Goal: Task Accomplishment & Management: Manage account settings

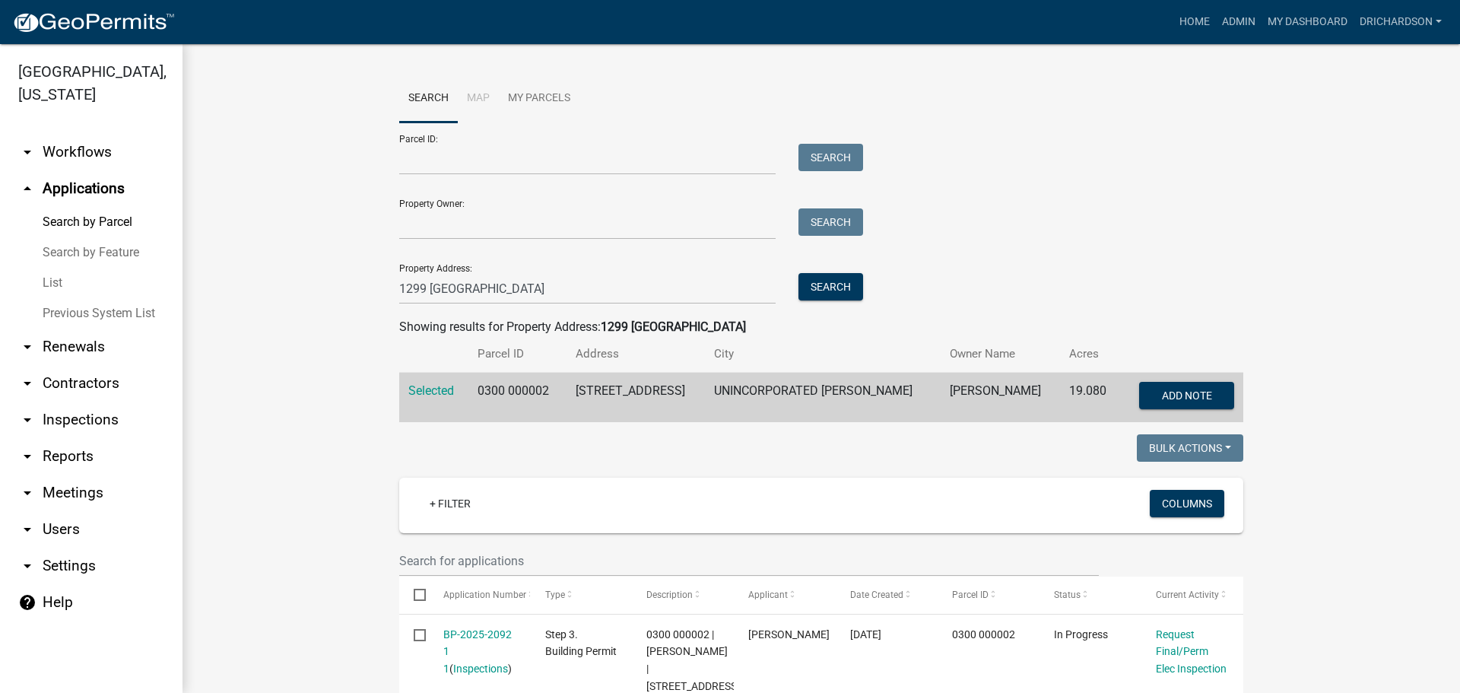
click at [73, 401] on link "arrow_drop_down Inspections" at bounding box center [91, 419] width 182 height 36
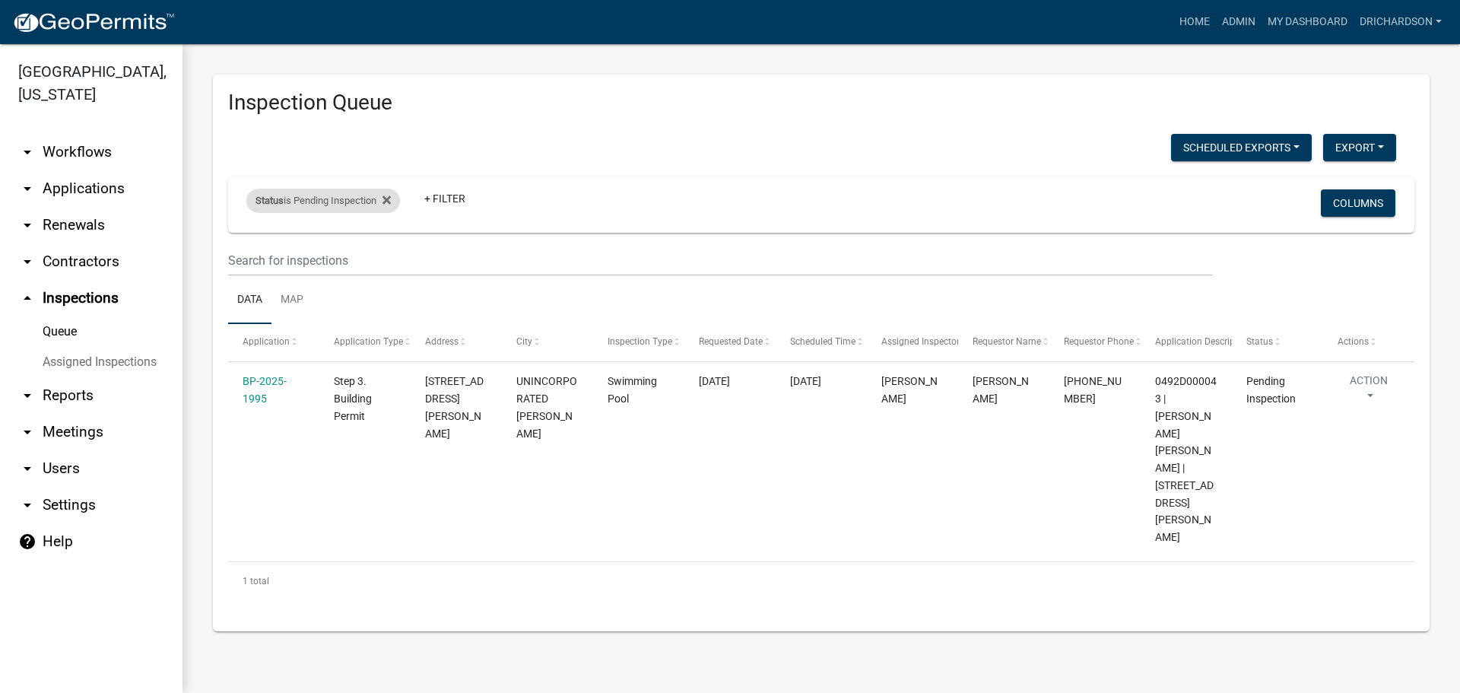
click at [332, 202] on div "Status is Pending Inspection" at bounding box center [323, 201] width 154 height 24
click at [327, 255] on select "Select an option Pending Schedule Pending Inspection Approved Denied Deleted Vo…" at bounding box center [325, 257] width 152 height 31
select select "0"
click at [249, 242] on select "Select an option Pending Schedule Pending Inspection Approved Denied Deleted Vo…" at bounding box center [325, 257] width 152 height 31
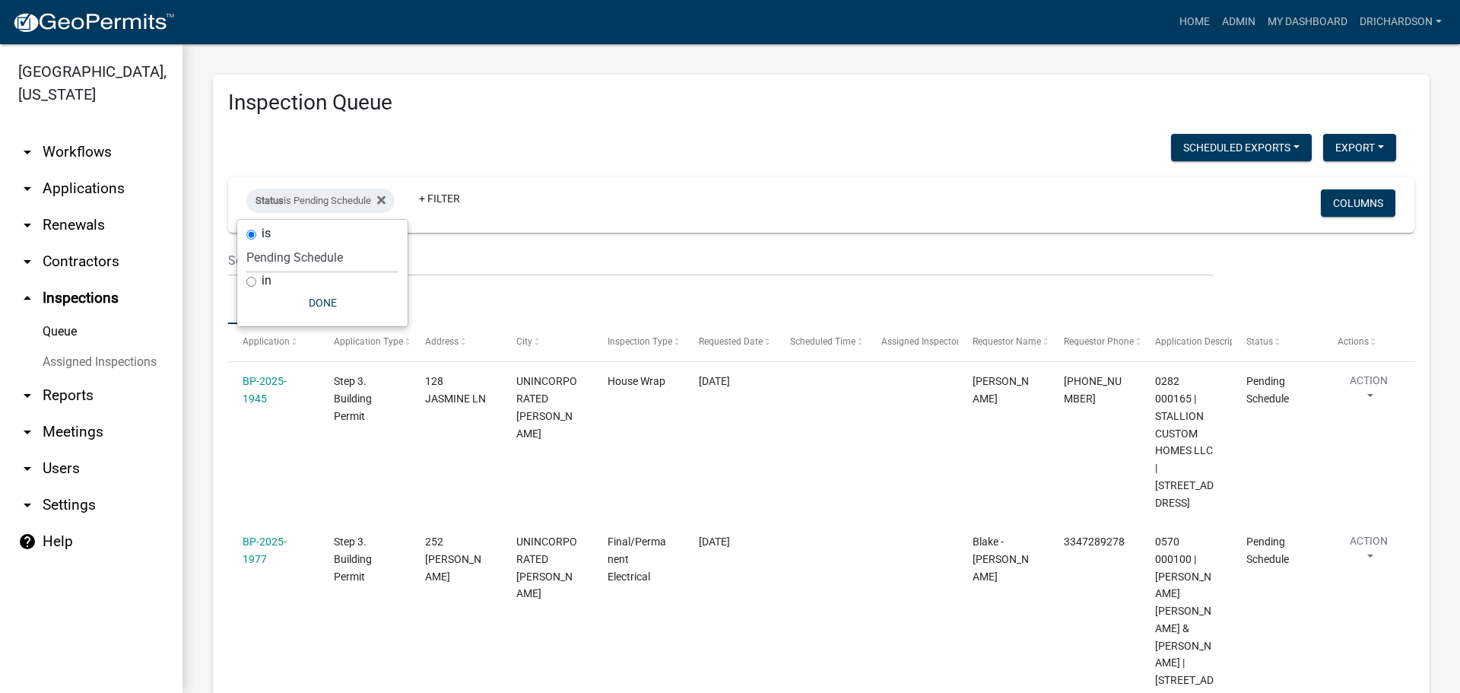
click at [490, 296] on ul "Data Map" at bounding box center [821, 300] width 1186 height 48
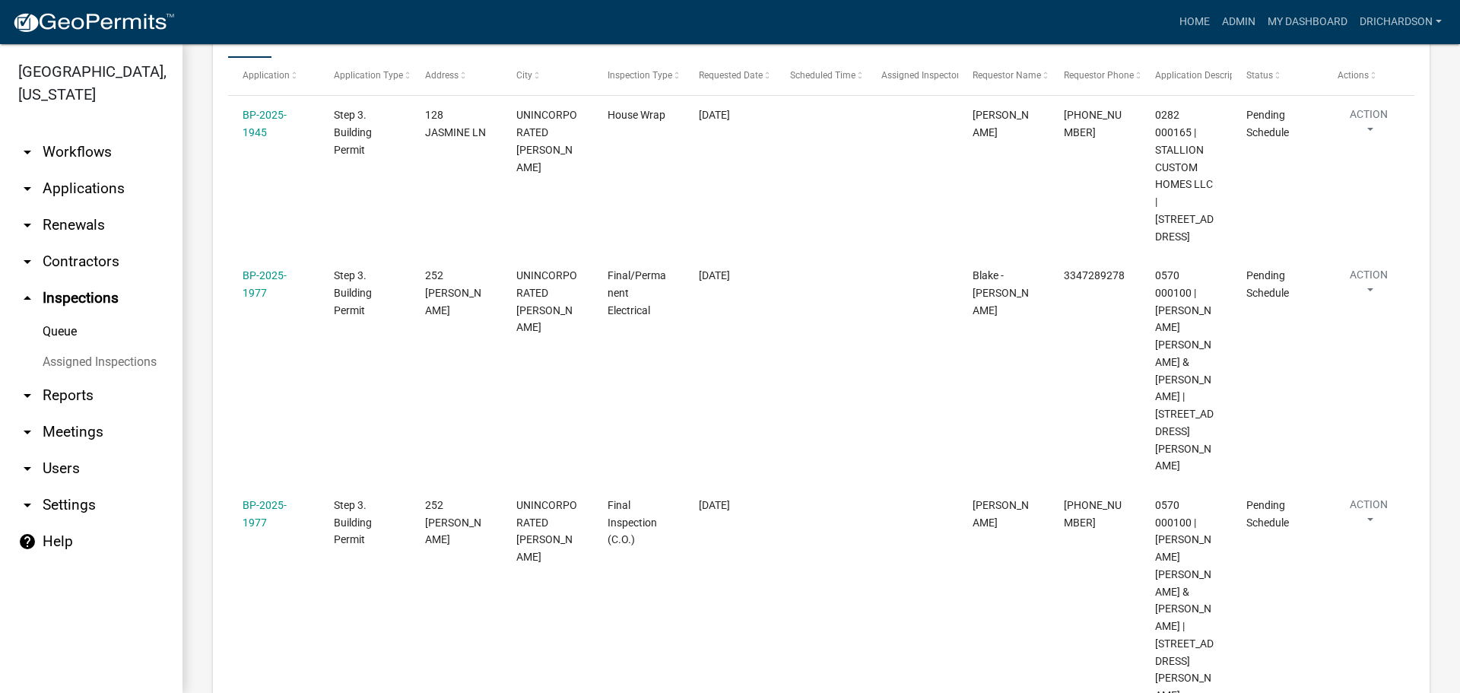
scroll to position [293, 0]
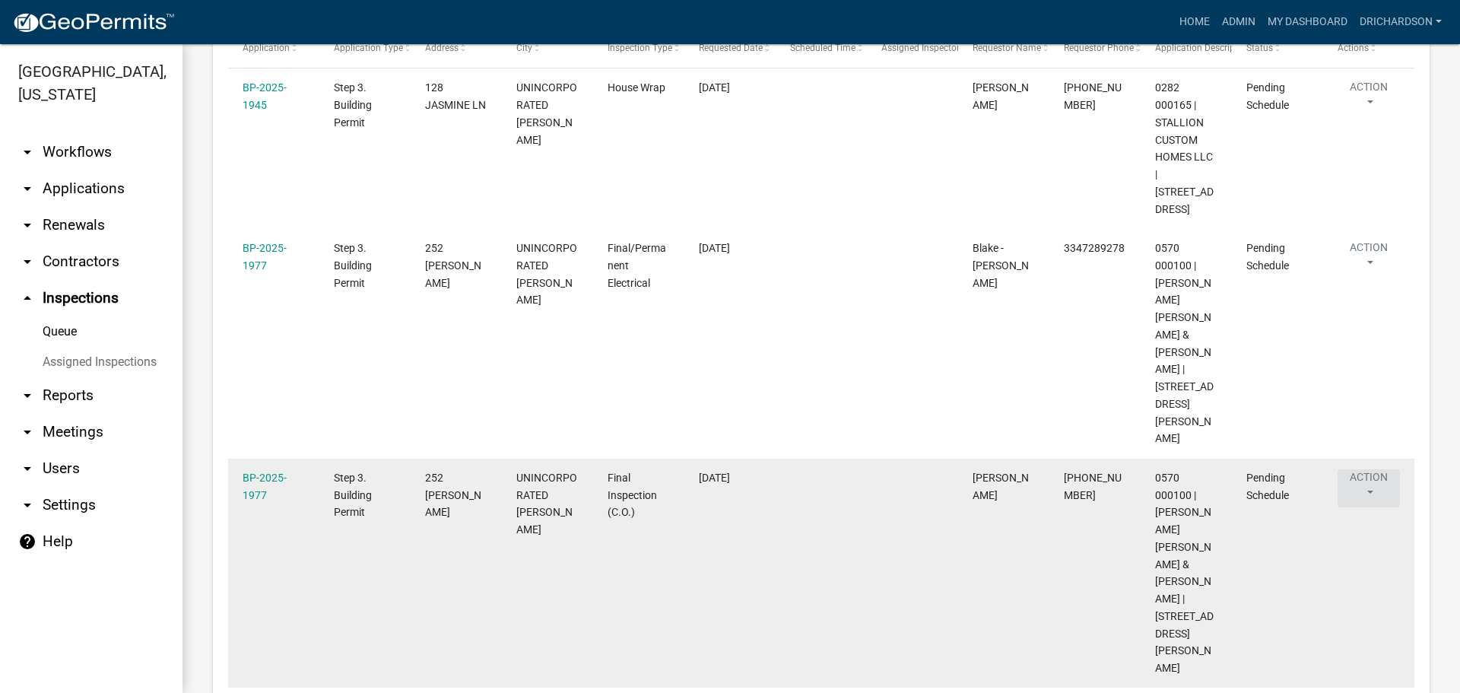
click at [1361, 469] on button "Action" at bounding box center [1368, 488] width 62 height 38
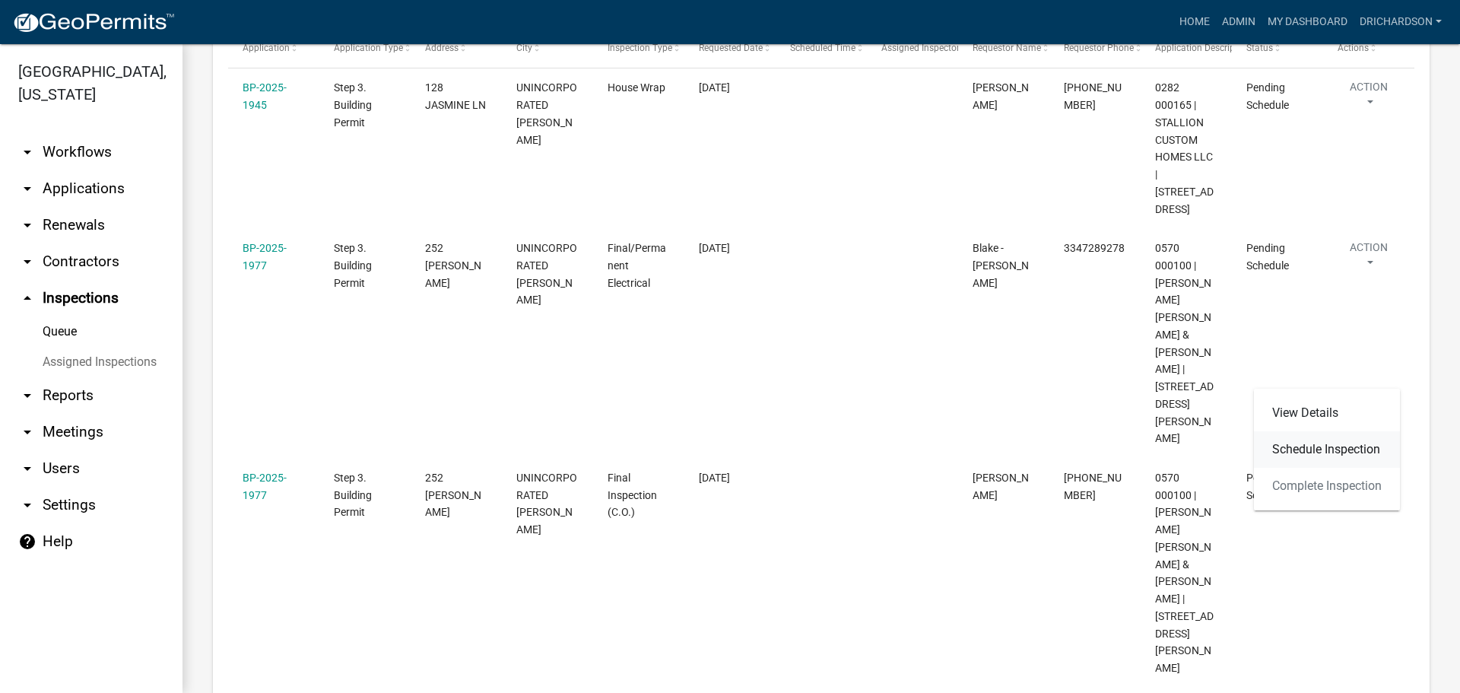
click at [1353, 448] on link "Schedule Inspection" at bounding box center [1327, 449] width 146 height 36
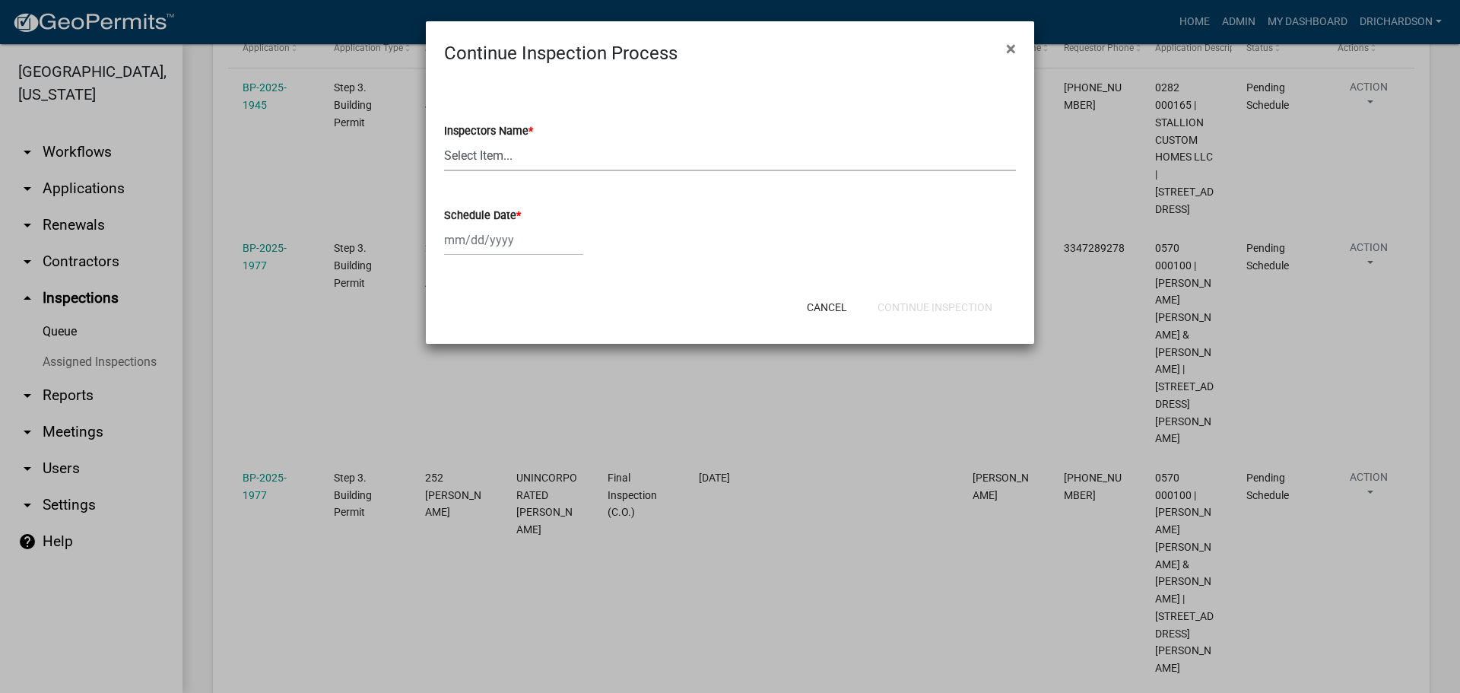
click at [514, 145] on select "Select Item... [PERSON_NAME] ([PERSON_NAME]) drichardson ([PERSON_NAME]) knorre…" at bounding box center [730, 155] width 572 height 31
select select "e20251c8-f858-4aed-a4a0-52e27fd5066e"
click at [444, 140] on select "Select Item... [PERSON_NAME] ([PERSON_NAME]) drichardson ([PERSON_NAME]) knorre…" at bounding box center [730, 155] width 572 height 31
click at [512, 239] on div at bounding box center [513, 239] width 139 height 31
select select "9"
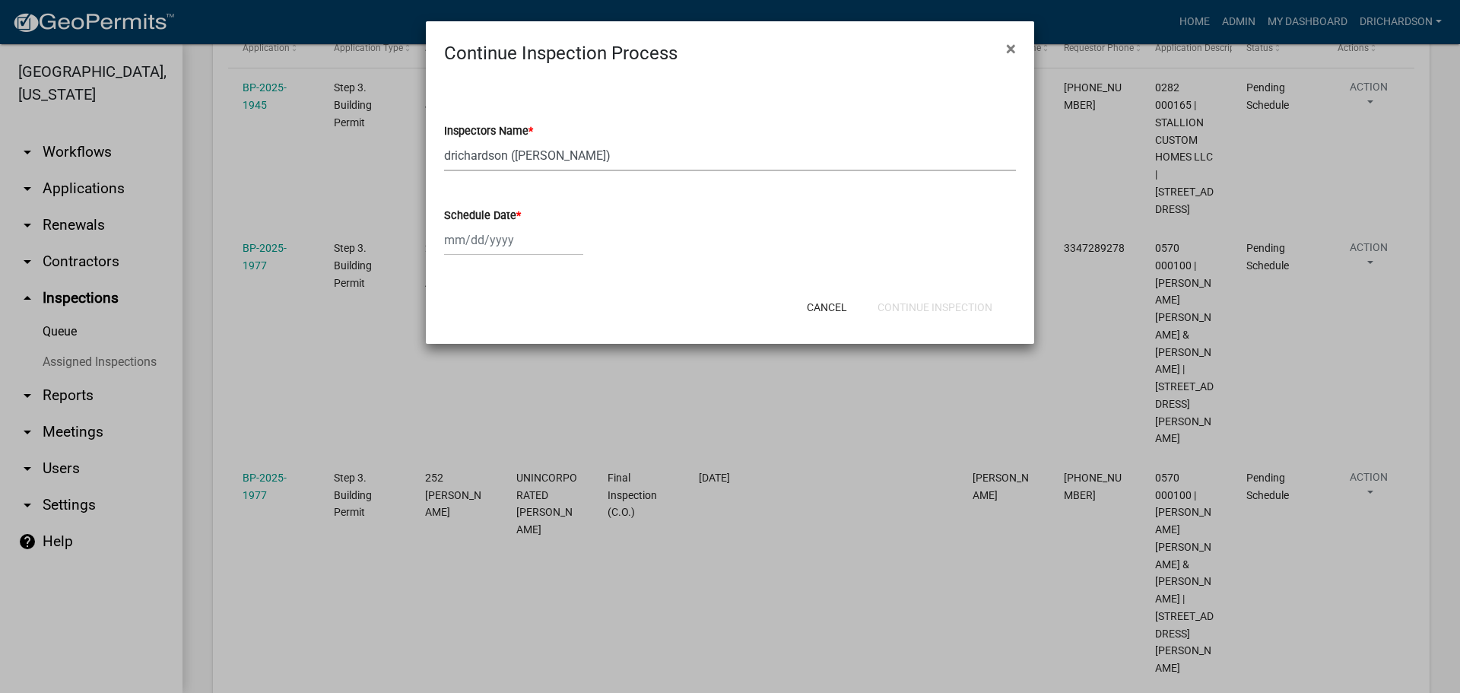
select select "2025"
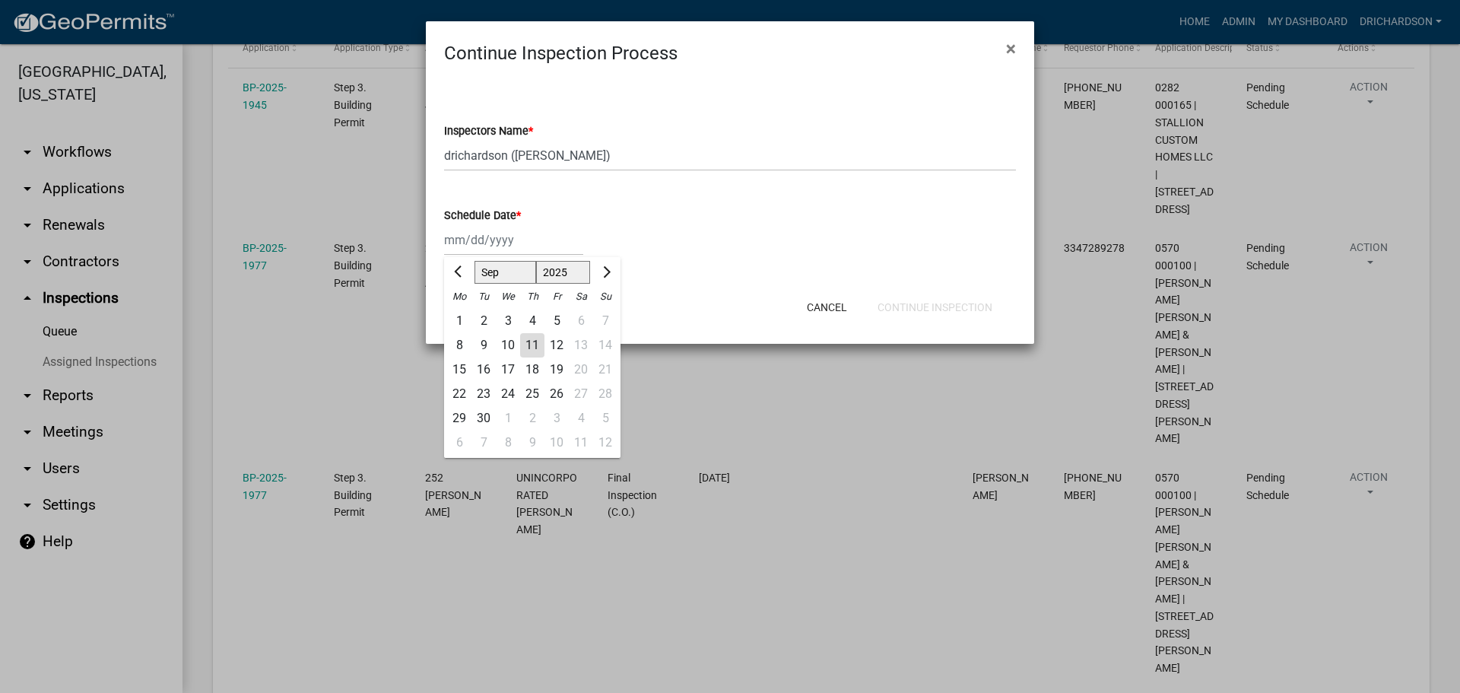
click at [531, 344] on div "11" at bounding box center [532, 345] width 24 height 24
type input "[DATE]"
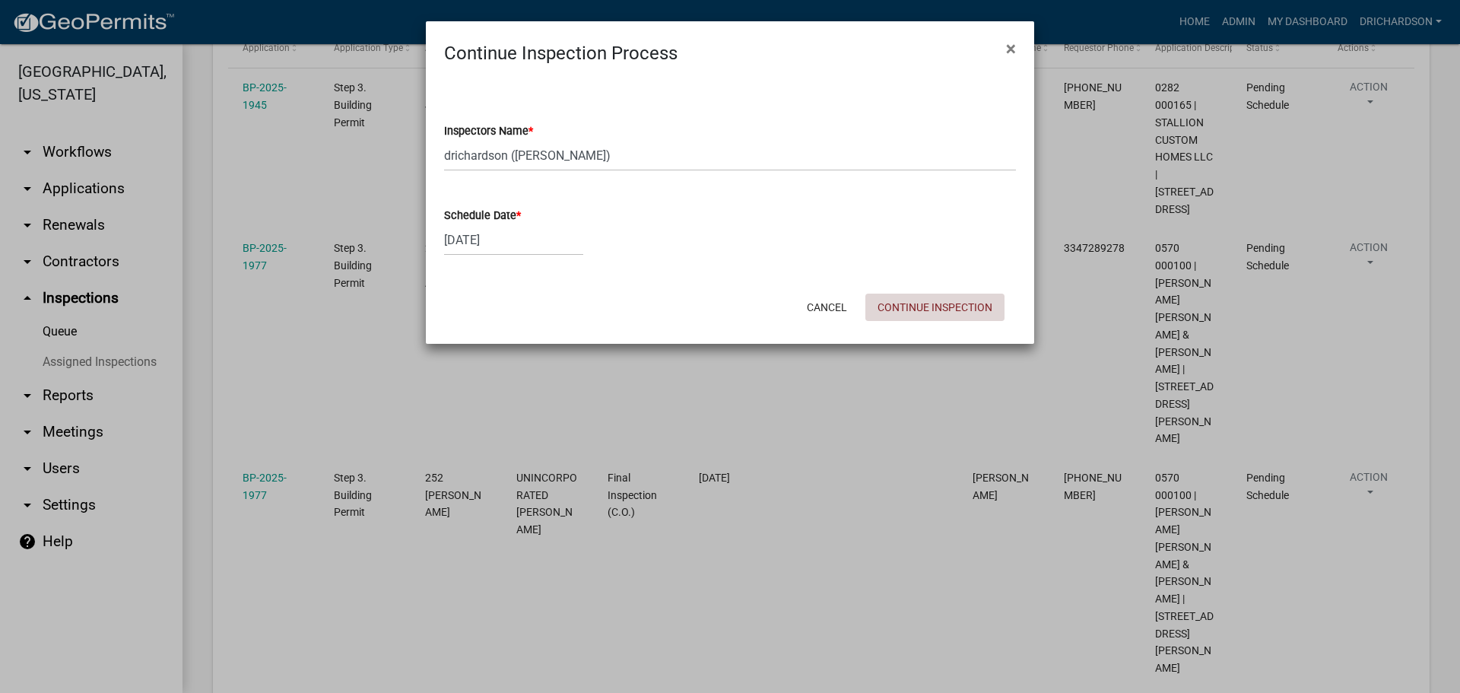
click at [921, 313] on button "Continue Inspection" at bounding box center [934, 306] width 139 height 27
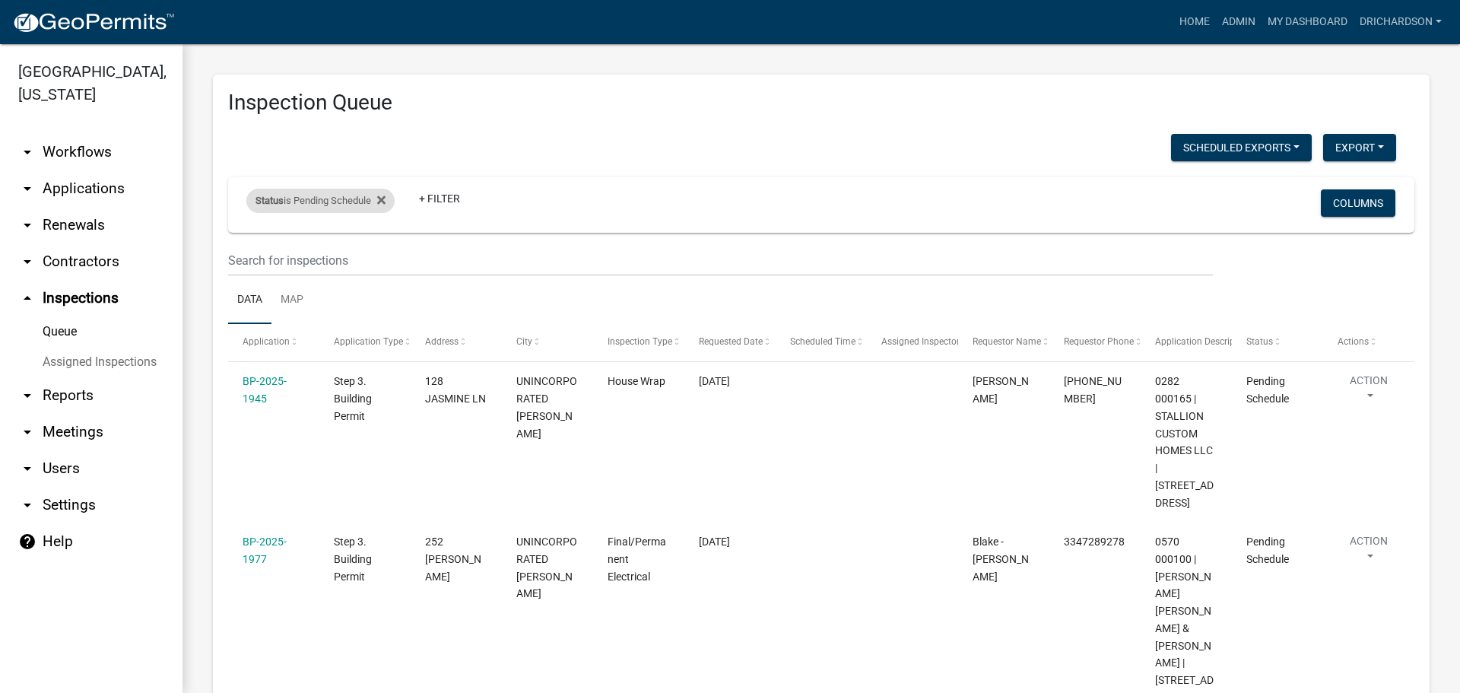
click at [306, 205] on div "Status is Pending Schedule" at bounding box center [320, 201] width 148 height 24
click at [307, 249] on select "Select an option Pending Schedule Pending Inspection Approved Denied Deleted Vo…" at bounding box center [322, 257] width 152 height 31
select select "1"
click at [249, 242] on select "Select an option Pending Schedule Pending Inspection Approved Denied Deleted Vo…" at bounding box center [322, 257] width 152 height 31
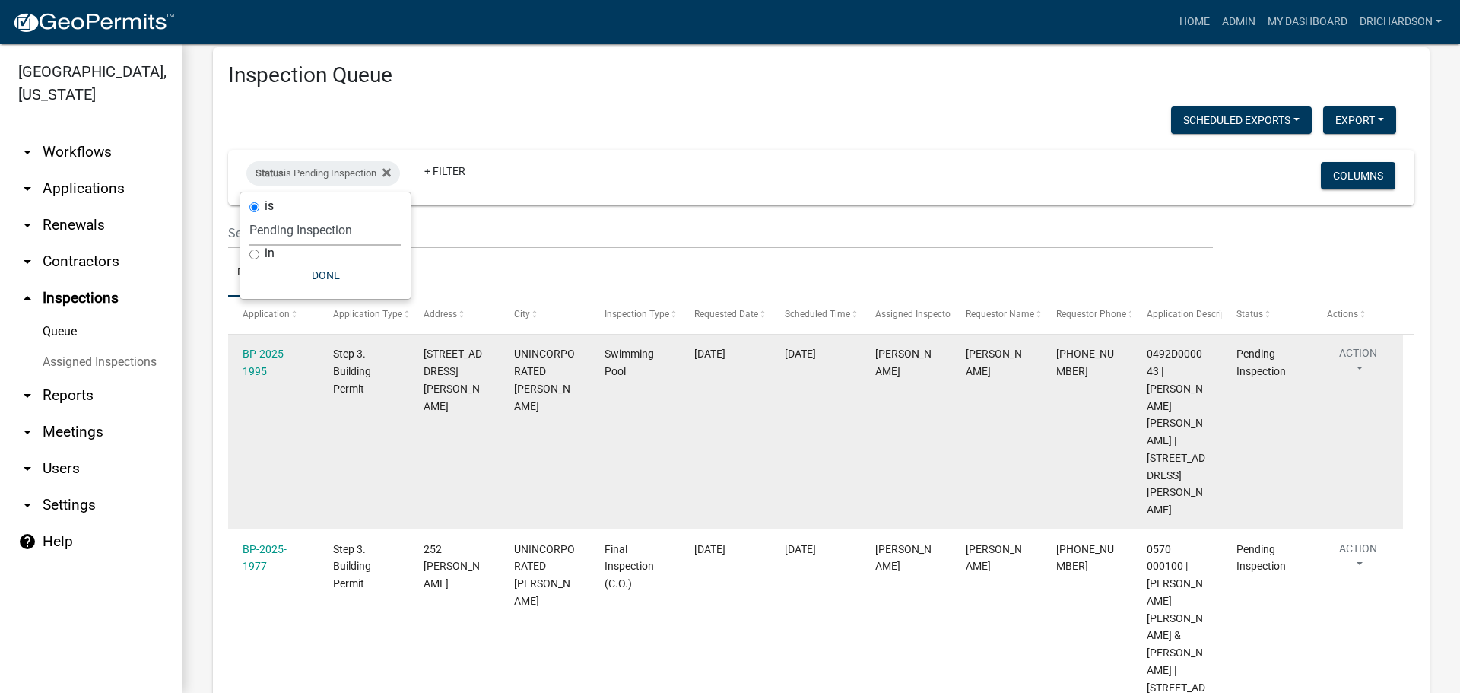
scroll to position [43, 0]
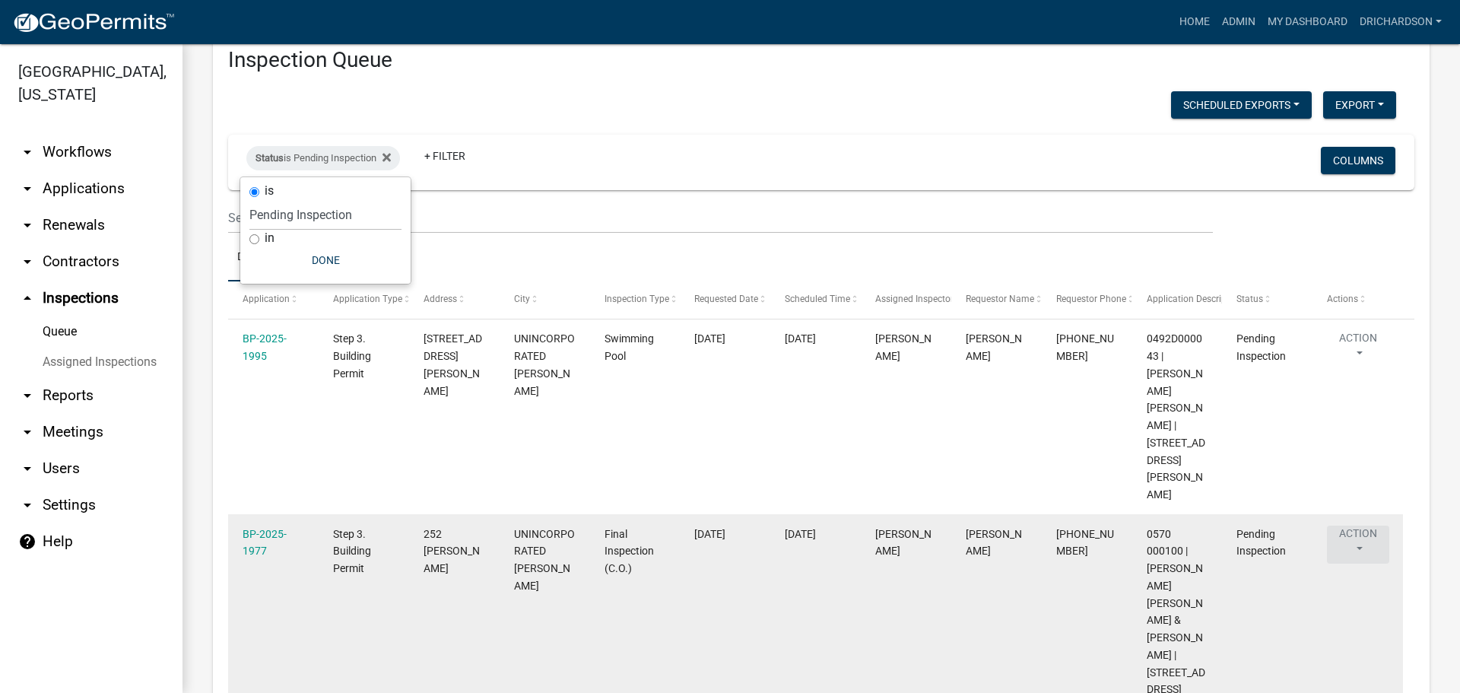
click at [1353, 525] on button "Action" at bounding box center [1358, 544] width 62 height 38
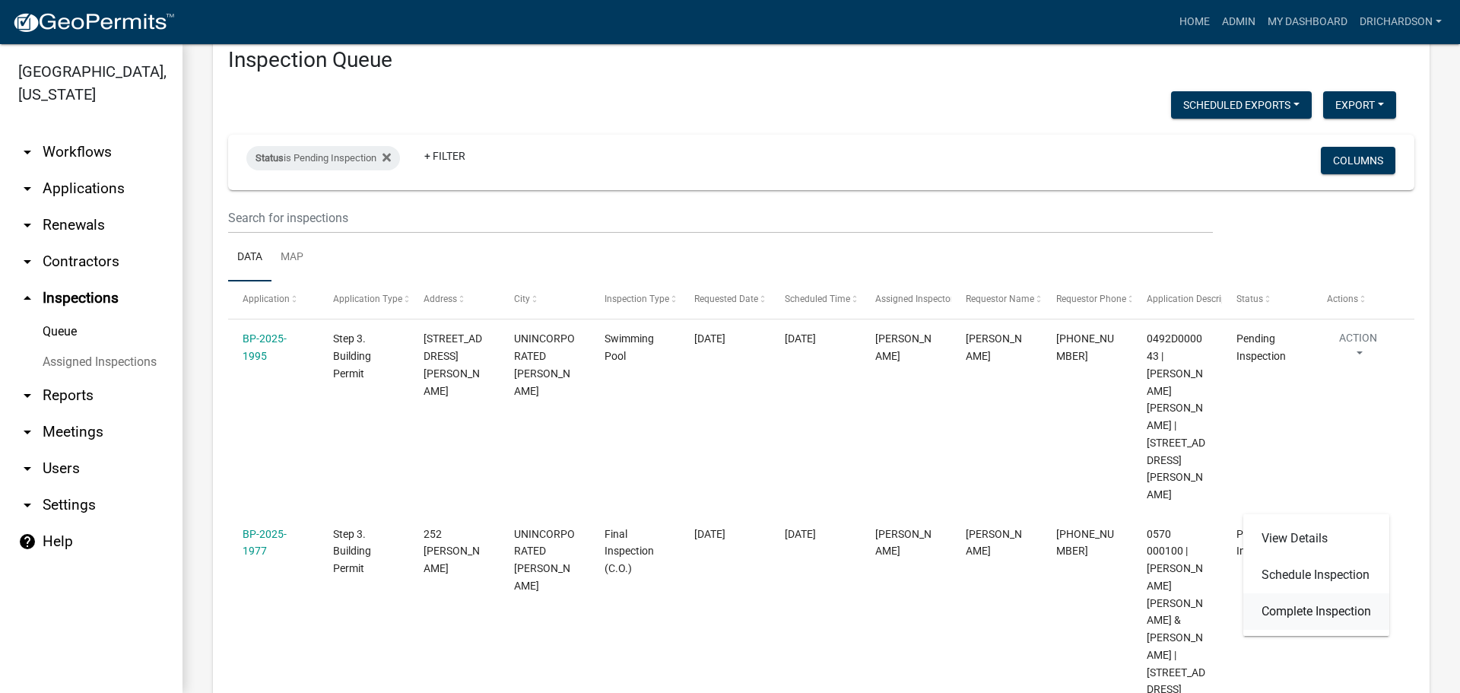
click at [1337, 617] on link "Complete Inspection" at bounding box center [1316, 611] width 146 height 36
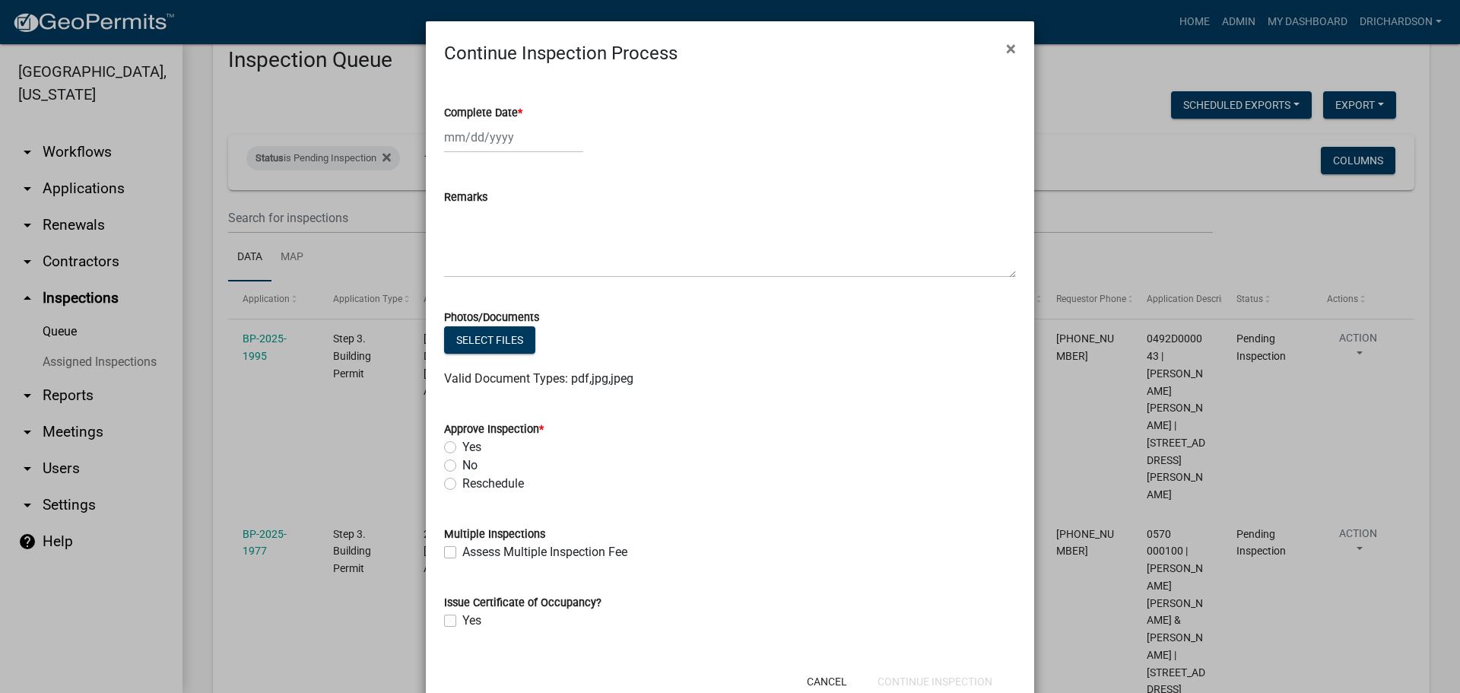
select select "9"
select select "2025"
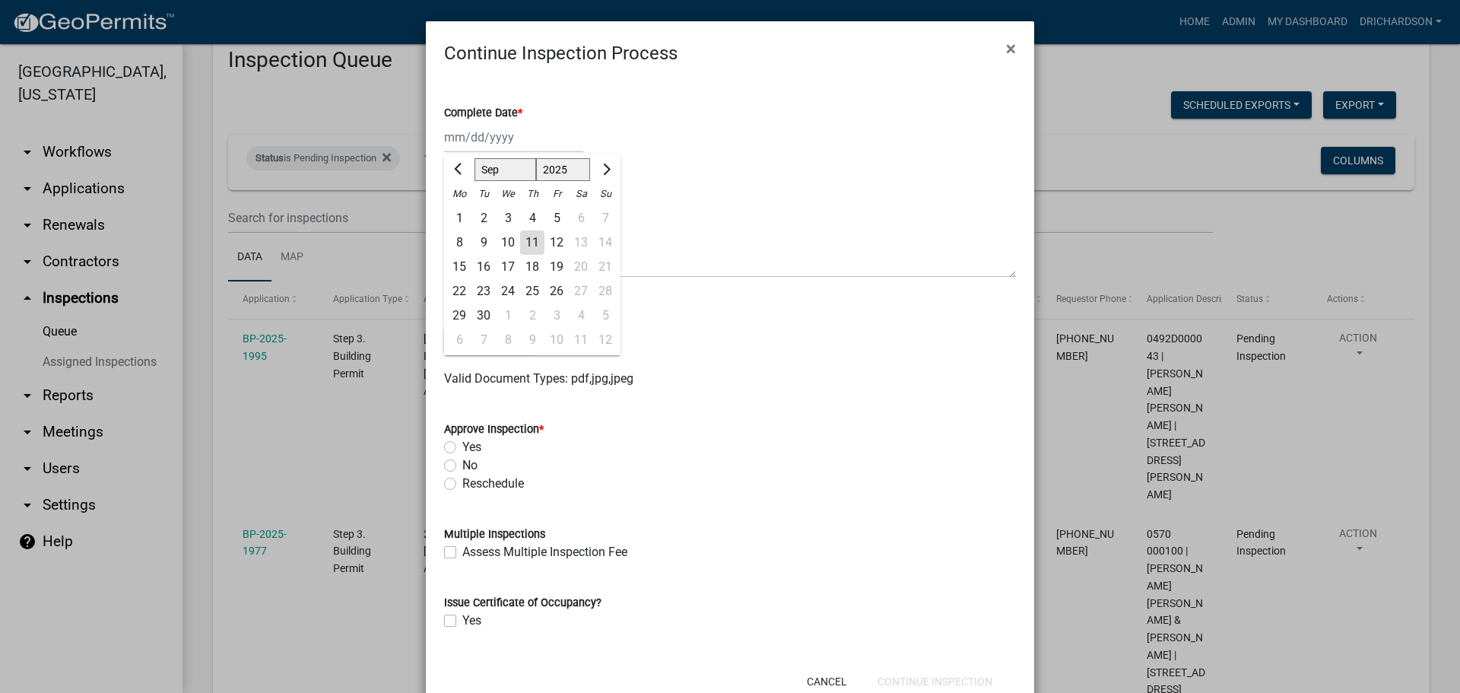
click at [470, 139] on div "[PERSON_NAME] Feb Mar Apr [PERSON_NAME][DATE] Oct Nov [DATE] 1526 1527 1528 152…" at bounding box center [513, 137] width 139 height 31
click at [525, 241] on div "11" at bounding box center [532, 242] width 24 height 24
type input "[DATE]"
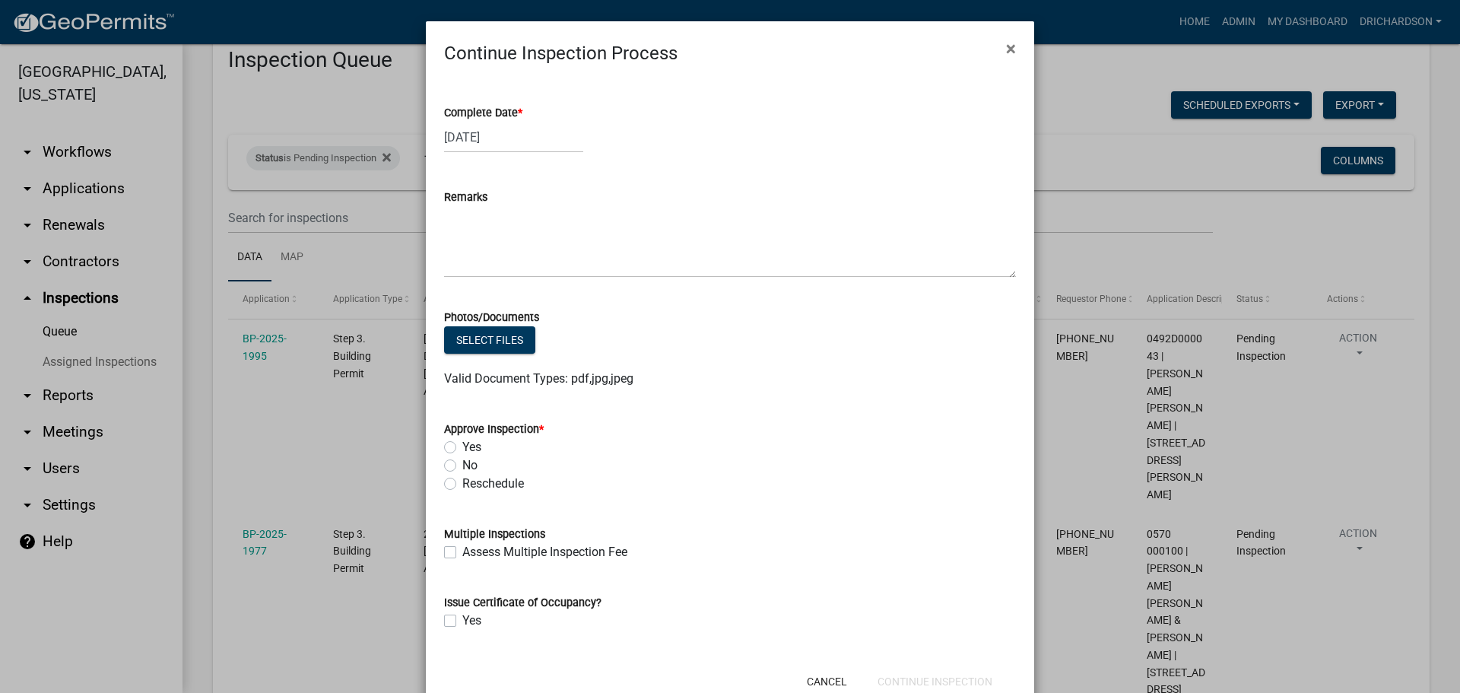
click at [462, 465] on label "No" at bounding box center [469, 465] width 15 height 18
click at [462, 465] on input "No" at bounding box center [467, 461] width 10 height 10
radio input "true"
click at [464, 264] on textarea "Remarks" at bounding box center [730, 241] width 572 height 71
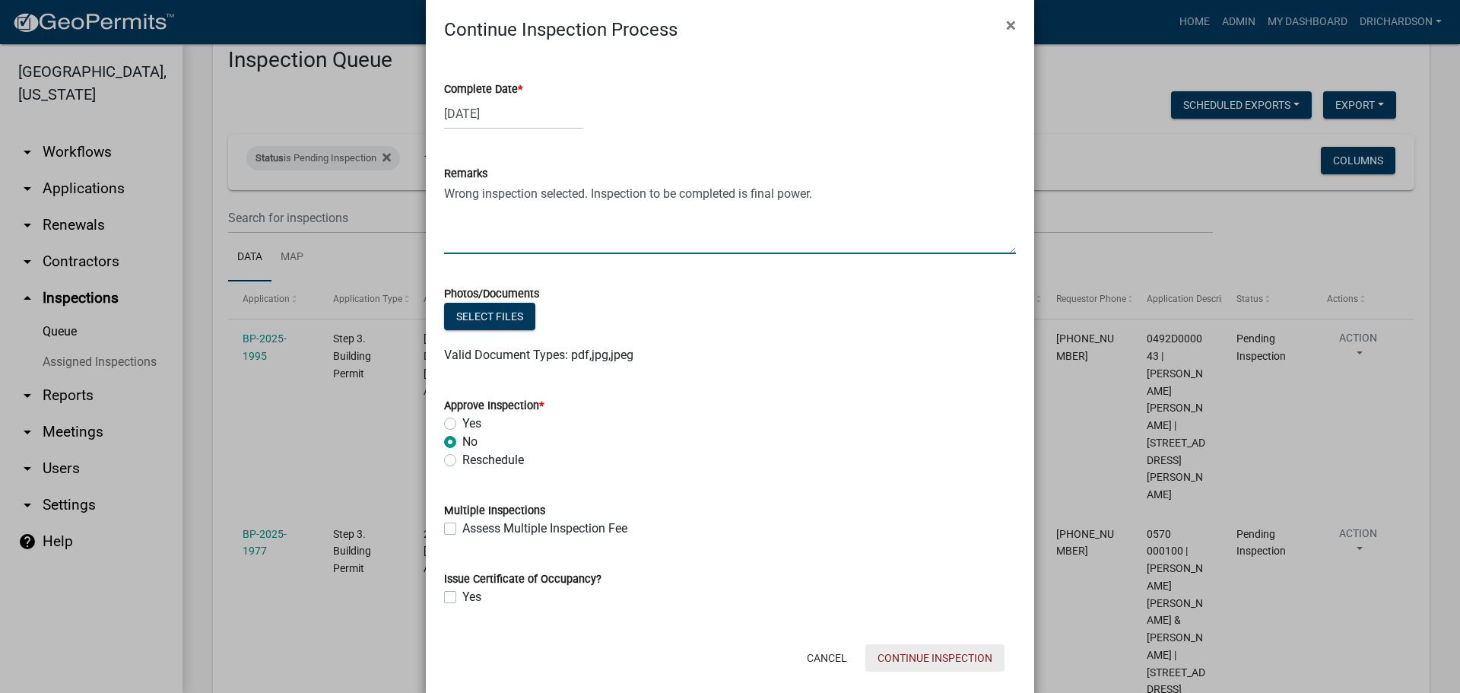
scroll to position [46, 0]
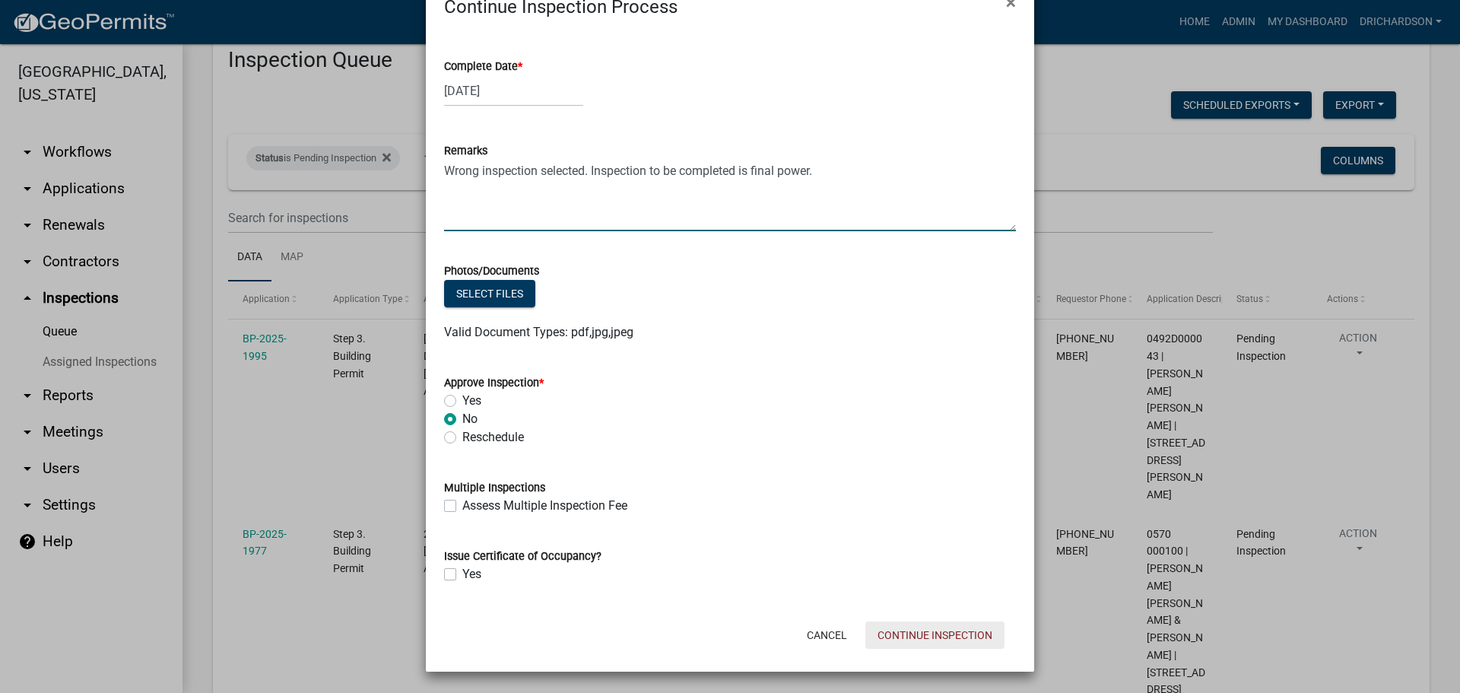
type textarea "Wrong inspection selected. Inspection to be completed is final power."
click at [972, 629] on button "Continue Inspection" at bounding box center [934, 634] width 139 height 27
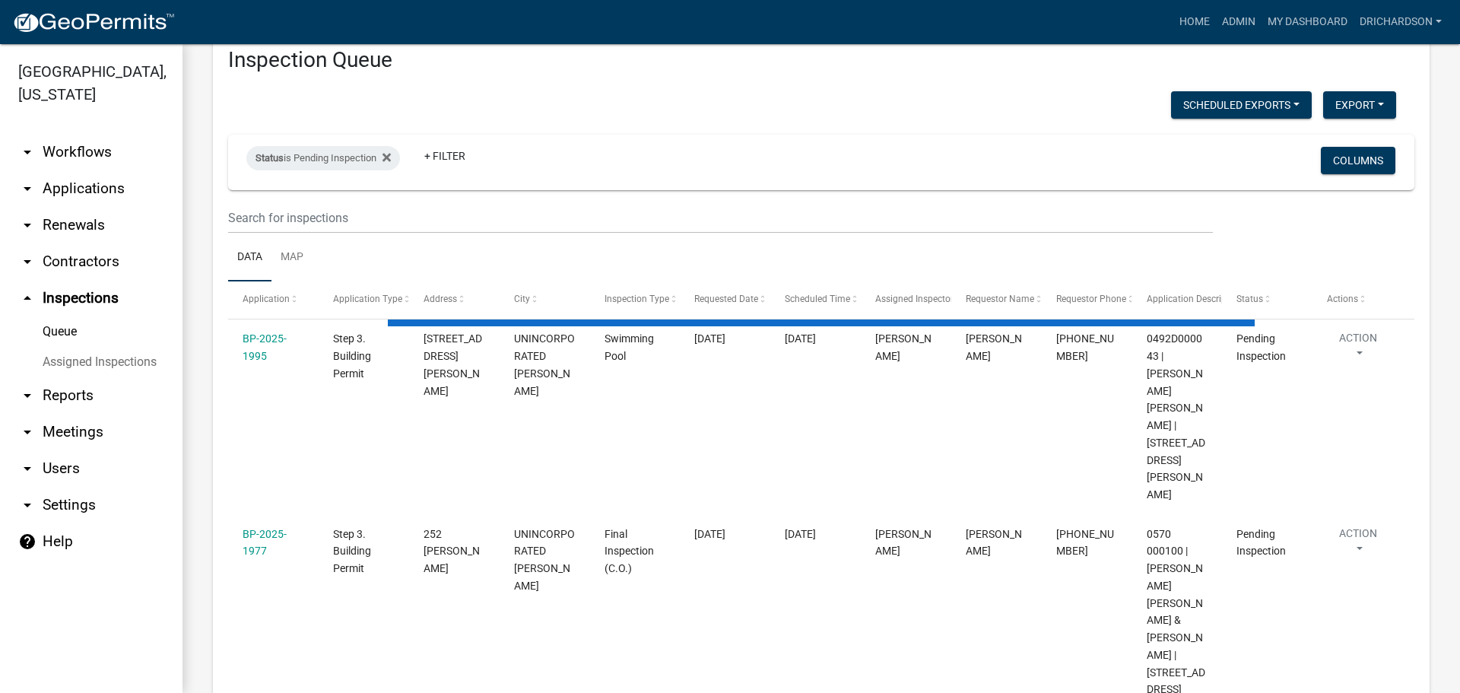
scroll to position [0, 0]
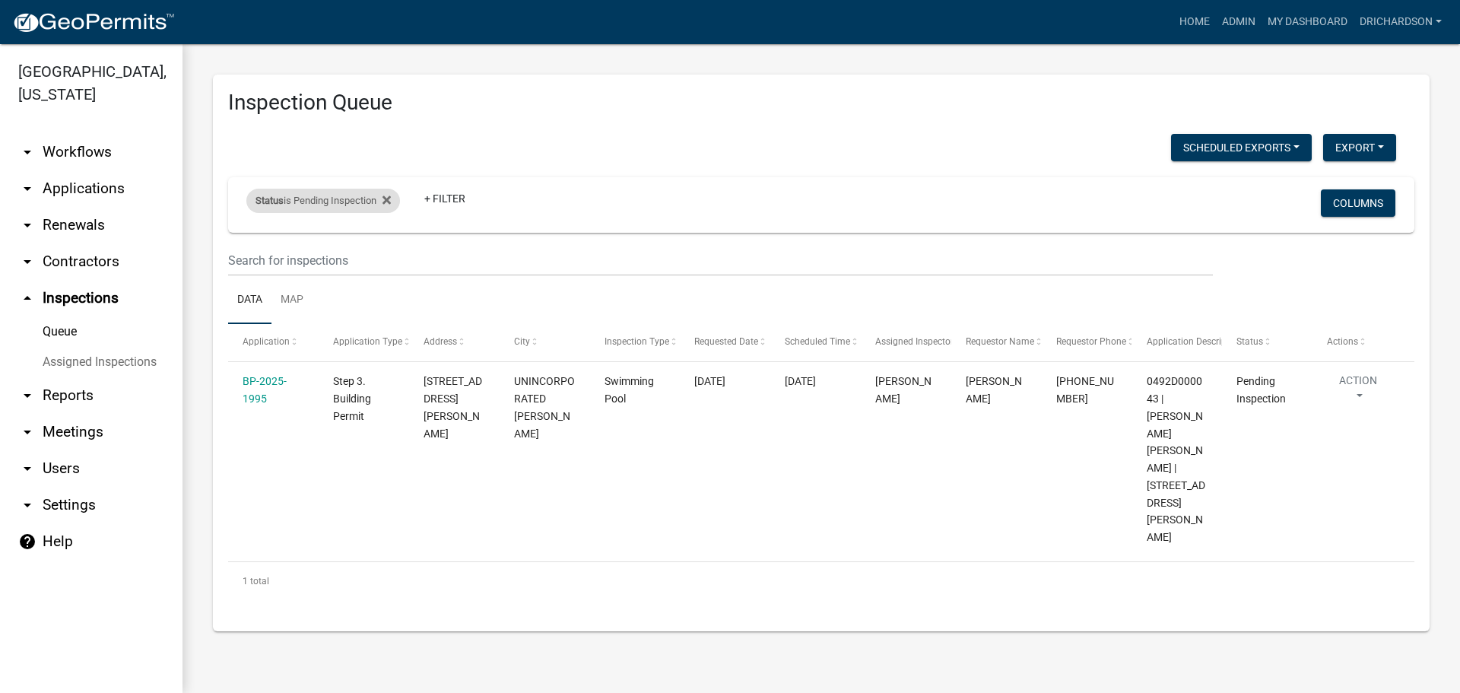
click at [309, 204] on div "Status is Pending Inspection" at bounding box center [323, 201] width 154 height 24
click at [350, 253] on select "Select an option Pending Schedule Pending Inspection Approved Denied Deleted Vo…" at bounding box center [325, 257] width 152 height 31
select select "0"
click at [249, 242] on select "Select an option Pending Schedule Pending Inspection Approved Denied Deleted Vo…" at bounding box center [325, 257] width 152 height 31
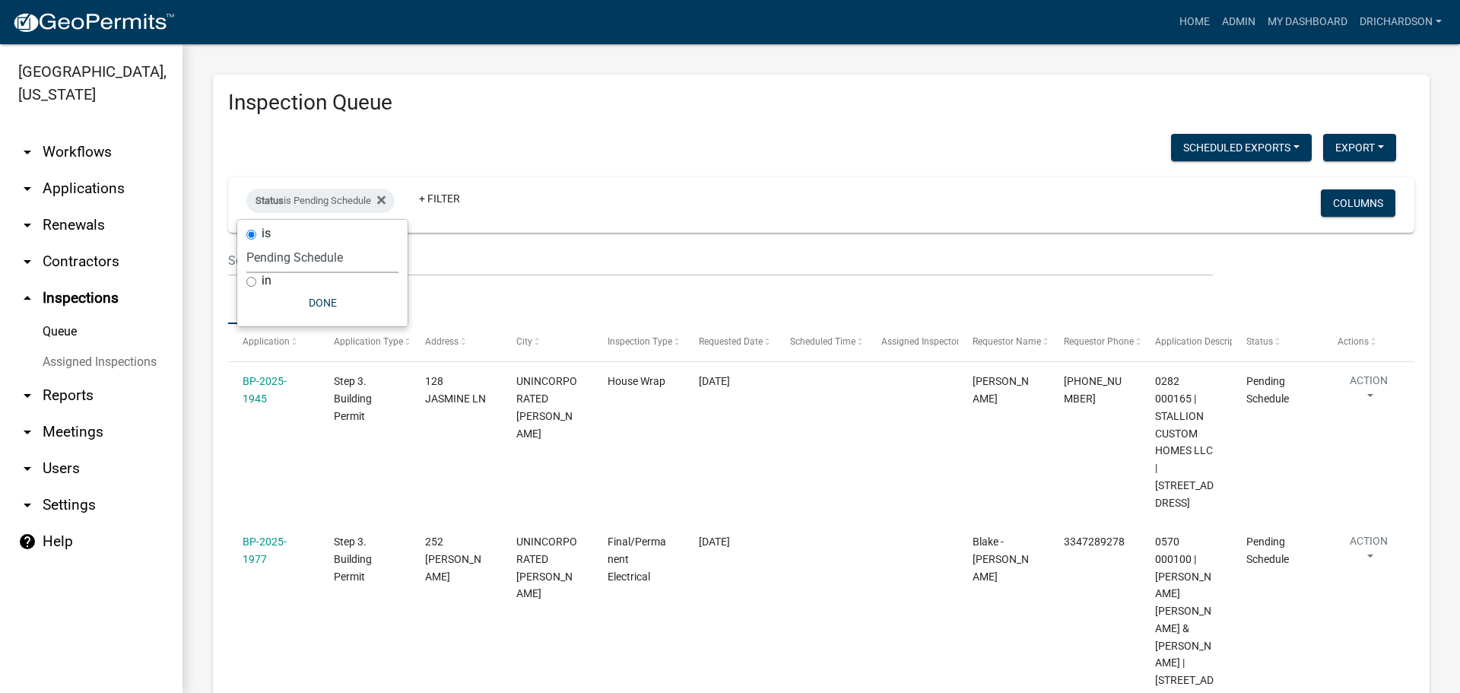
click at [470, 72] on div "Inspection Queue Scheduled Exports + Create New Daily Inspection List Export Ex…" at bounding box center [820, 547] width 1277 height 1006
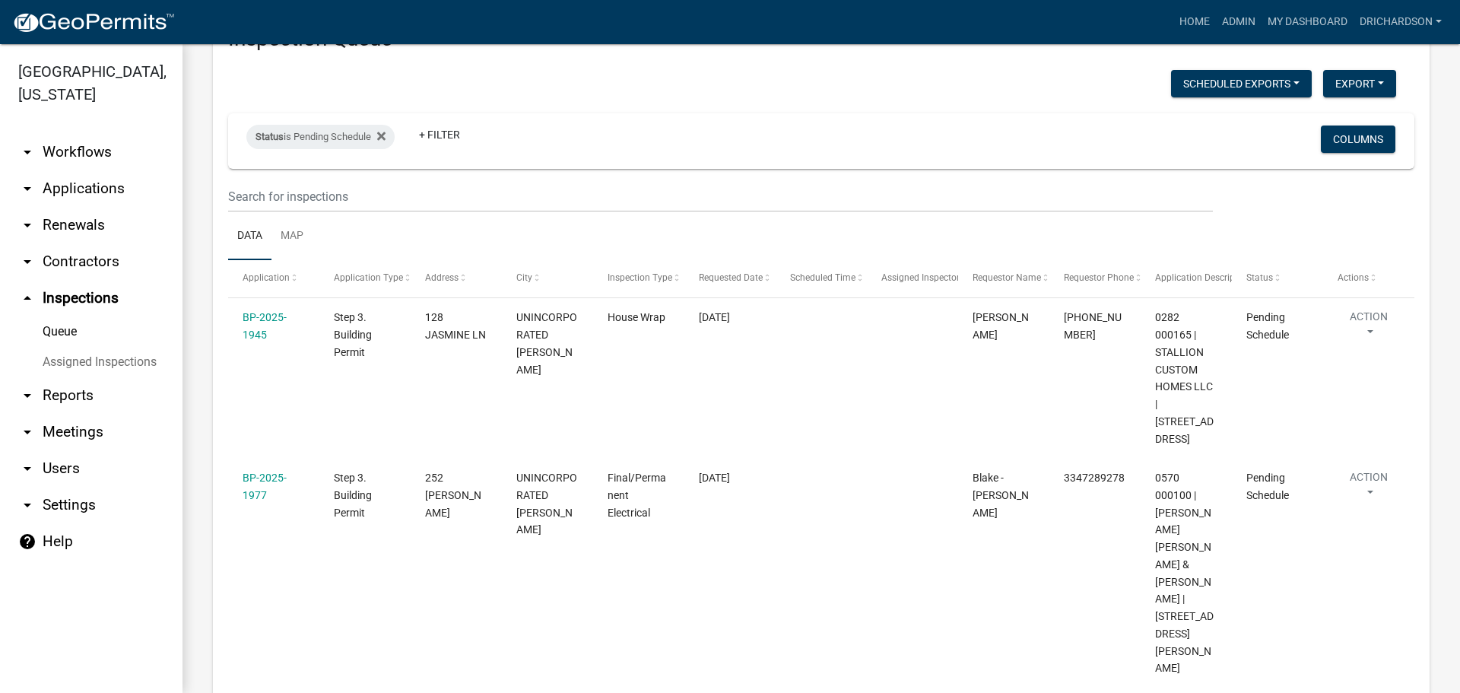
scroll to position [168, 0]
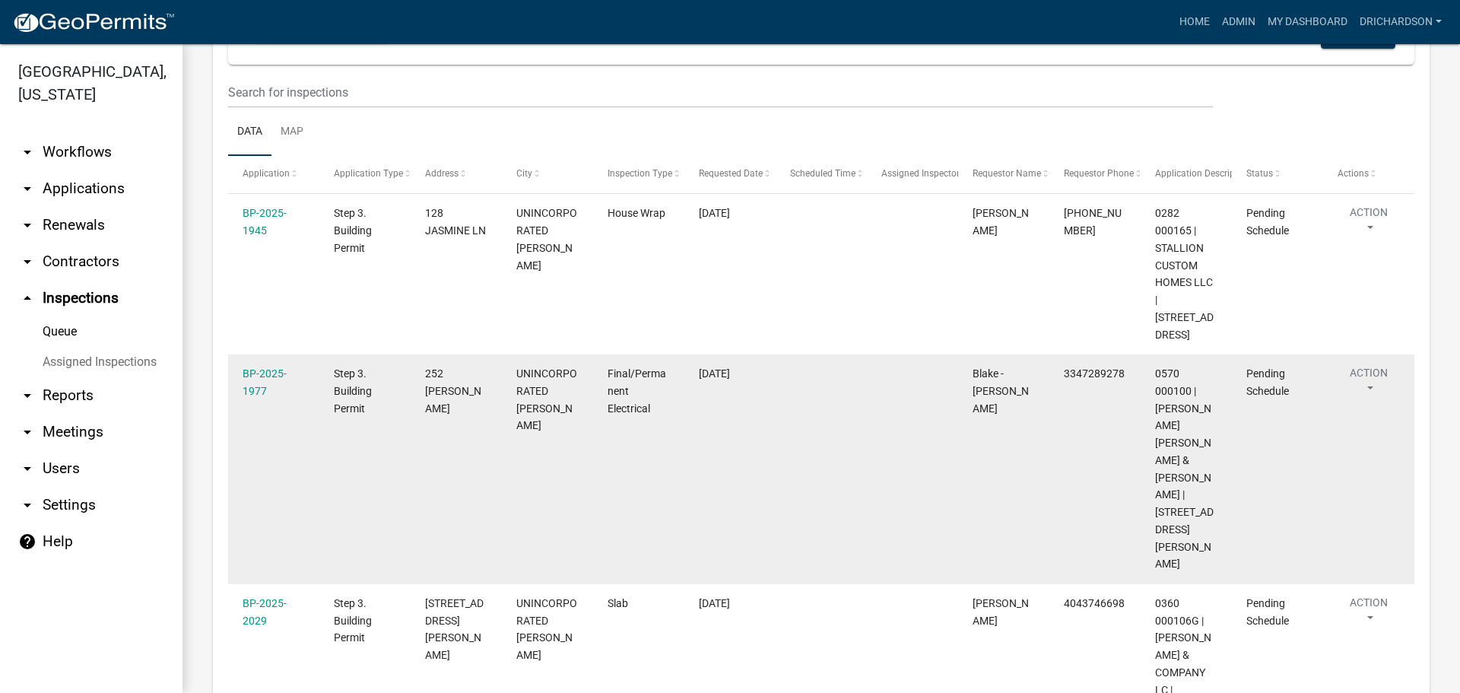
click at [1371, 365] on button "Action" at bounding box center [1368, 384] width 62 height 38
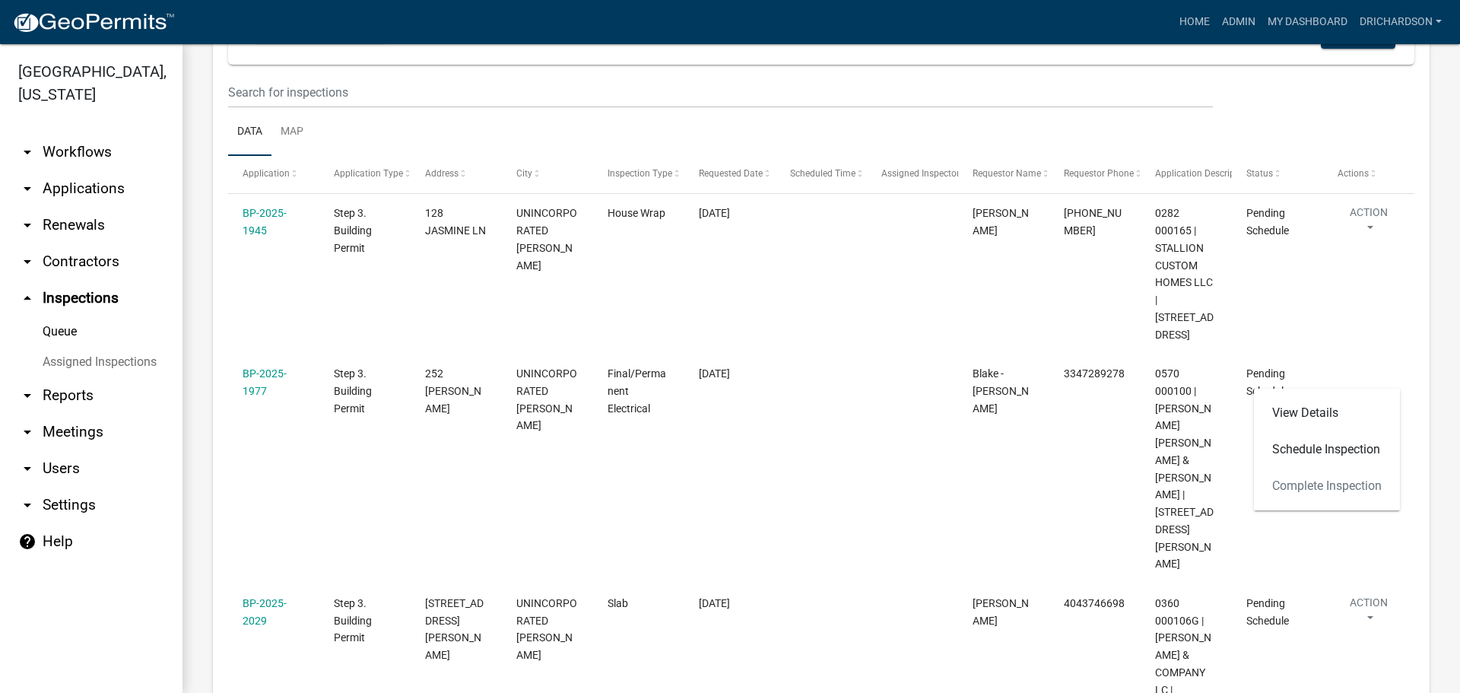
click at [897, 121] on ul "Data Map" at bounding box center [821, 132] width 1186 height 48
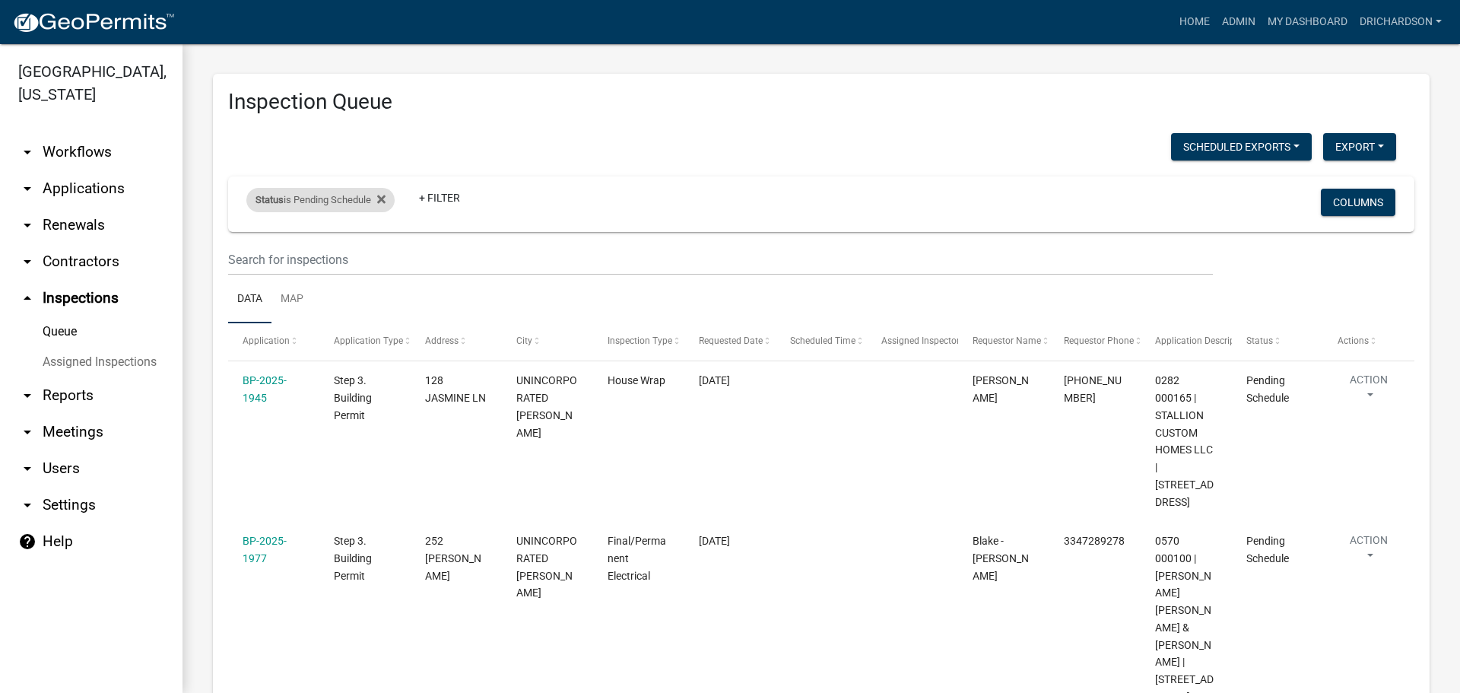
scroll to position [0, 0]
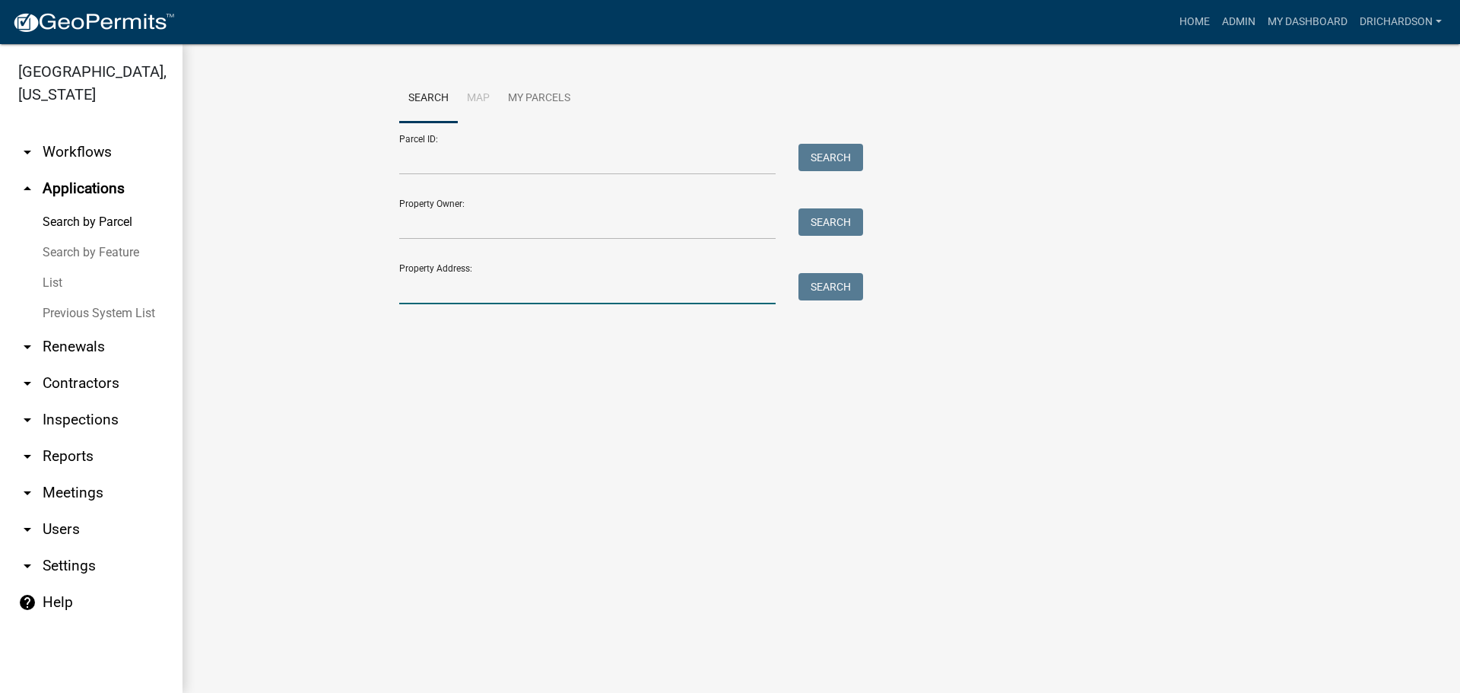
click at [459, 281] on input "Property Address:" at bounding box center [587, 288] width 376 height 31
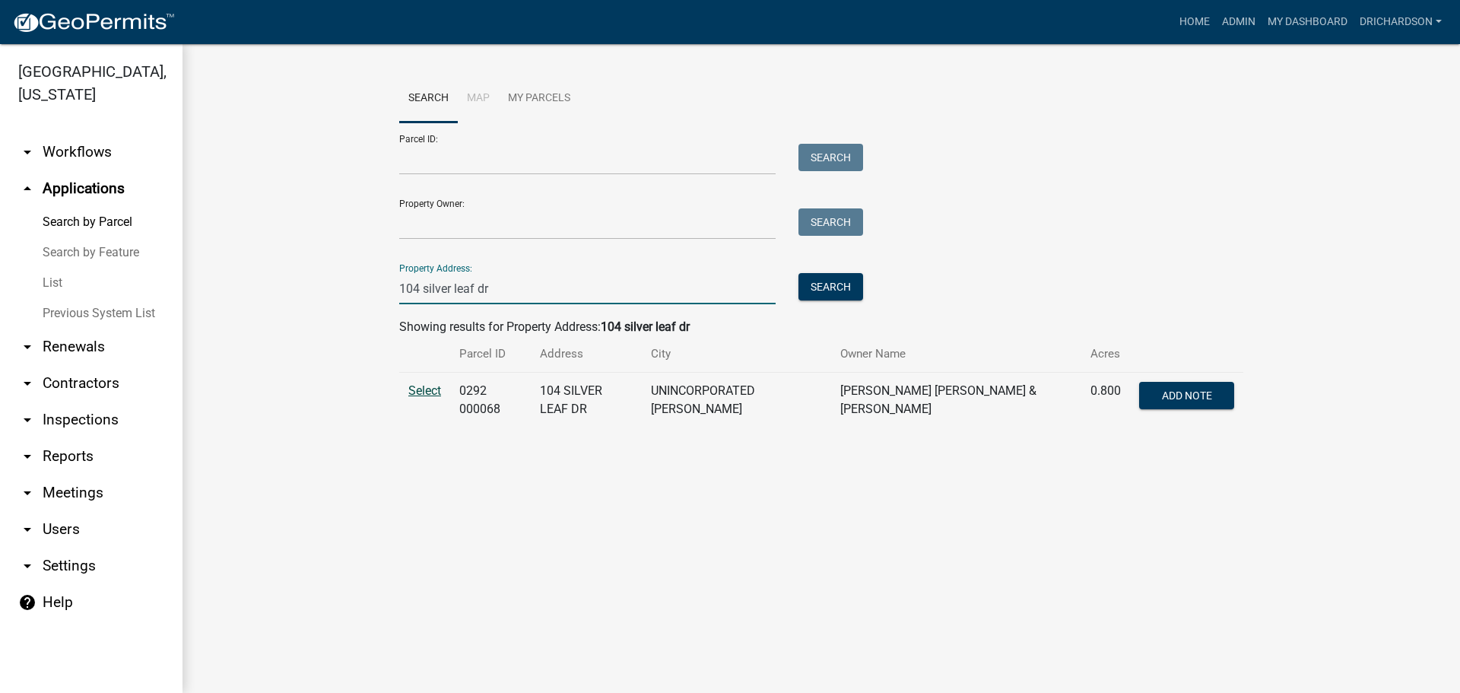
type input "104 silver leaf dr"
click at [421, 392] on span "Select" at bounding box center [424, 390] width 33 height 14
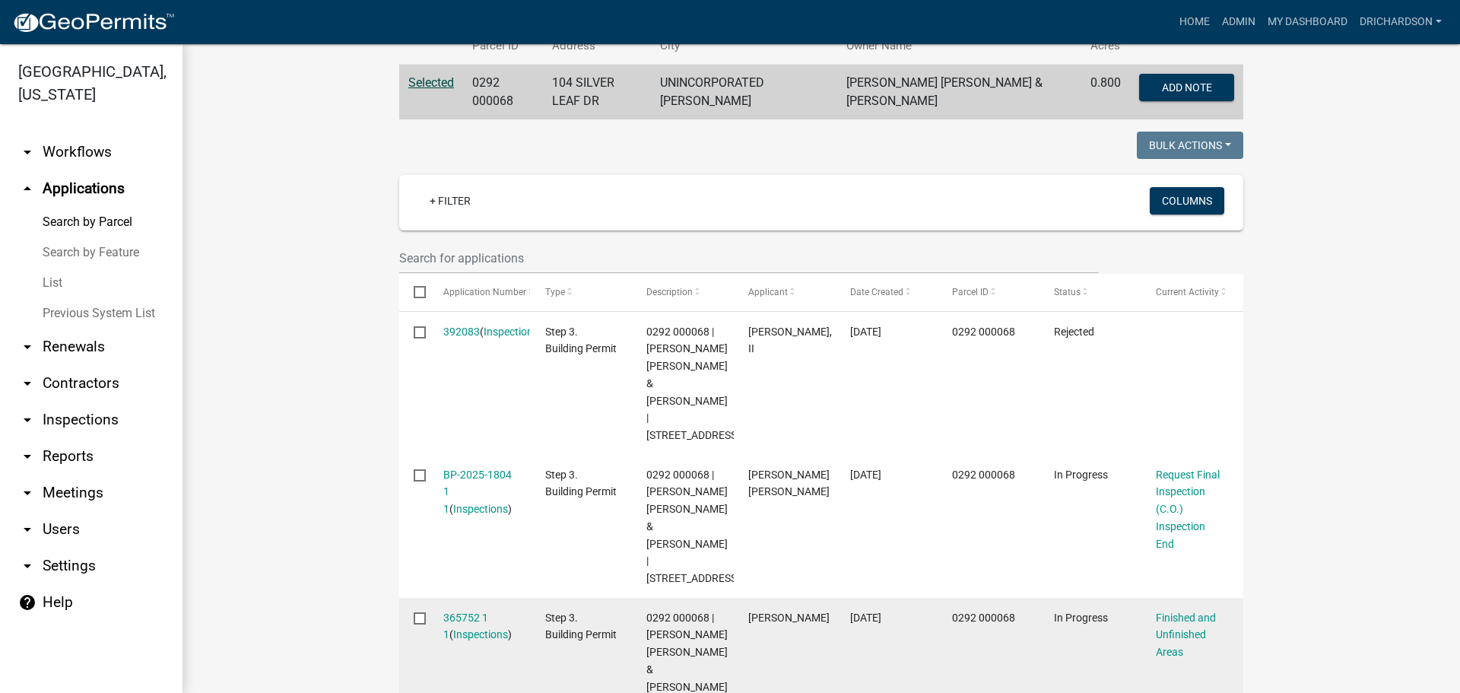
scroll to position [540, 0]
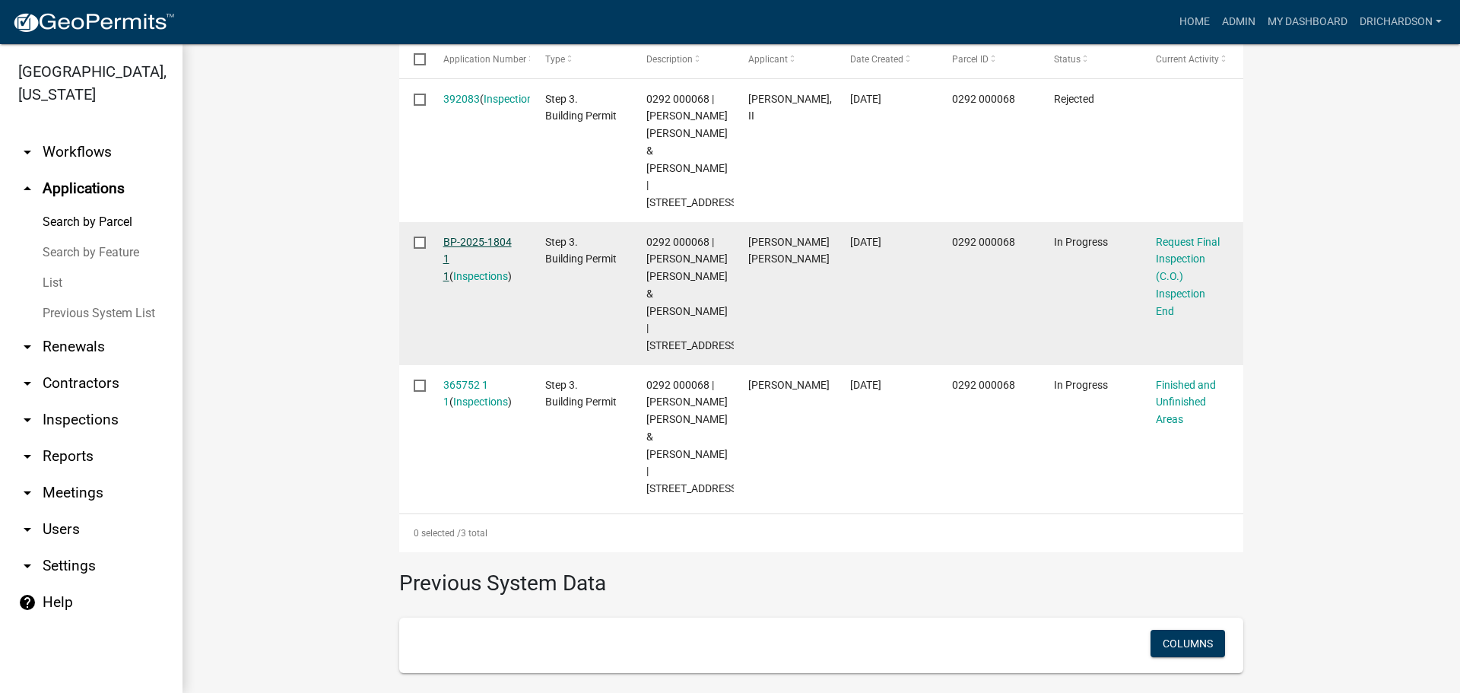
drag, startPoint x: 459, startPoint y: 250, endPoint x: 466, endPoint y: 257, distance: 9.7
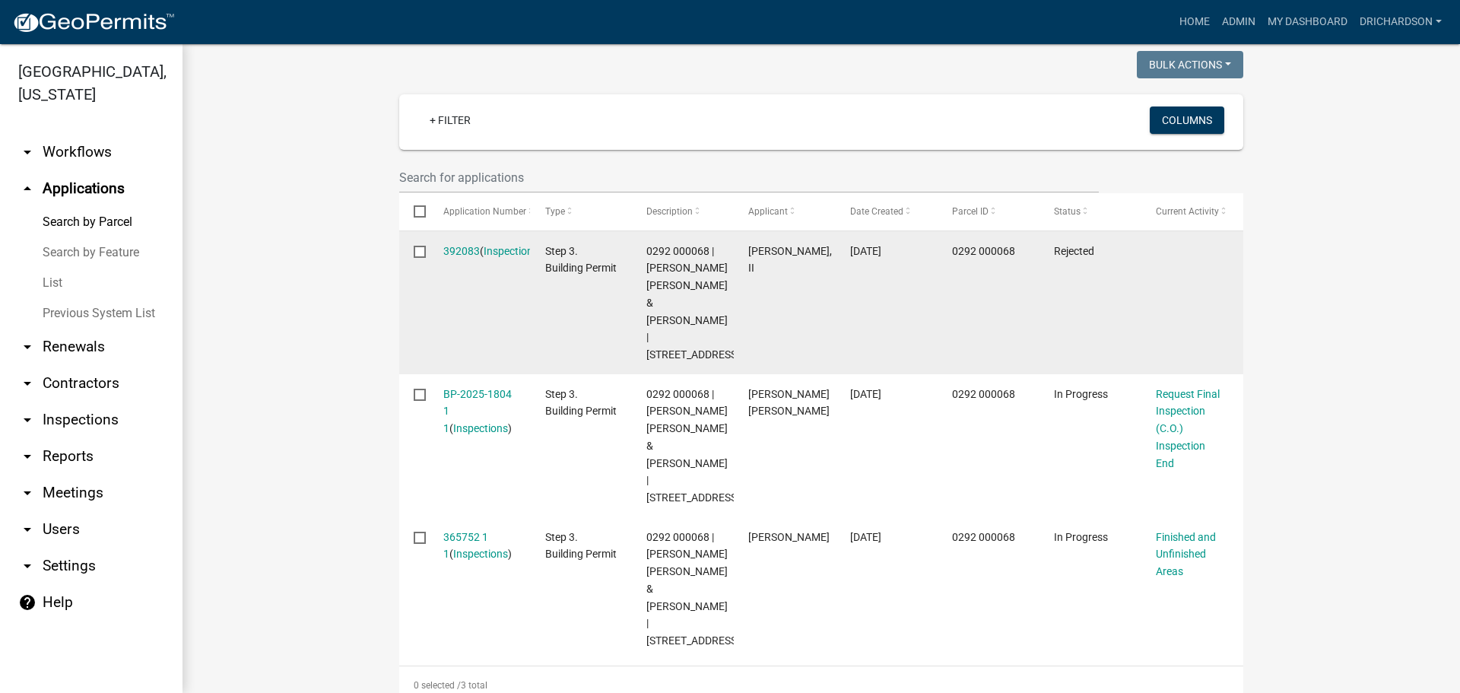
scroll to position [8, 0]
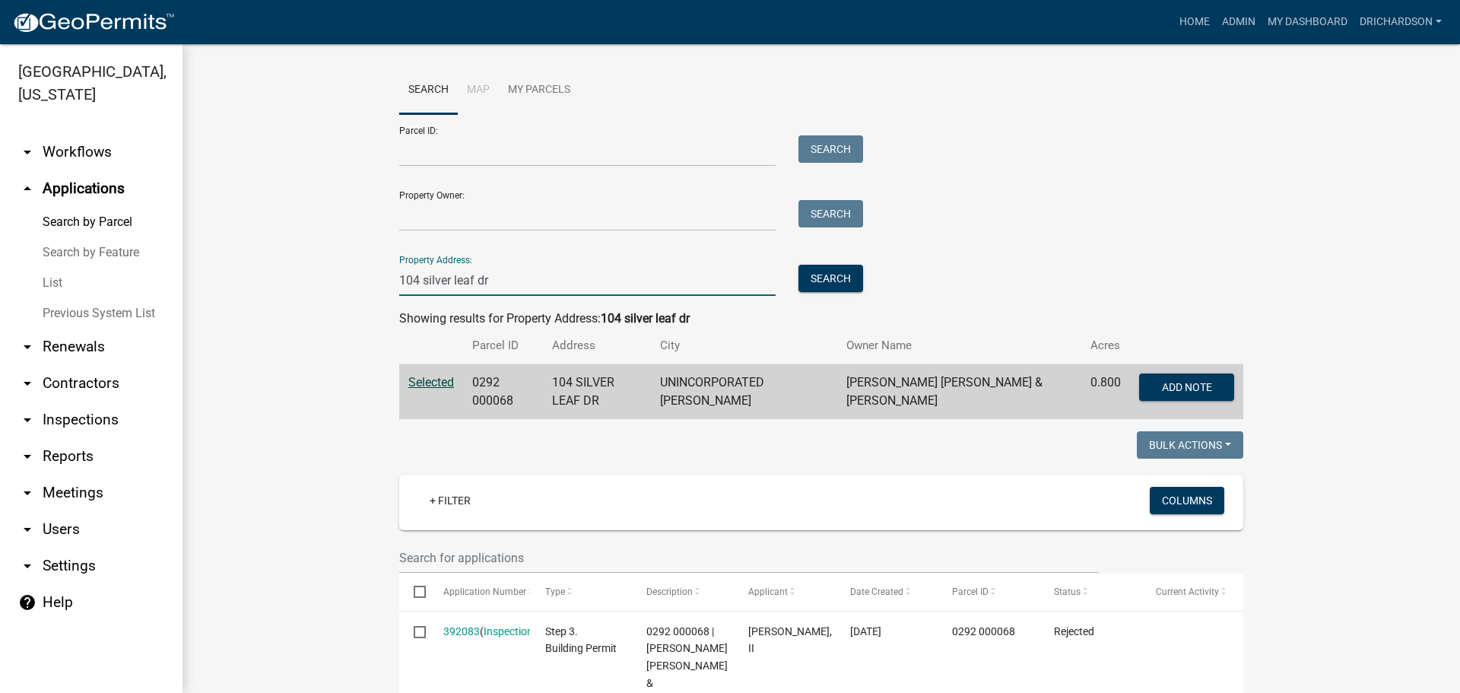
drag, startPoint x: 492, startPoint y: 279, endPoint x: 332, endPoint y: 288, distance: 159.9
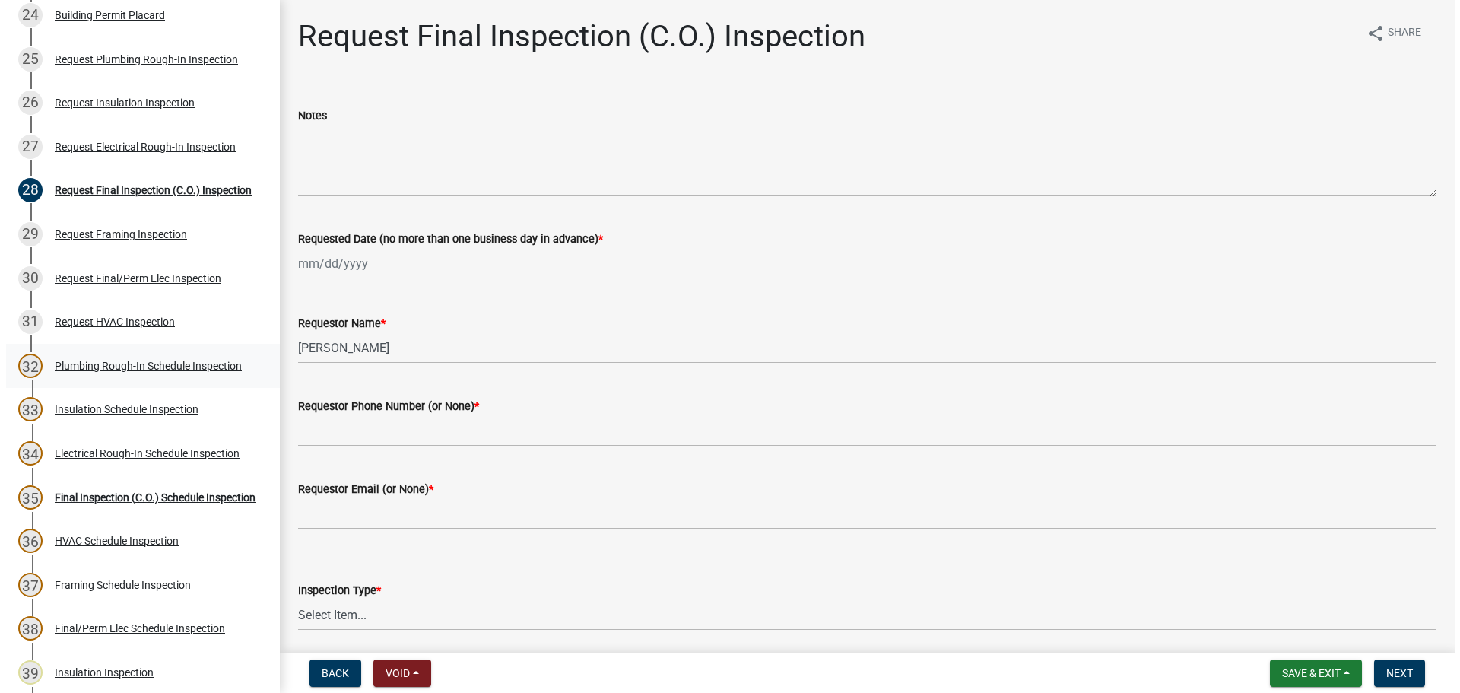
scroll to position [1216, 0]
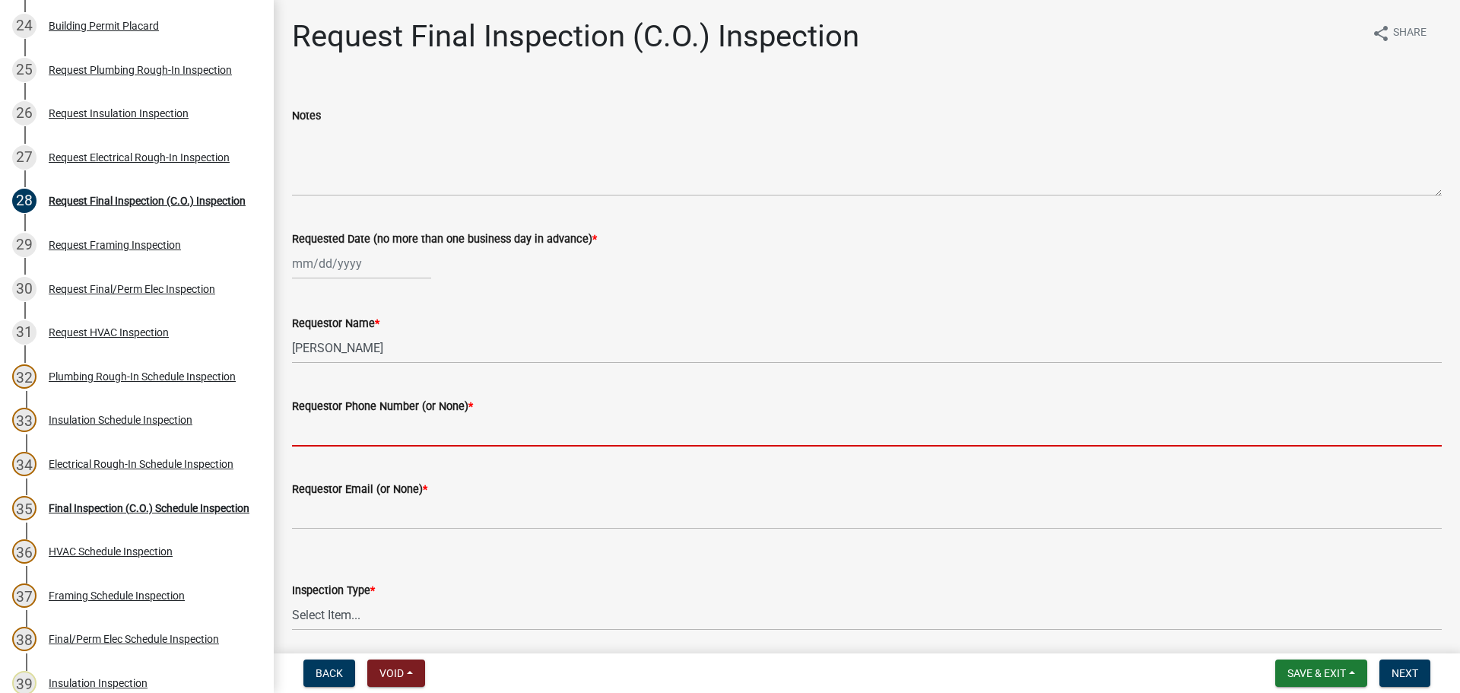
click at [348, 431] on input "Requestor Phone Number (or None) *" at bounding box center [866, 430] width 1149 height 31
type input "none"
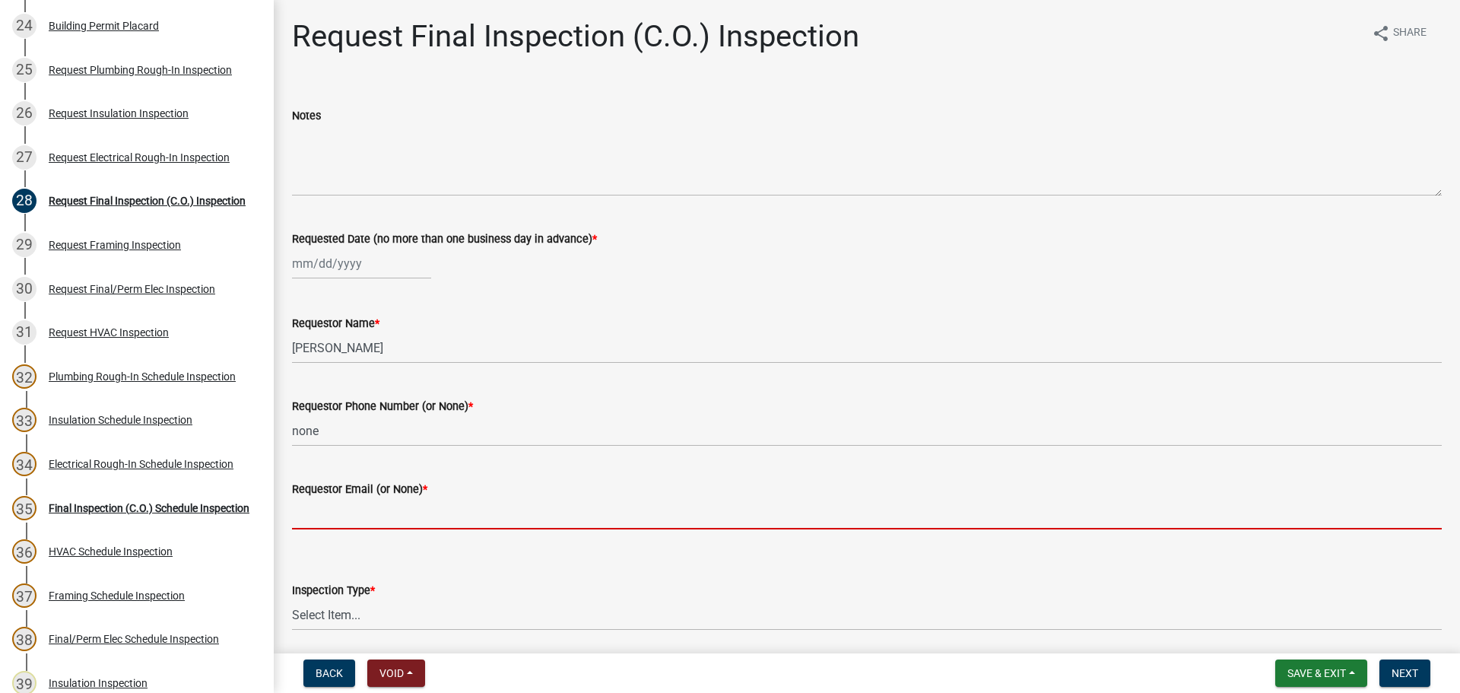
click at [363, 512] on input "Requestor Email (or None) *" at bounding box center [866, 513] width 1149 height 31
type input "none"
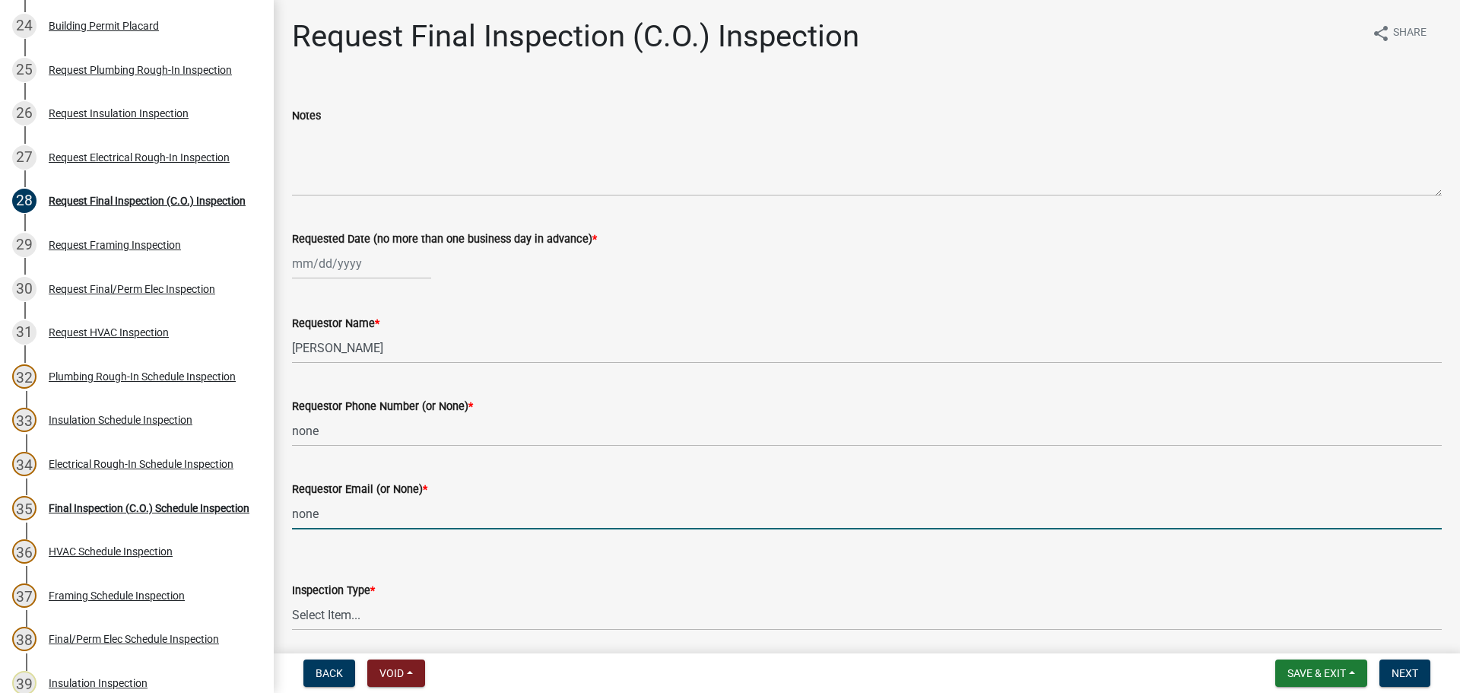
select select "9"
select select "2025"
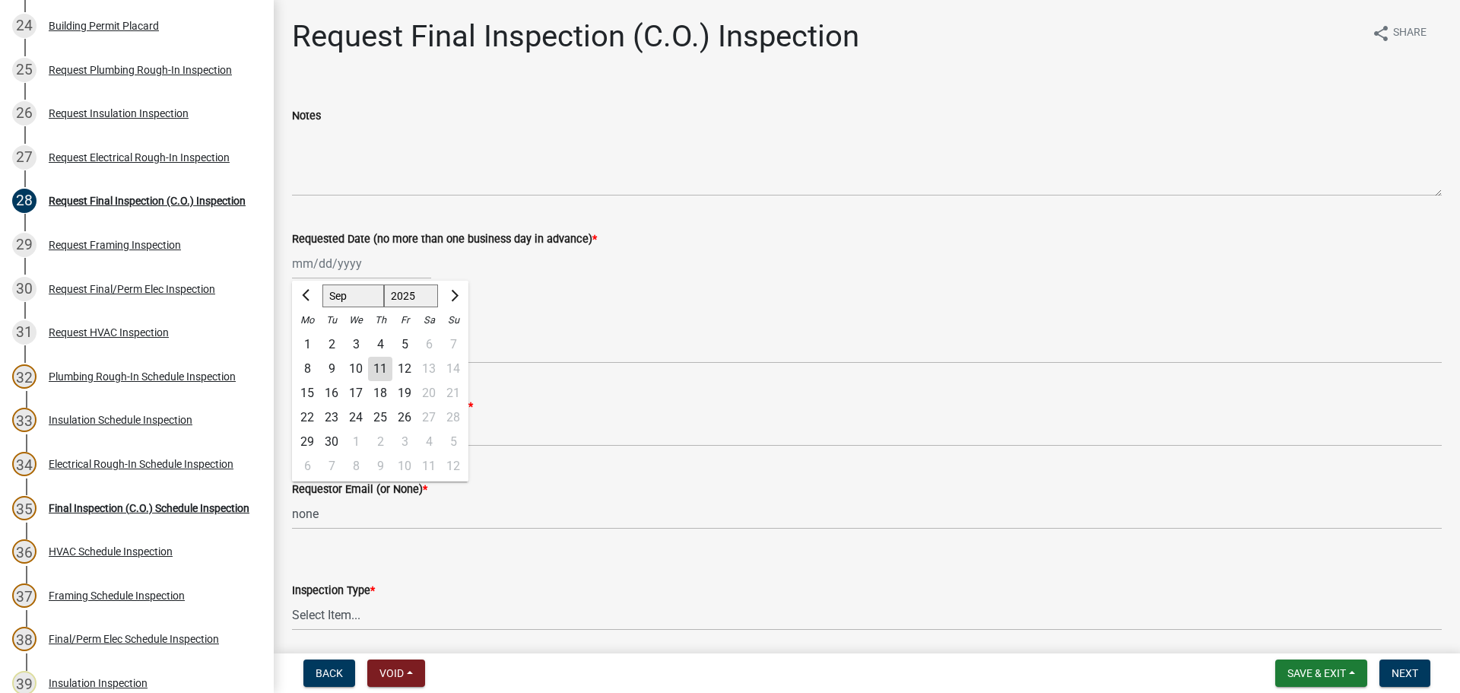
drag, startPoint x: 334, startPoint y: 266, endPoint x: 338, endPoint y: 304, distance: 38.3
click at [334, 266] on div "[PERSON_NAME] Feb Mar Apr [PERSON_NAME][DATE] Oct Nov [DATE] 1526 1527 1528 152…" at bounding box center [361, 263] width 139 height 31
click at [377, 362] on div "11" at bounding box center [380, 369] width 24 height 24
type input "[DATE]"
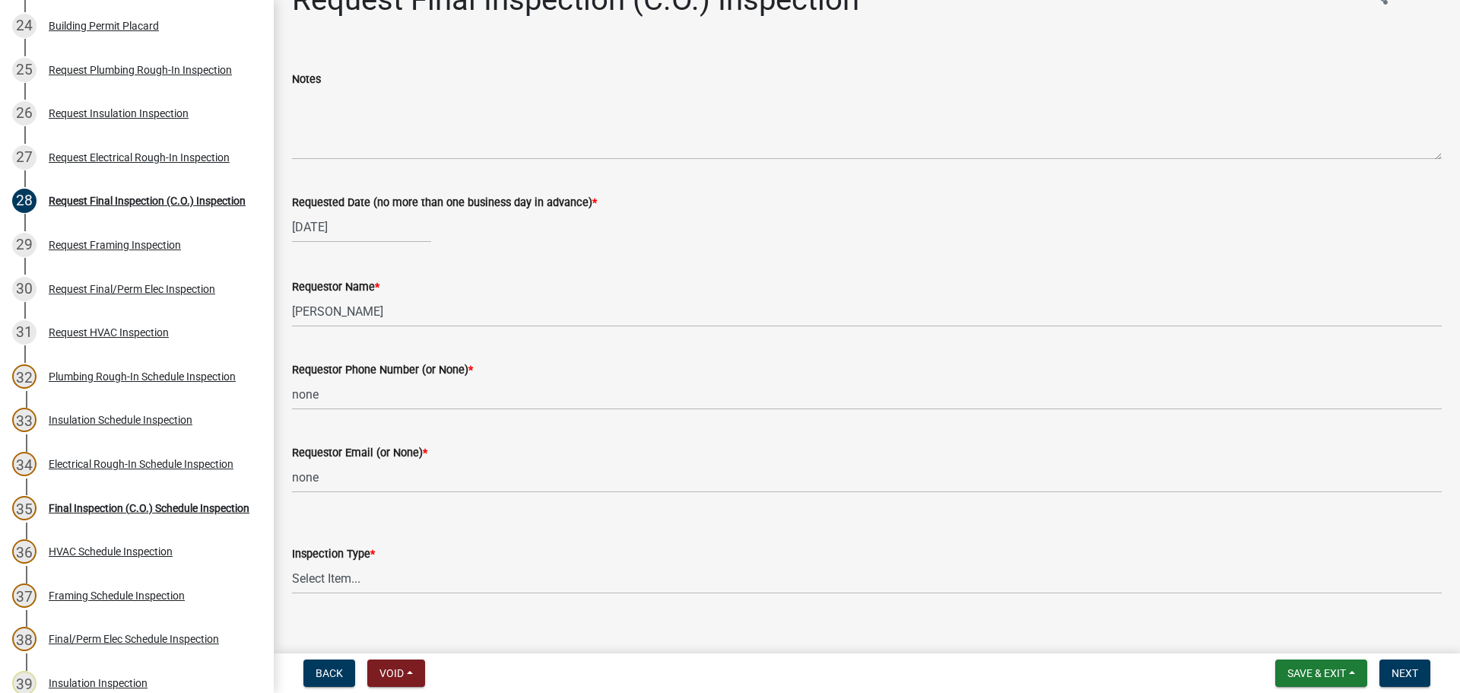
scroll to position [56, 0]
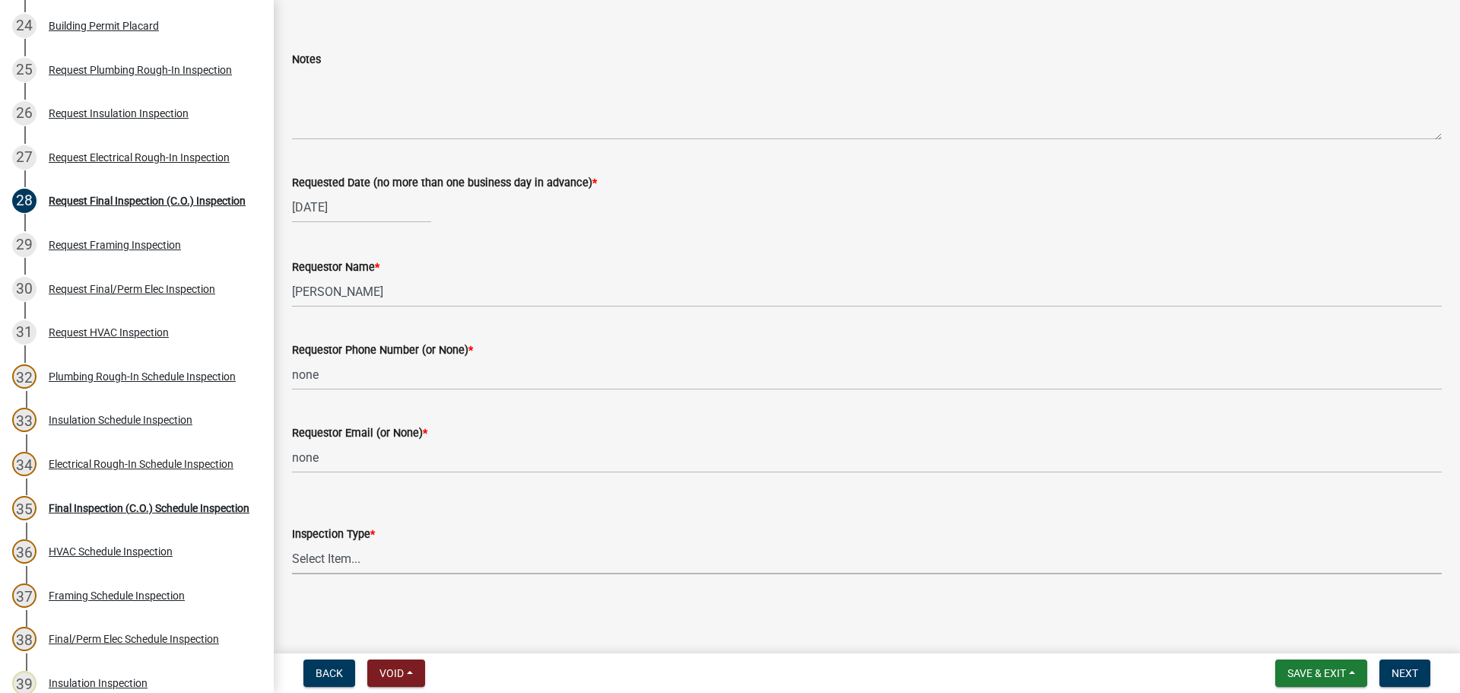
click at [401, 566] on select "Select Item... Final Inspection (C.O.)" at bounding box center [866, 558] width 1149 height 31
click at [292, 543] on select "Select Item... Final Inspection (C.O.)" at bounding box center [866, 558] width 1149 height 31
select select "6c928486-1faa-4d04-9598-905eebfdff84"
click at [1399, 670] on span "Next" at bounding box center [1404, 673] width 27 height 12
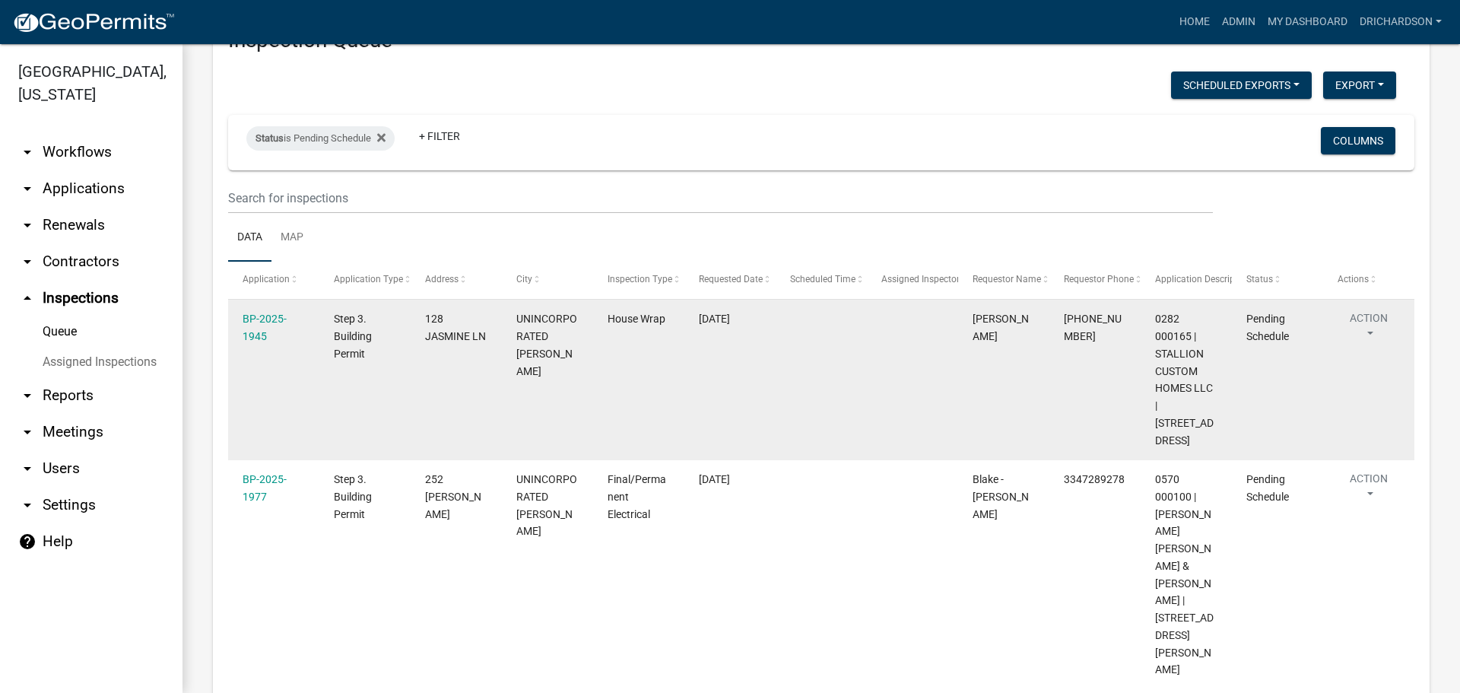
scroll to position [168, 0]
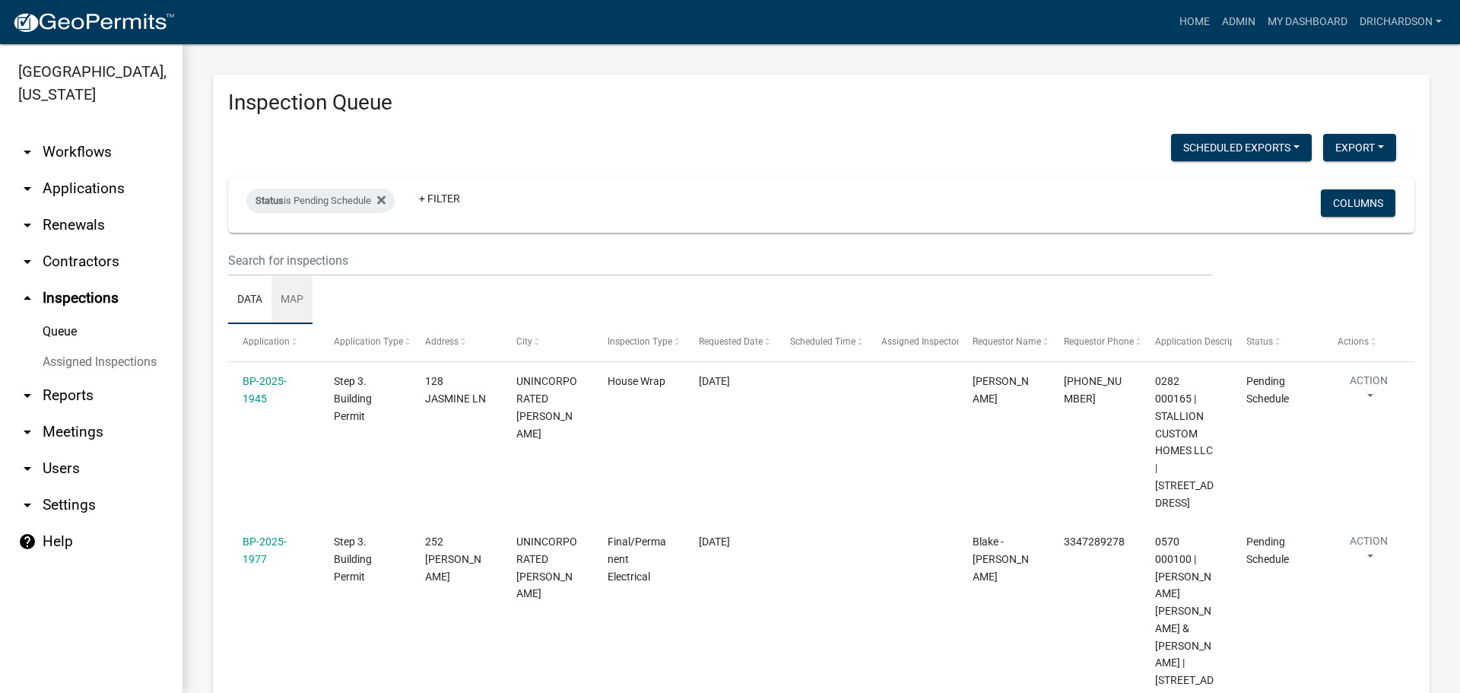
click at [290, 317] on link "Map" at bounding box center [291, 300] width 41 height 49
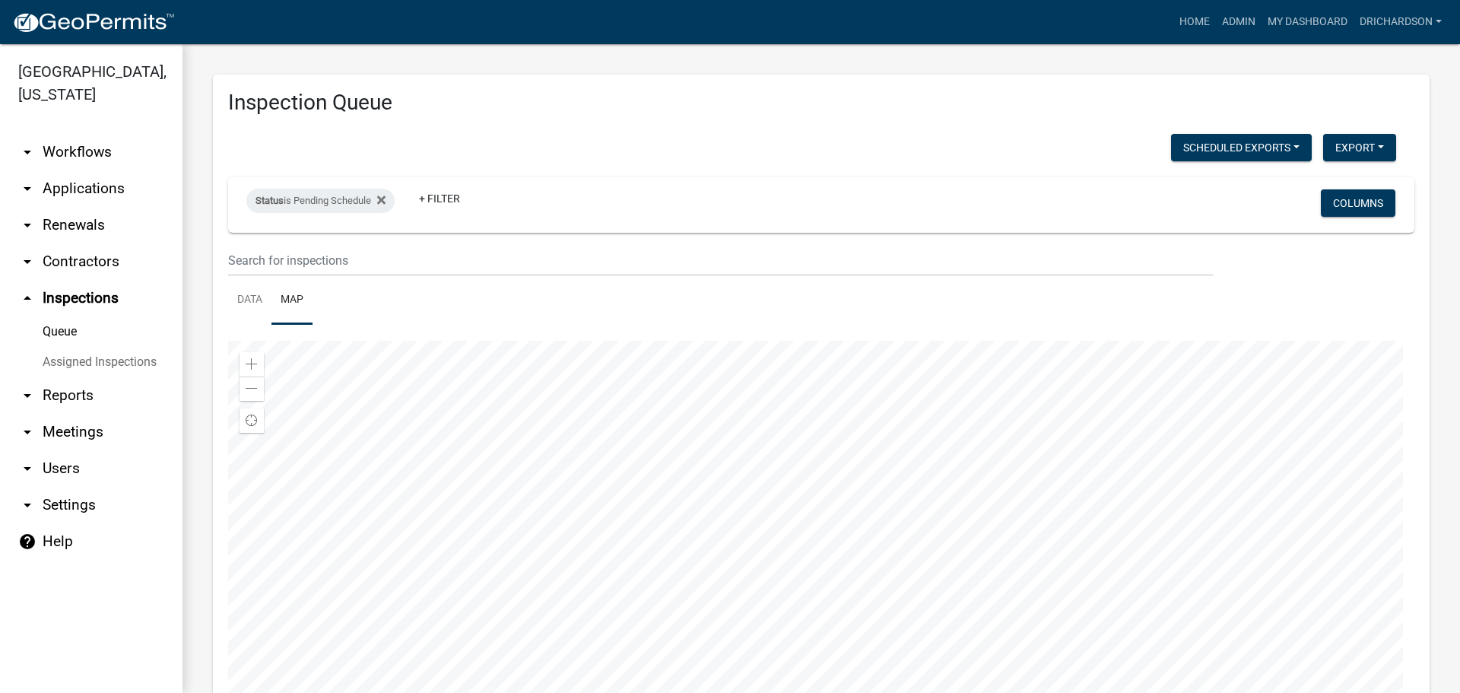
click at [819, 557] on div at bounding box center [821, 531] width 1186 height 380
click at [901, 355] on div at bounding box center [821, 531] width 1186 height 380
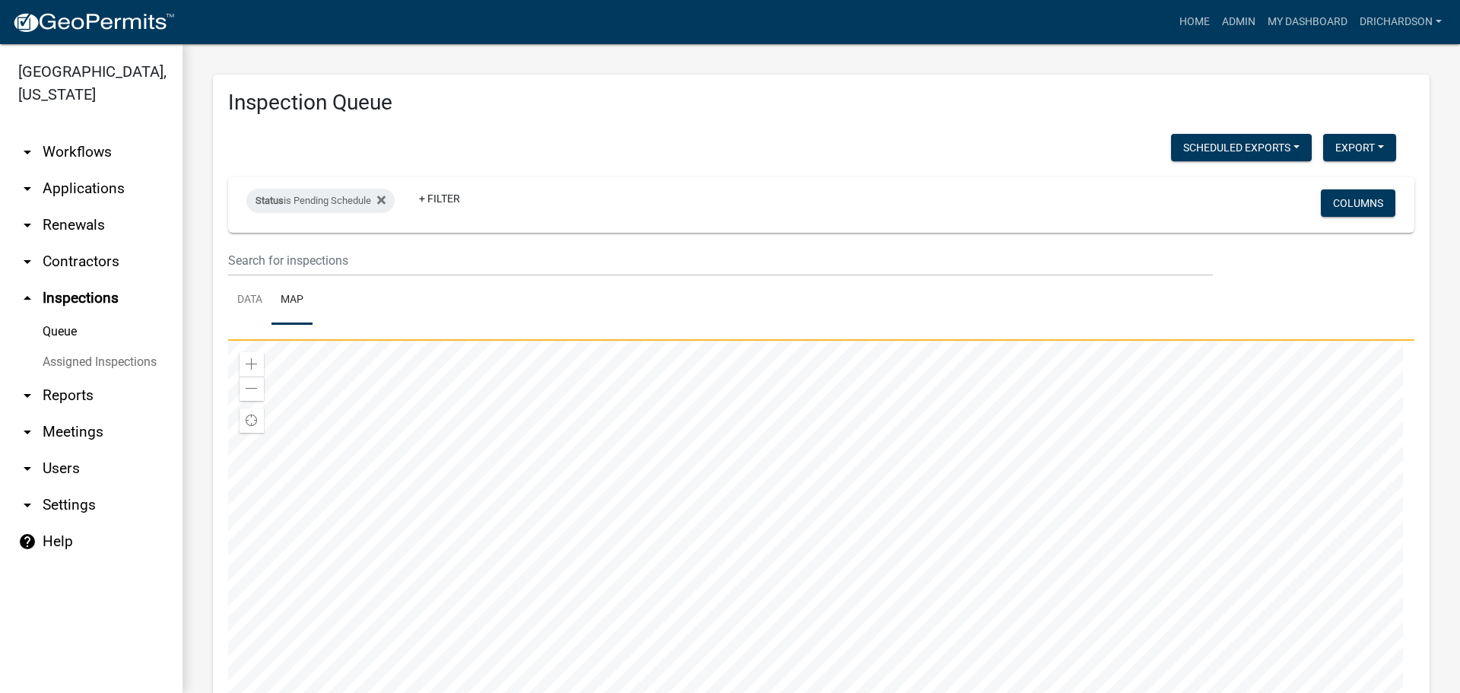
click at [805, 511] on div at bounding box center [821, 531] width 1186 height 380
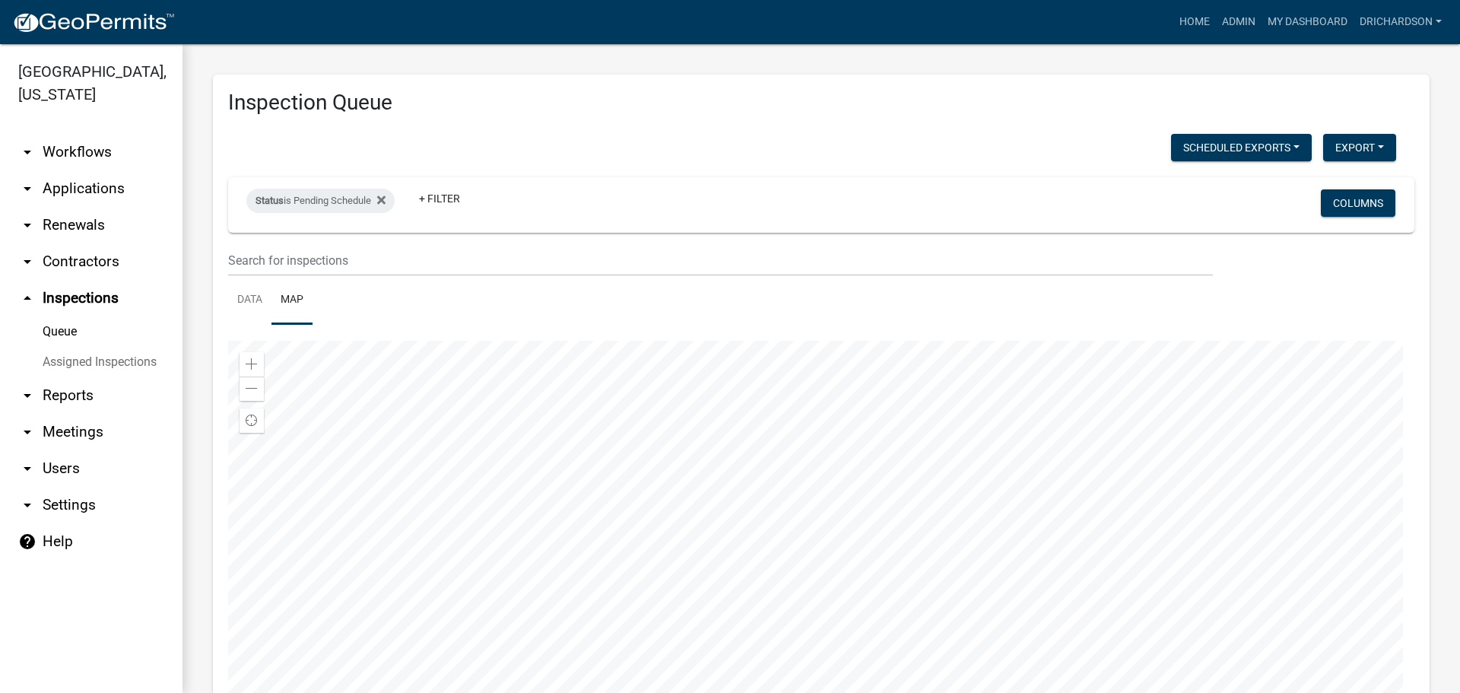
click at [800, 622] on div at bounding box center [821, 531] width 1186 height 380
click at [718, 397] on div at bounding box center [821, 531] width 1186 height 380
click at [794, 422] on div at bounding box center [821, 531] width 1186 height 380
click at [733, 692] on div at bounding box center [821, 531] width 1186 height 380
click at [250, 293] on link "Data" at bounding box center [249, 300] width 43 height 49
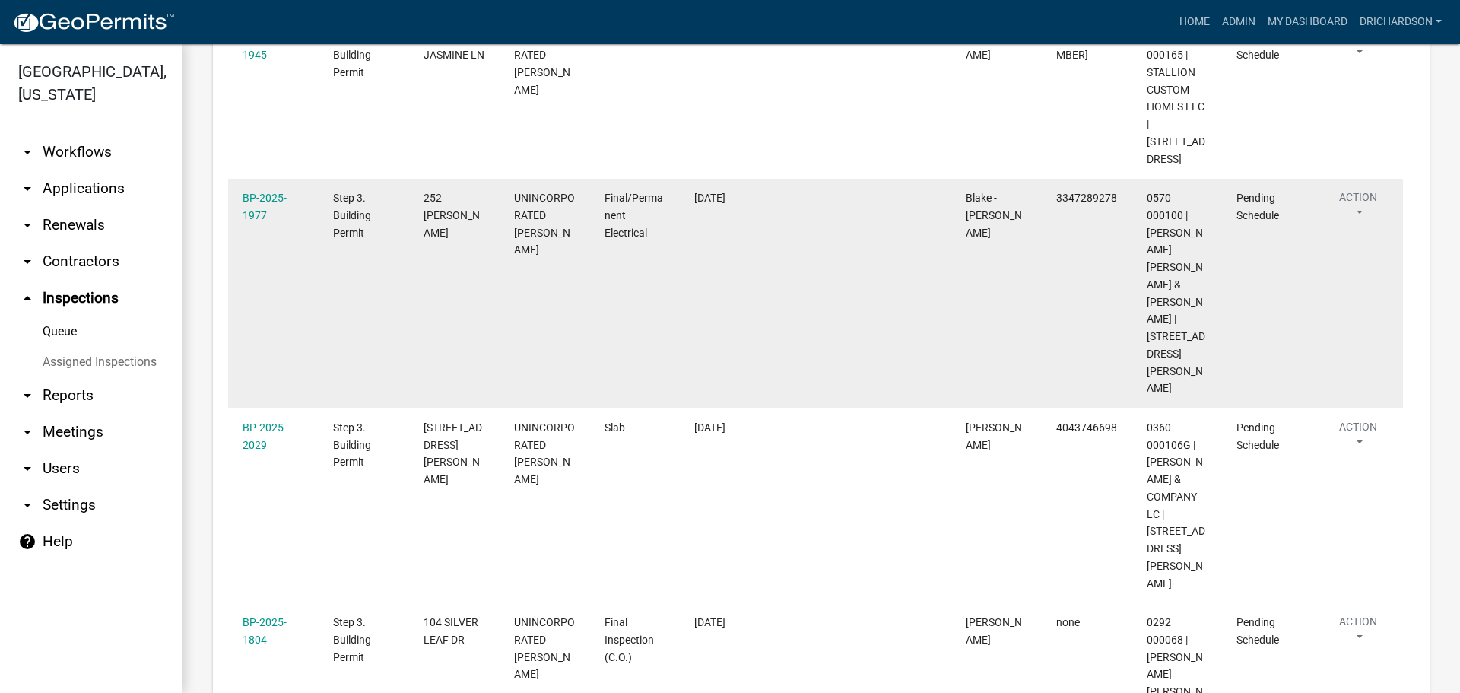
scroll to position [346, 0]
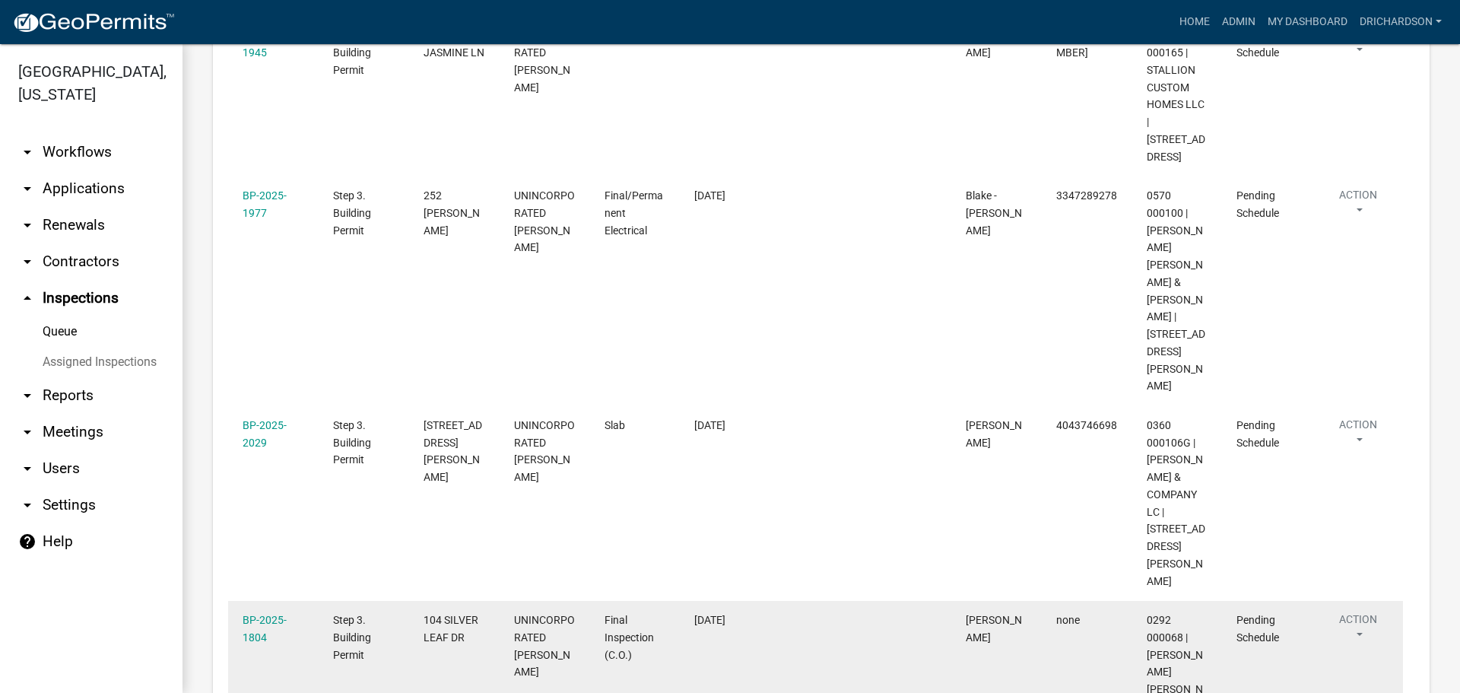
click at [1350, 611] on button "Action" at bounding box center [1358, 630] width 62 height 38
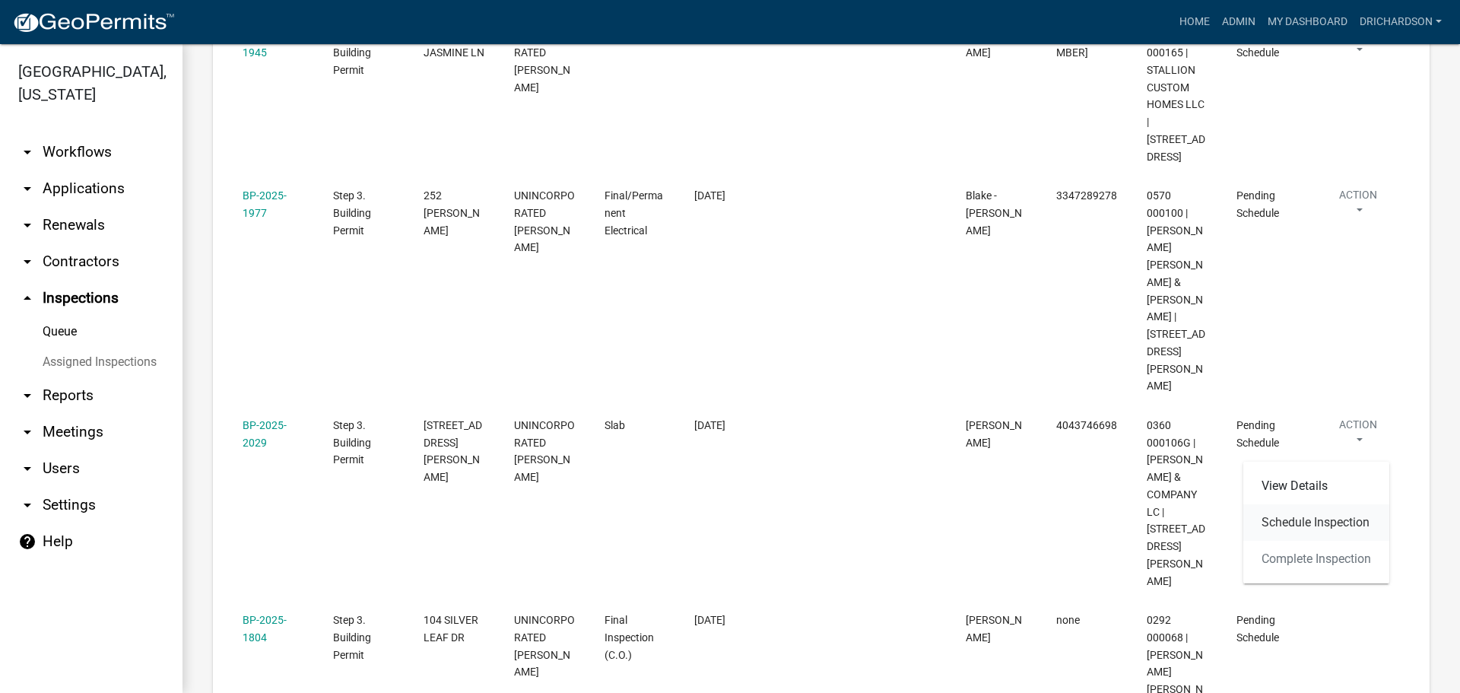
click at [1305, 527] on link "Schedule Inspection" at bounding box center [1316, 522] width 146 height 36
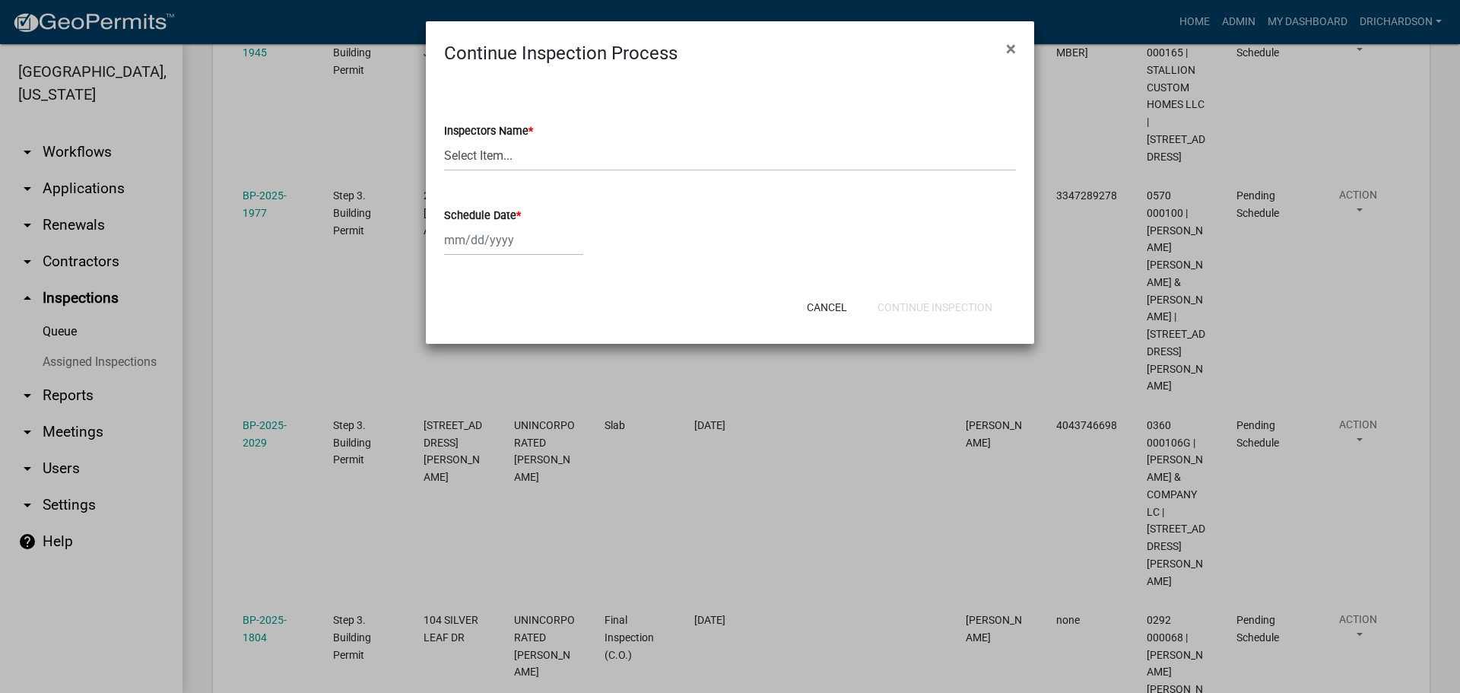
click at [492, 171] on wm-data-entity-input "Inspectors Name * Select Item... whuff (William Huff) drichardson (Douglas Rich…" at bounding box center [730, 133] width 572 height 103
click at [489, 160] on select "Select Item... [PERSON_NAME] ([PERSON_NAME]) drichardson ([PERSON_NAME]) knorre…" at bounding box center [730, 155] width 572 height 31
select select "a5a5a9dc-14a5-4192-801a-4b6ec73e6000"
click at [444, 140] on select "Select Item... [PERSON_NAME] ([PERSON_NAME]) drichardson ([PERSON_NAME]) knorre…" at bounding box center [730, 155] width 572 height 31
select select "9"
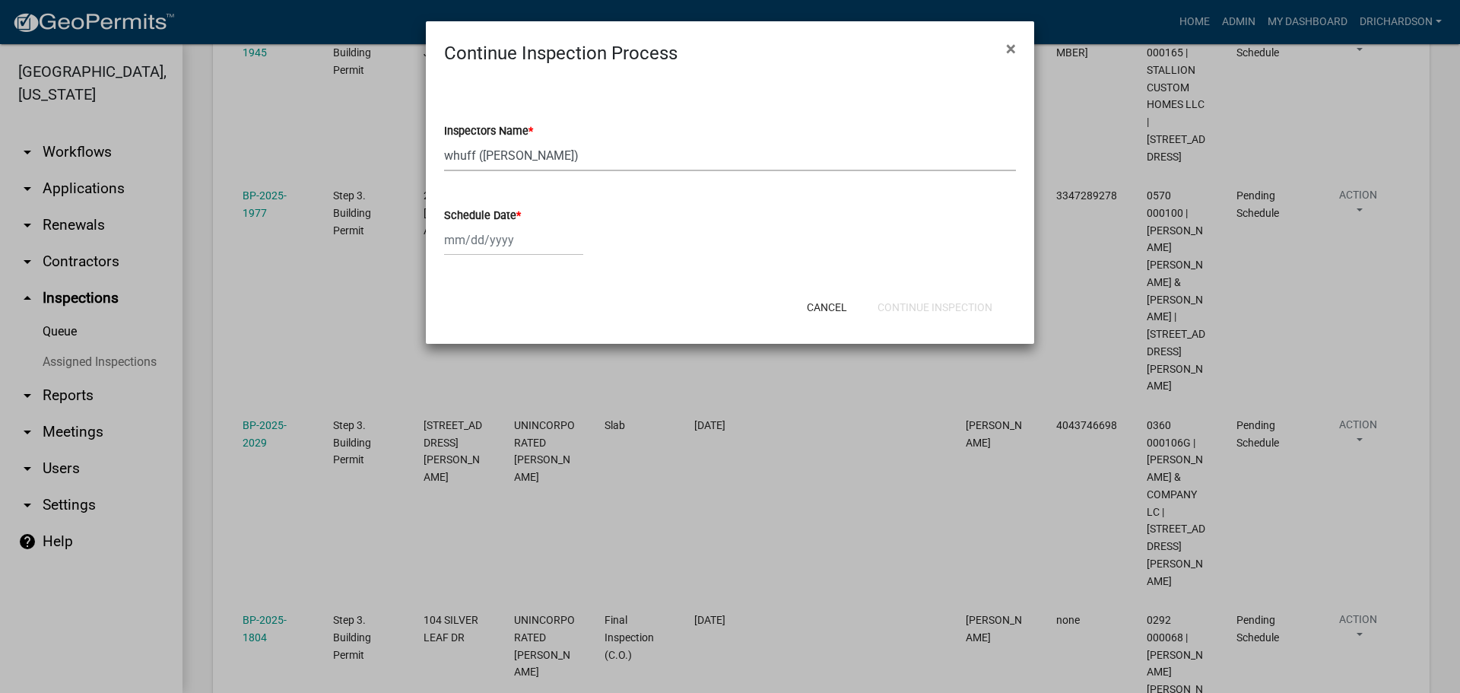
select select "2025"
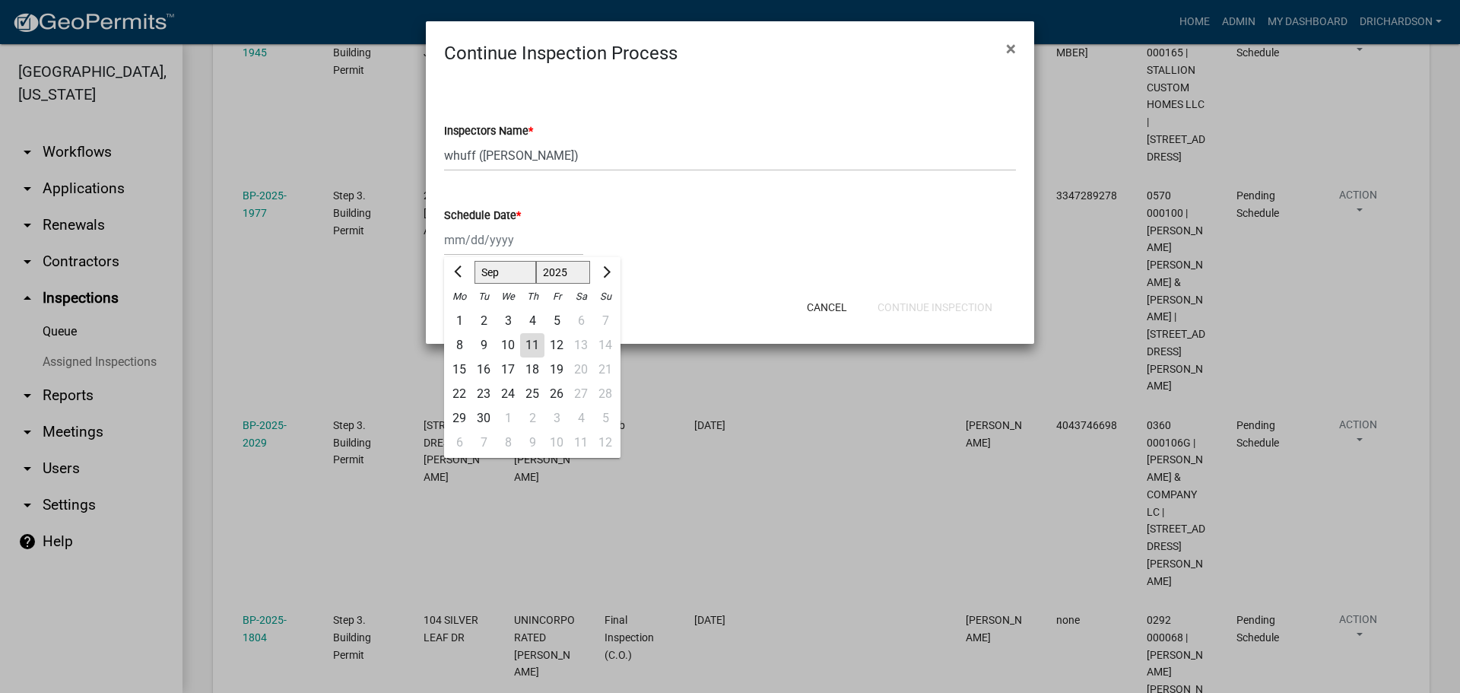
click at [475, 234] on div "Jan Feb Mar Apr May Jun Jul Aug Sep Oct Nov Dec 1525 1526 1527 1528 1529 1530 1…" at bounding box center [513, 239] width 139 height 31
click at [522, 345] on div "11" at bounding box center [532, 345] width 24 height 24
type input "[DATE]"
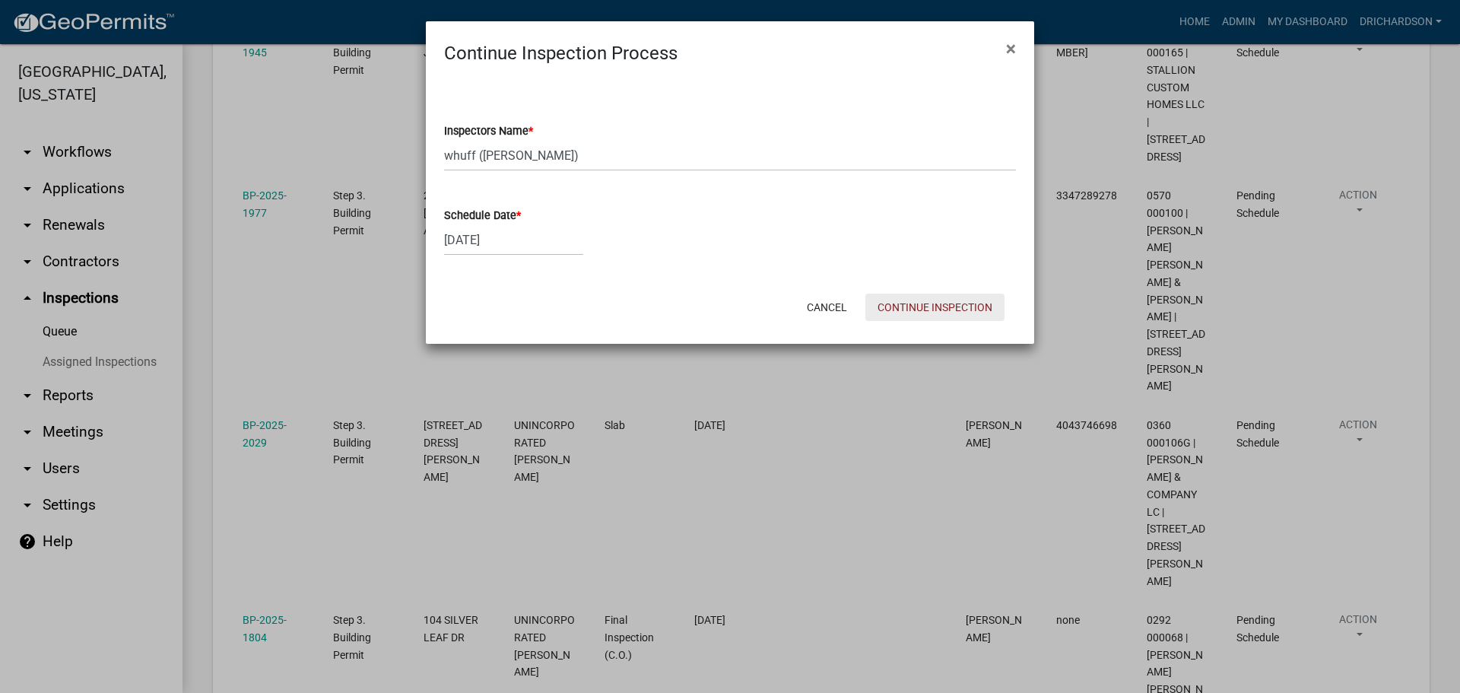
click at [899, 296] on button "Continue Inspection" at bounding box center [934, 306] width 139 height 27
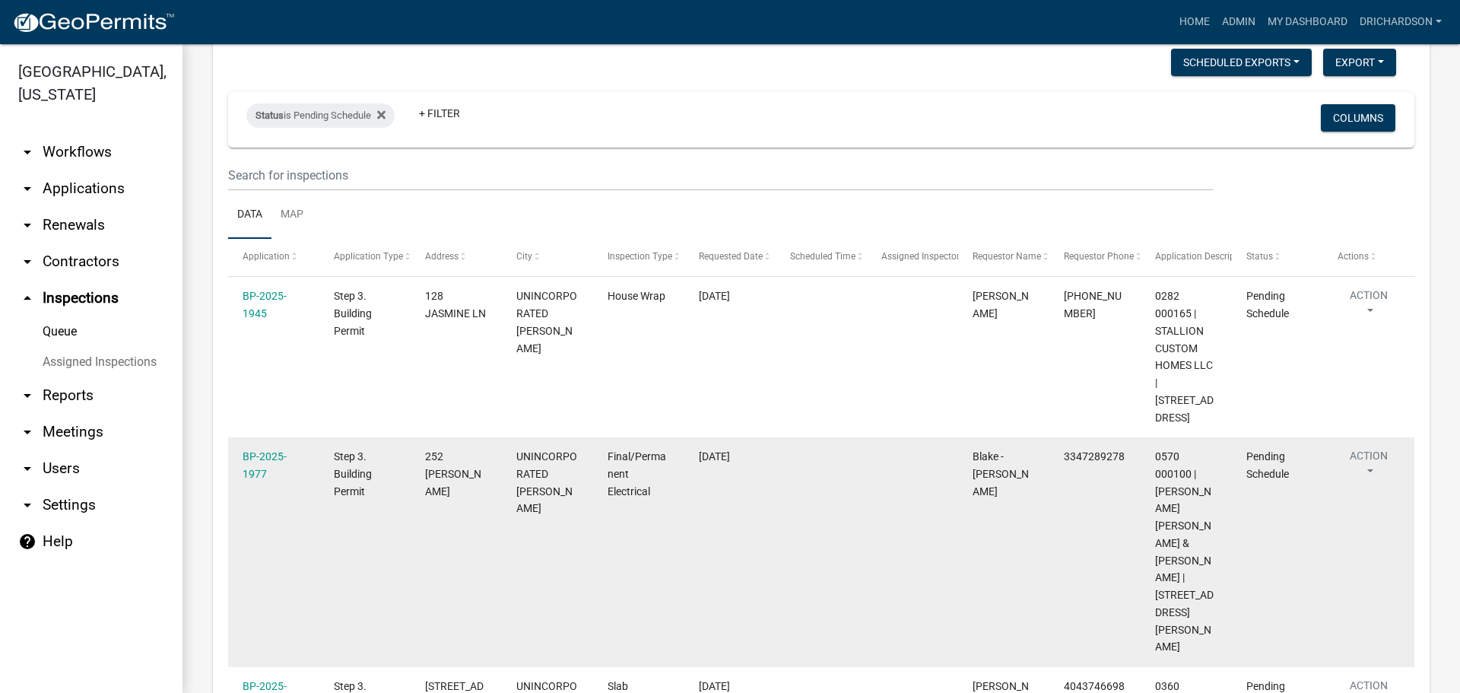
scroll to position [168, 0]
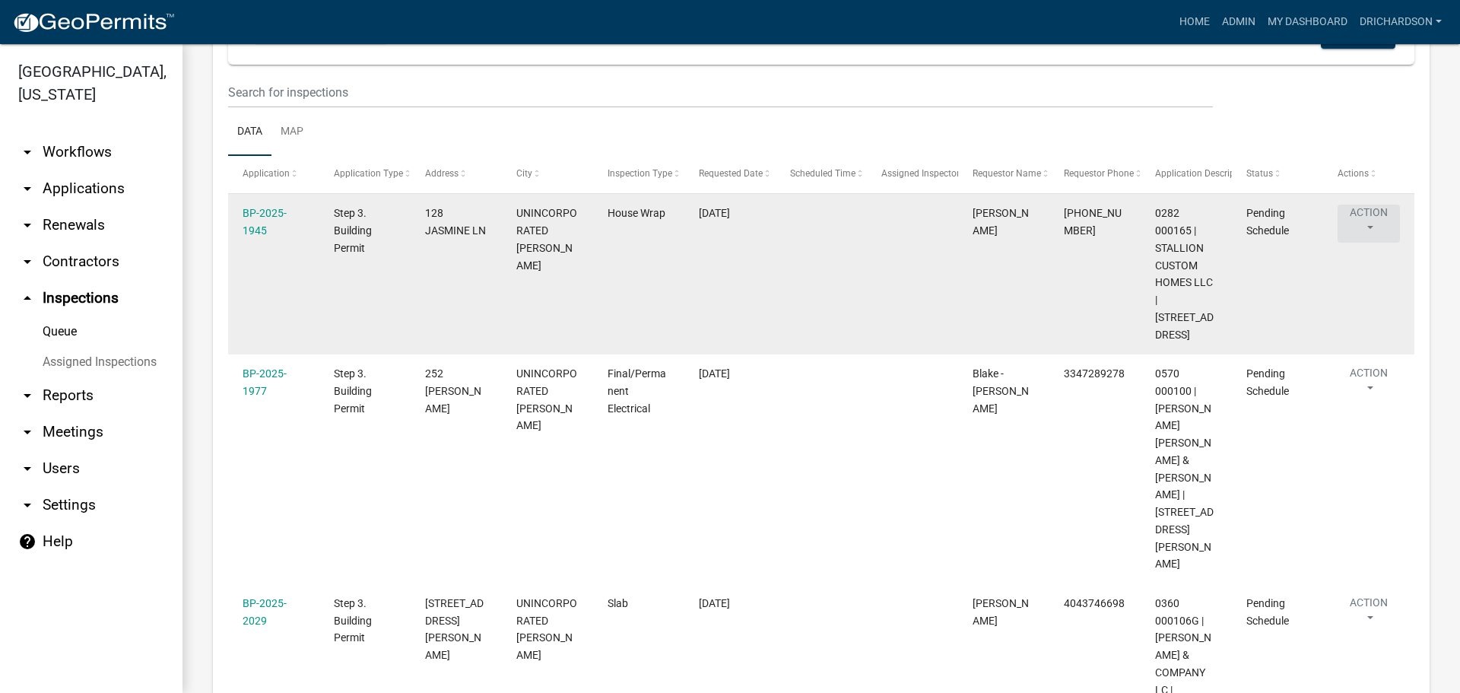
click at [1372, 220] on button "Action" at bounding box center [1368, 223] width 62 height 38
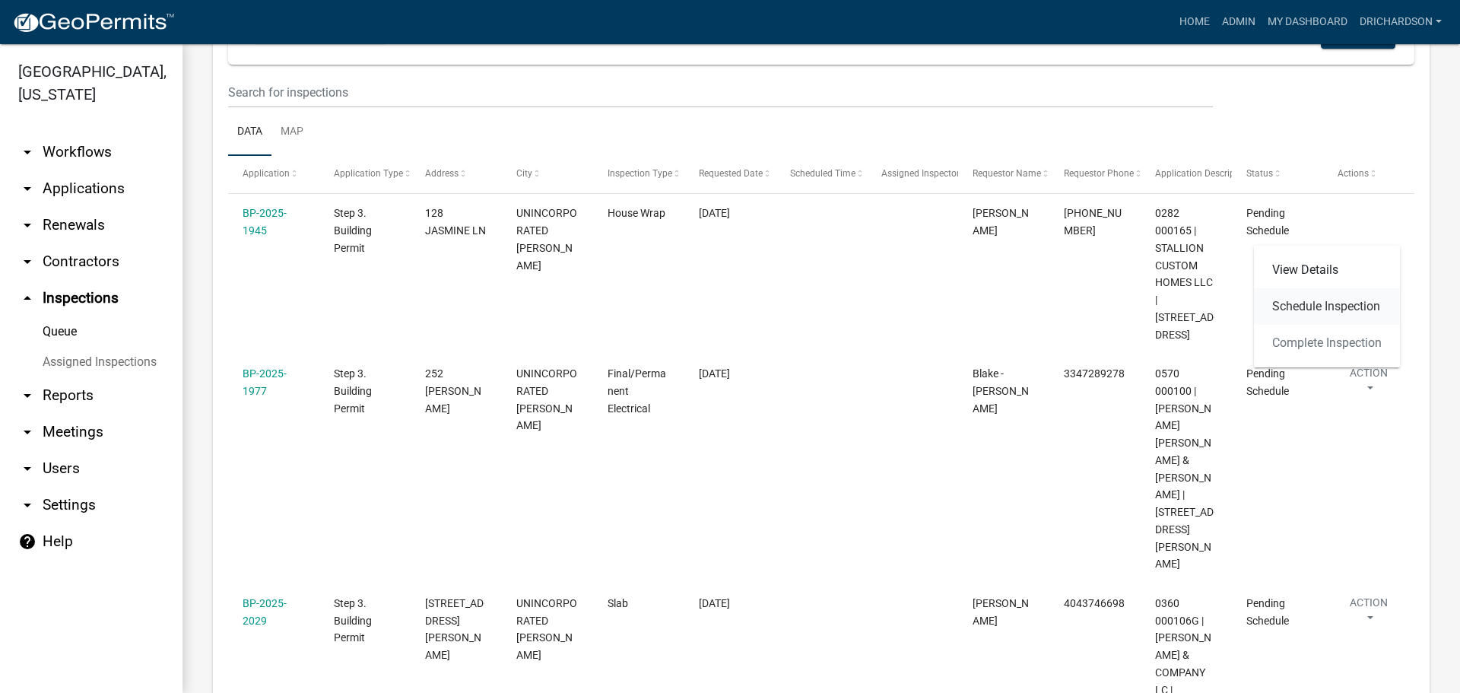
click at [1337, 303] on link "Schedule Inspection" at bounding box center [1327, 306] width 146 height 36
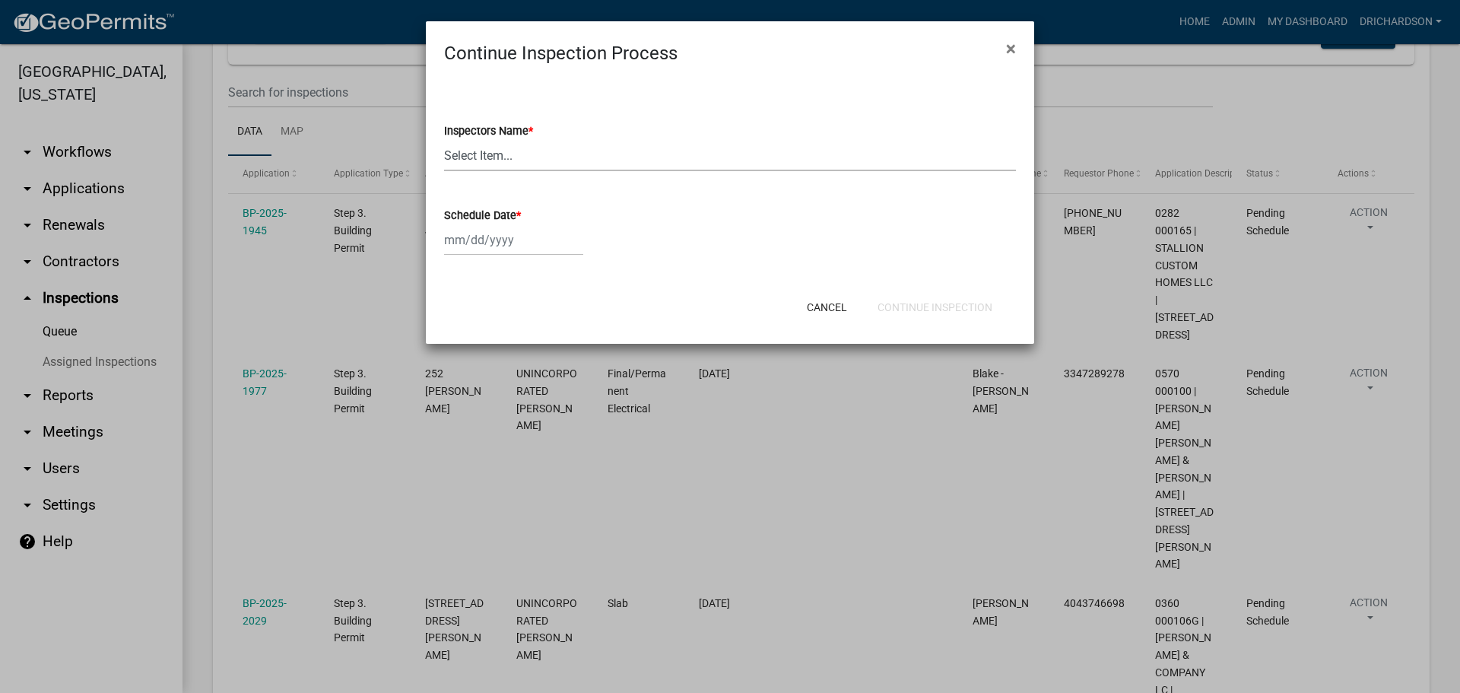
click at [499, 157] on select "Select Item... [PERSON_NAME] ([PERSON_NAME]) drichardson ([PERSON_NAME]) knorre…" at bounding box center [730, 155] width 572 height 31
select select "e20251c8-f858-4aed-a4a0-52e27fd5066e"
click at [444, 140] on select "Select Item... whuff (William Huff) drichardson (Douglas Richardson) knorred (K…" at bounding box center [730, 155] width 572 height 31
click at [495, 241] on div at bounding box center [513, 239] width 139 height 31
select select "9"
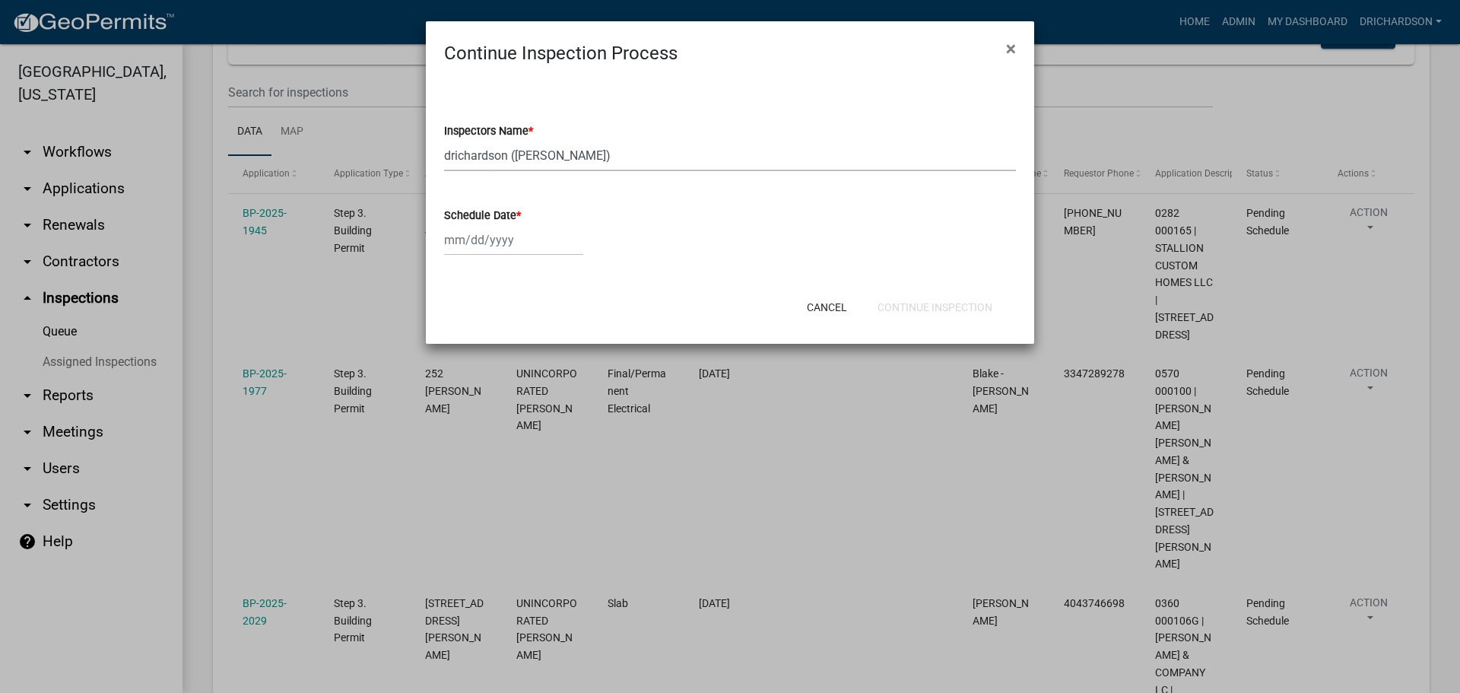
select select "2025"
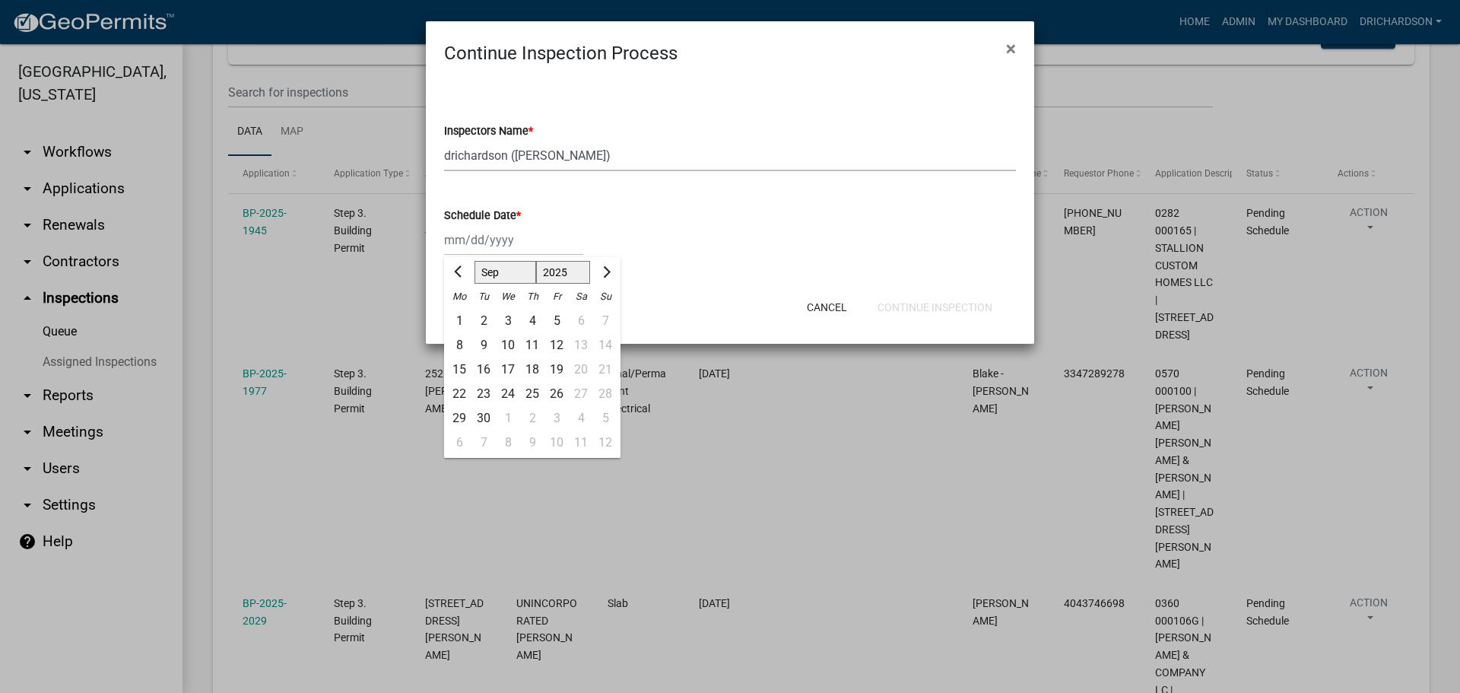
click at [542, 161] on select "Select Item... [PERSON_NAME] ([PERSON_NAME]) drichardson ([PERSON_NAME]) knorre…" at bounding box center [730, 155] width 572 height 31
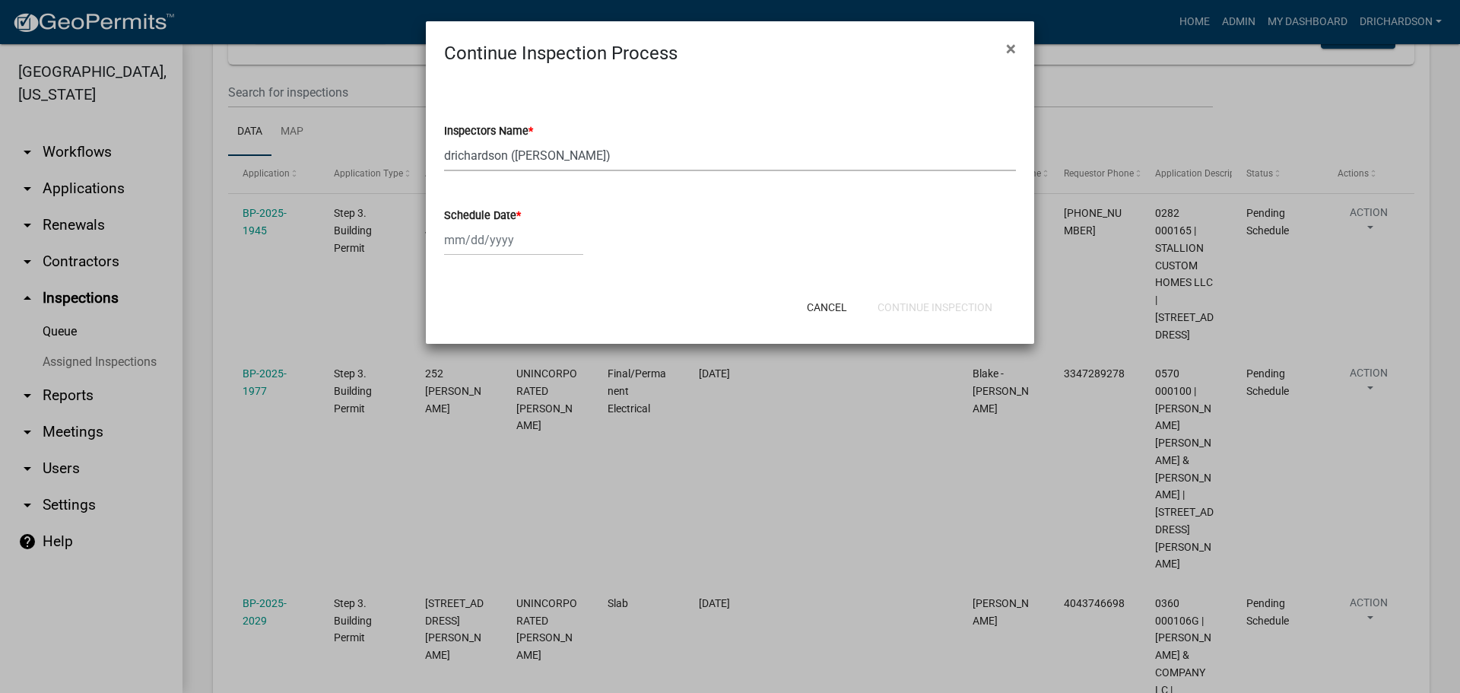
select select "a5a5a9dc-14a5-4192-801a-4b6ec73e6000"
click at [444, 140] on select "Select Item... [PERSON_NAME] ([PERSON_NAME]) drichardson ([PERSON_NAME]) knorre…" at bounding box center [730, 155] width 572 height 31
select select "9"
select select "2025"
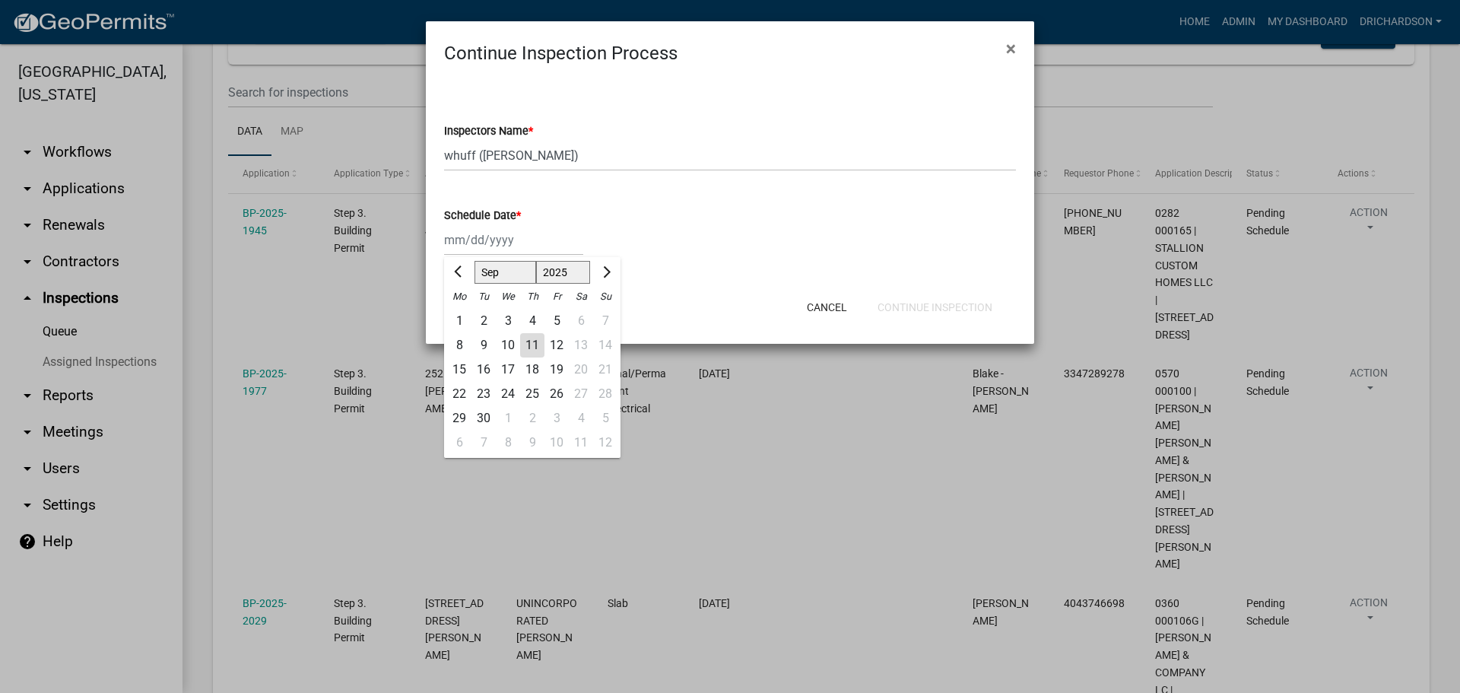
click at [509, 236] on div "Jan Feb Mar Apr May Jun Jul Aug Sep Oct Nov Dec 1525 1526 1527 1528 1529 1530 1…" at bounding box center [513, 239] width 139 height 31
click at [529, 338] on div "11" at bounding box center [532, 345] width 24 height 24
type input "[DATE]"
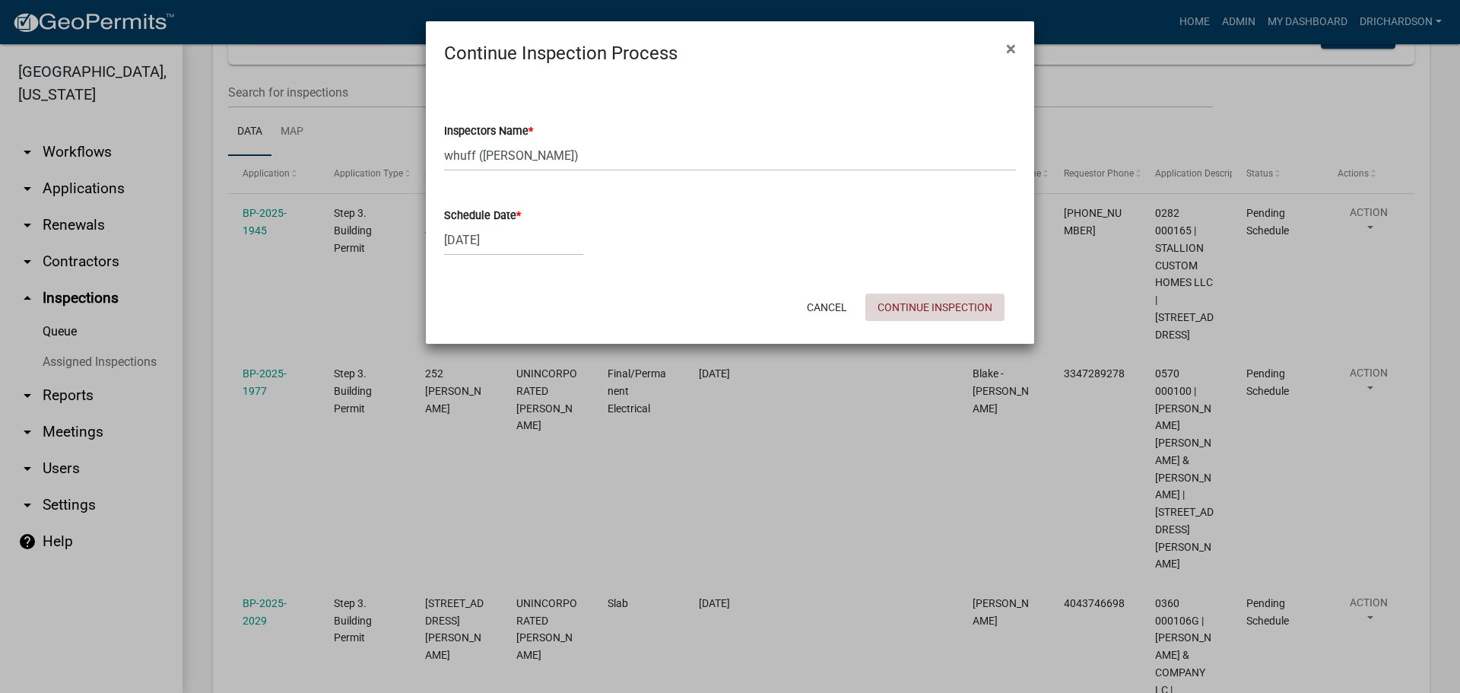
click at [914, 304] on button "Continue Inspection" at bounding box center [934, 306] width 139 height 27
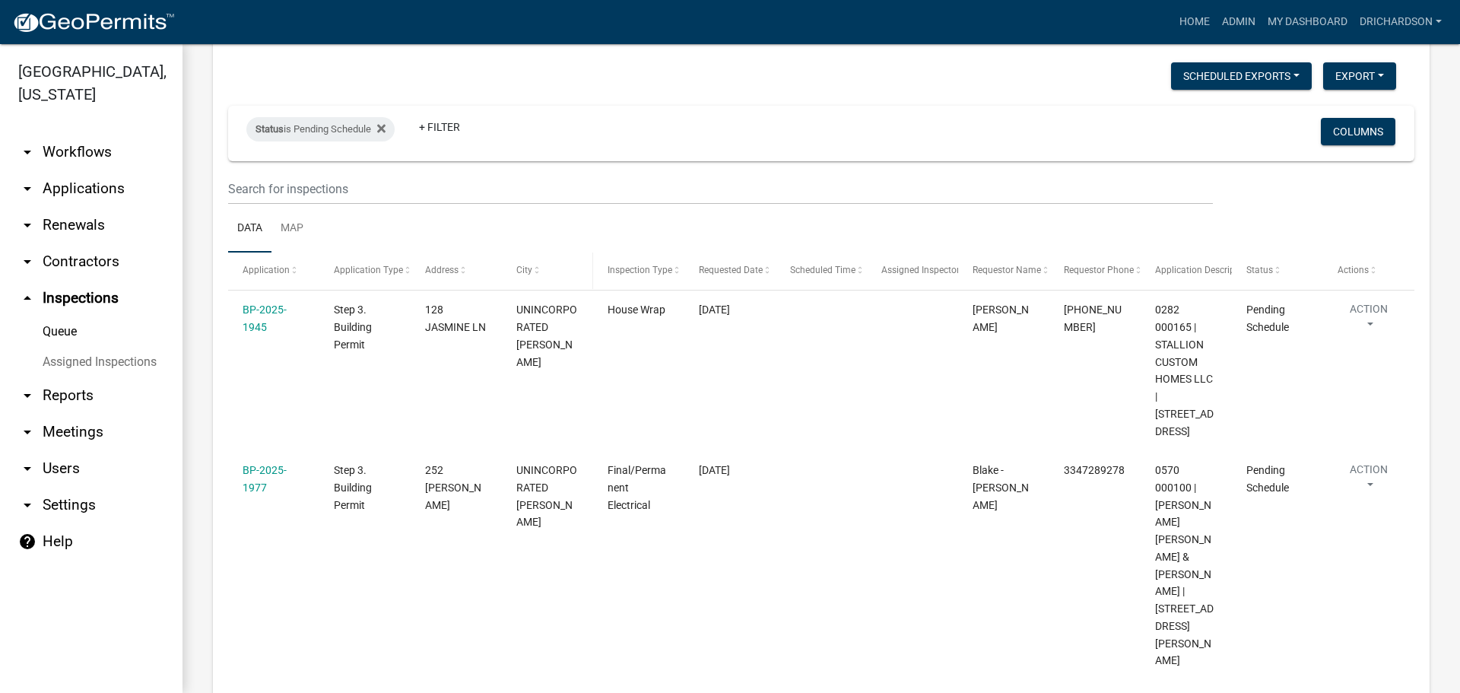
scroll to position [168, 0]
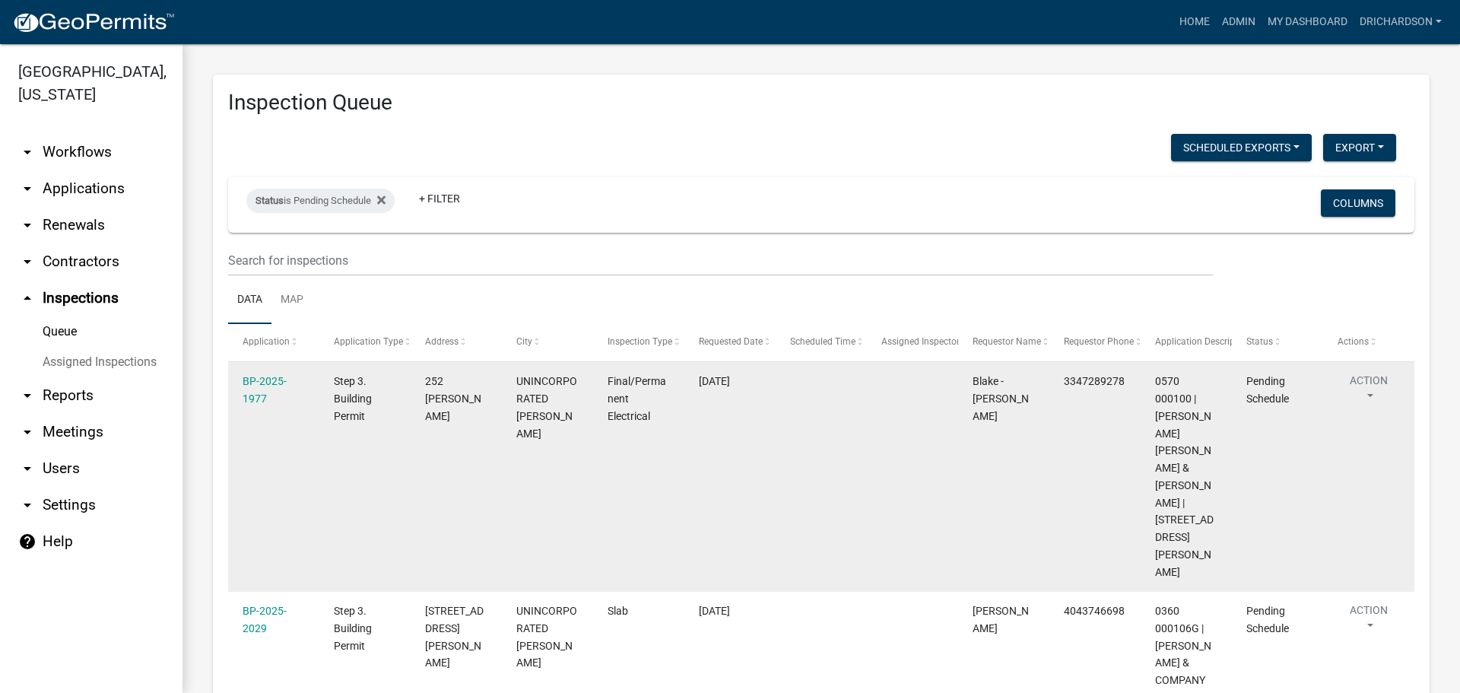
click at [1362, 388] on button "Action" at bounding box center [1368, 391] width 62 height 38
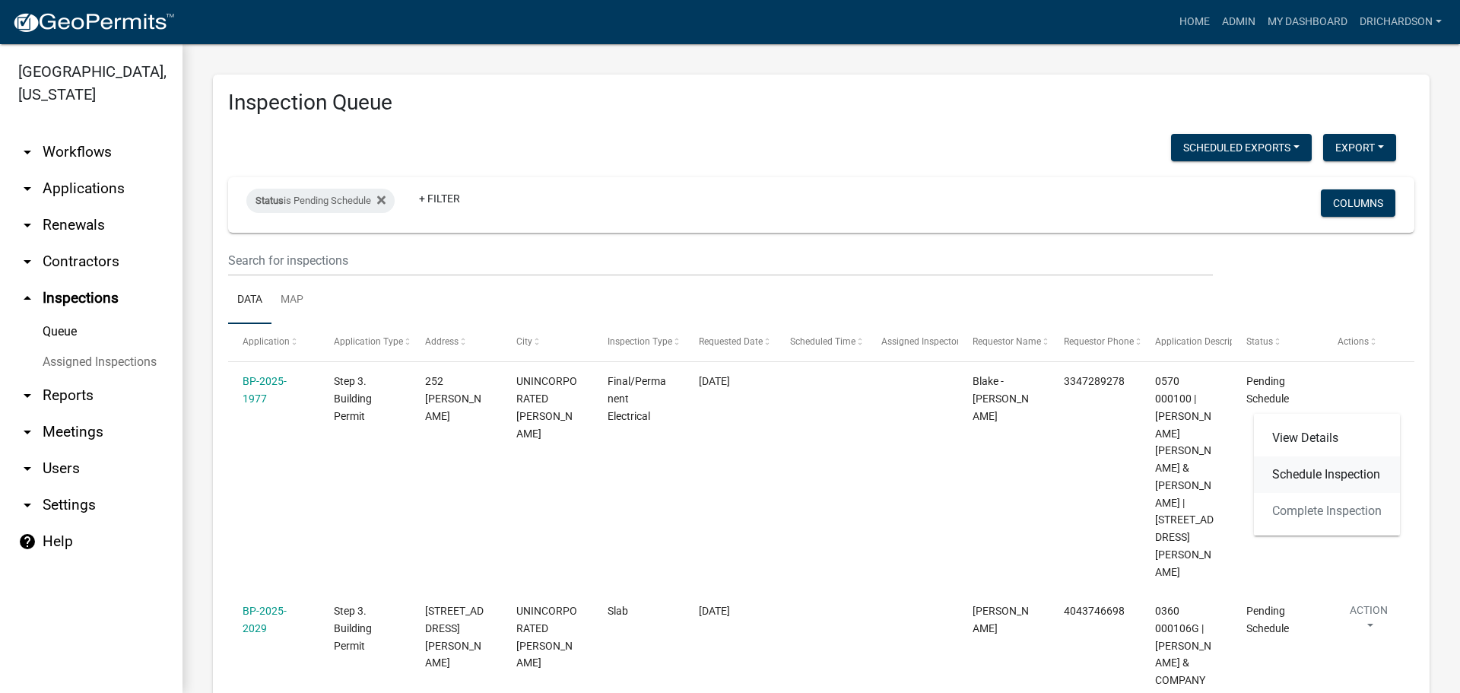
click at [1346, 477] on link "Schedule Inspection" at bounding box center [1327, 474] width 146 height 36
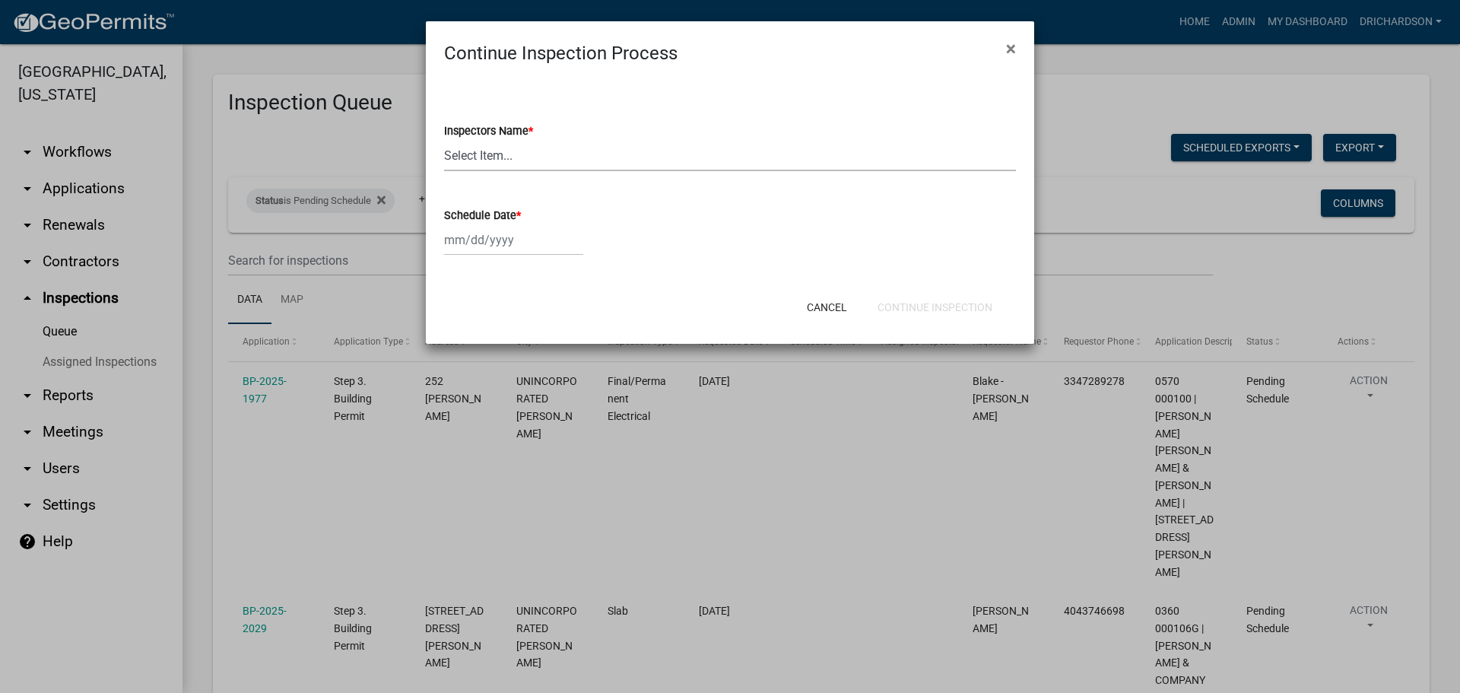
drag, startPoint x: 473, startPoint y: 158, endPoint x: 470, endPoint y: 170, distance: 11.8
click at [473, 158] on select "Select Item... [PERSON_NAME] ([PERSON_NAME]) drichardson ([PERSON_NAME]) knorre…" at bounding box center [730, 155] width 572 height 31
select select "e20251c8-f858-4aed-a4a0-52e27fd5066e"
click at [444, 140] on select "Select Item... [PERSON_NAME] ([PERSON_NAME]) drichardson ([PERSON_NAME]) knorre…" at bounding box center [730, 155] width 572 height 31
select select "9"
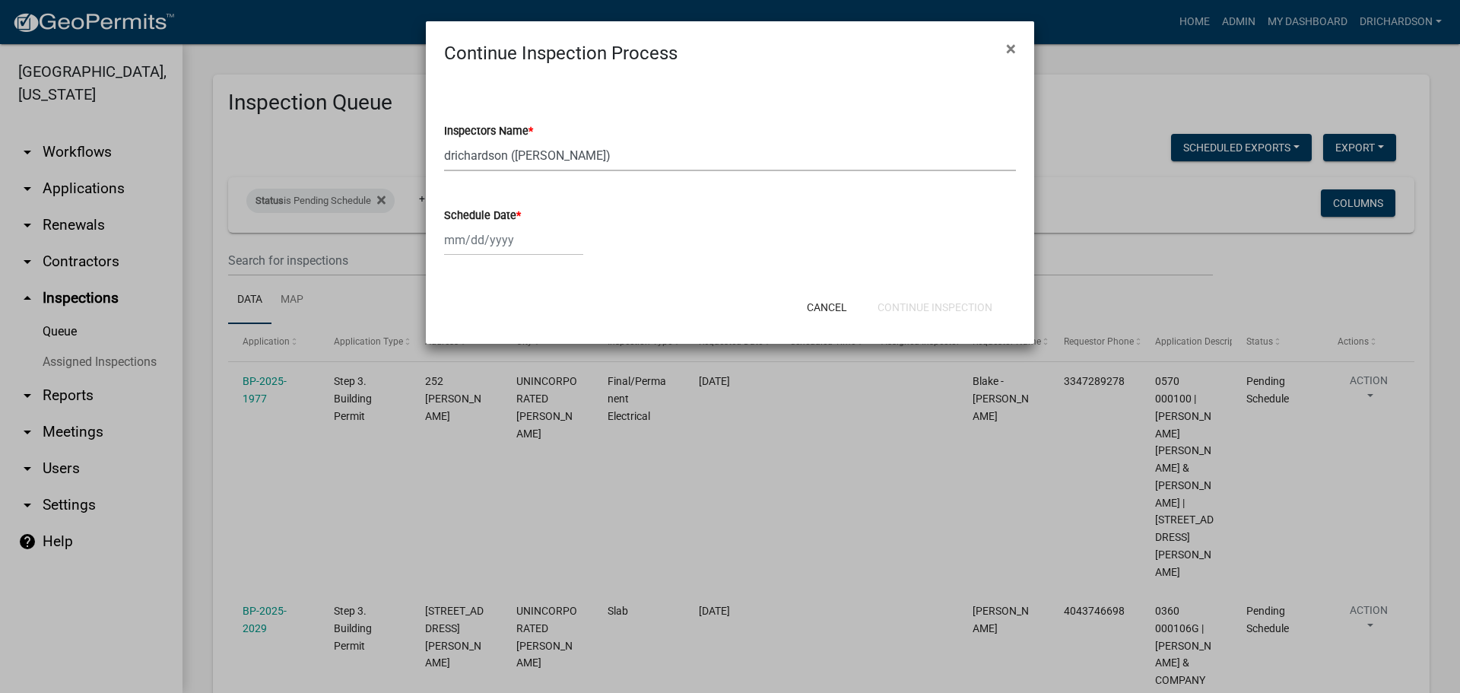
select select "2025"
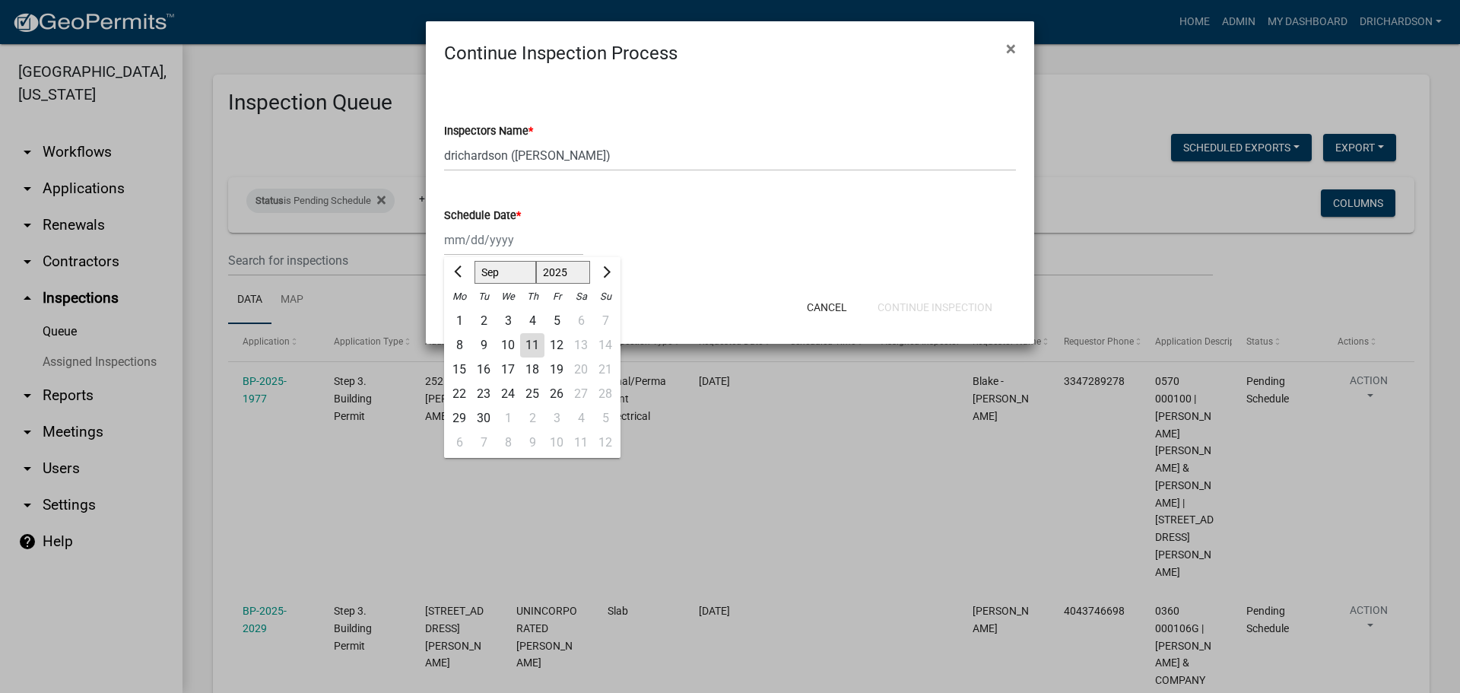
click at [479, 239] on div "Jan Feb Mar Apr May Jun Jul Aug Sep Oct Nov Dec 1525 1526 1527 1528 1529 1530 1…" at bounding box center [513, 239] width 139 height 31
click at [530, 343] on div "11" at bounding box center [532, 345] width 24 height 24
type input "[DATE]"
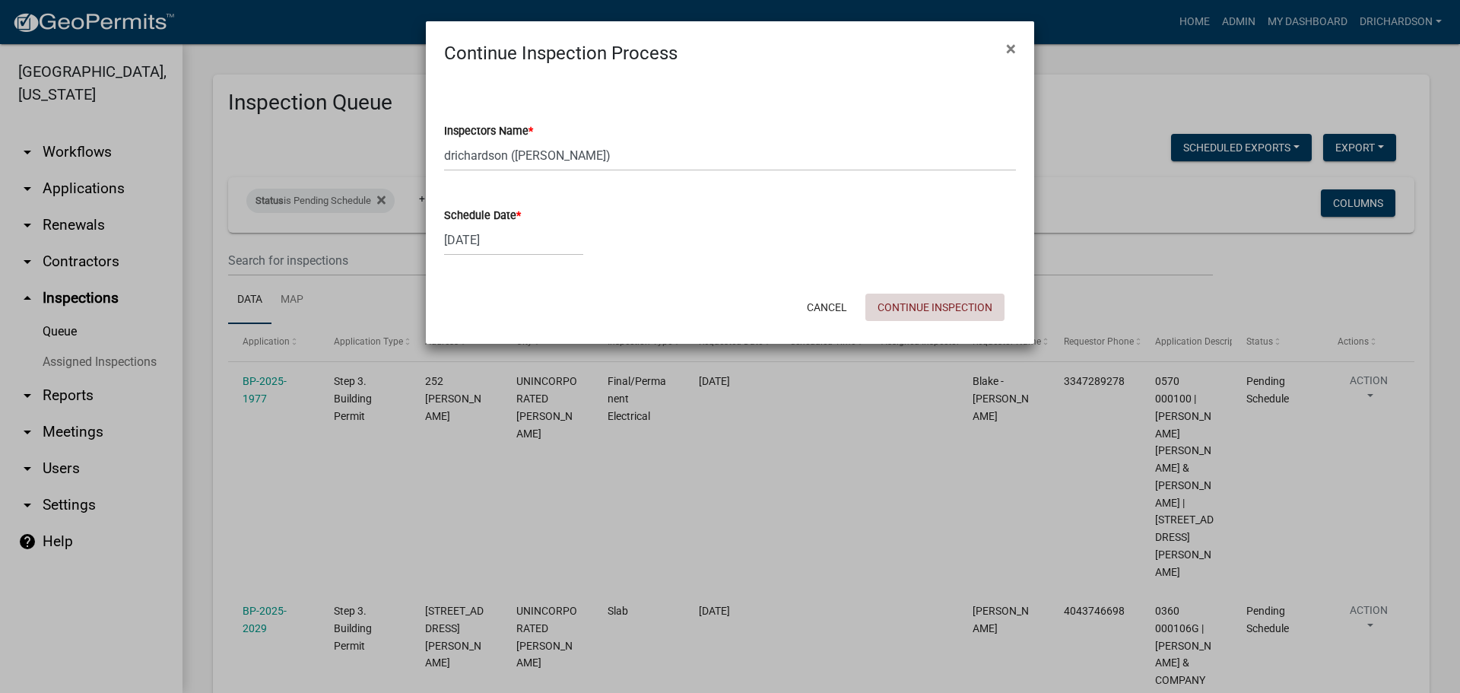
click at [949, 308] on button "Continue Inspection" at bounding box center [934, 306] width 139 height 27
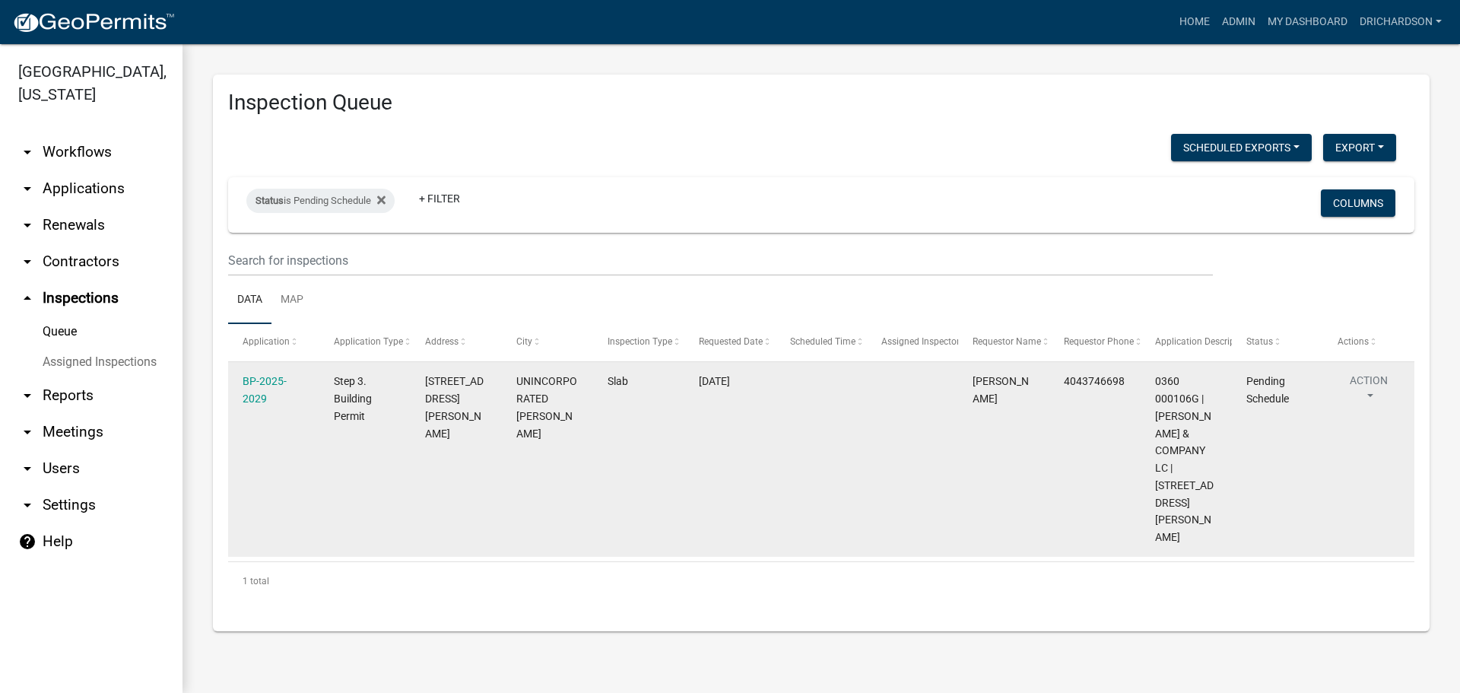
click at [1366, 382] on button "Action" at bounding box center [1368, 391] width 62 height 38
drag, startPoint x: 1347, startPoint y: 474, endPoint x: 1320, endPoint y: 476, distance: 27.4
click at [1346, 474] on link "Schedule Inspection" at bounding box center [1327, 474] width 146 height 36
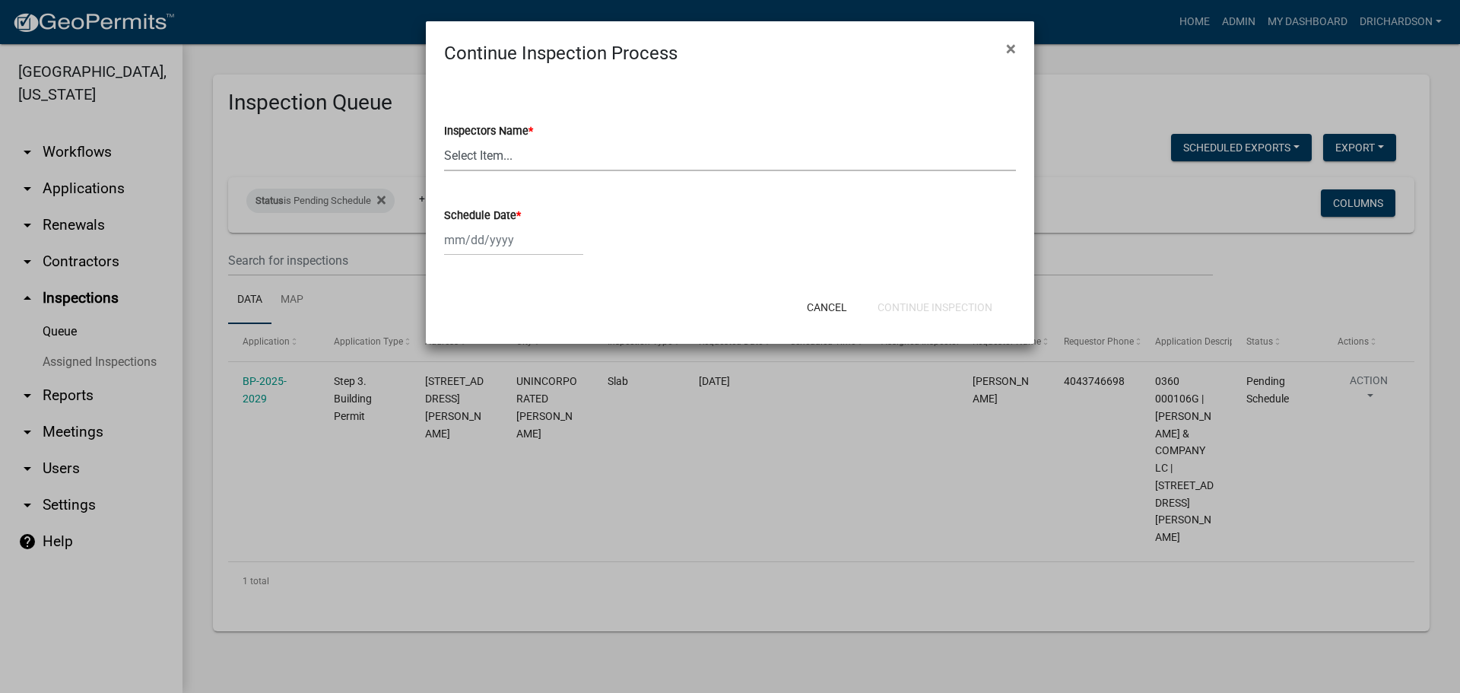
click at [487, 147] on select "Select Item... [PERSON_NAME] ([PERSON_NAME]) drichardson ([PERSON_NAME]) knorre…" at bounding box center [730, 155] width 572 height 31
select select "a5a5a9dc-14a5-4192-801a-4b6ec73e6000"
click at [444, 140] on select "Select Item... [PERSON_NAME] ([PERSON_NAME]) drichardson ([PERSON_NAME]) knorre…" at bounding box center [730, 155] width 572 height 31
select select "9"
select select "2025"
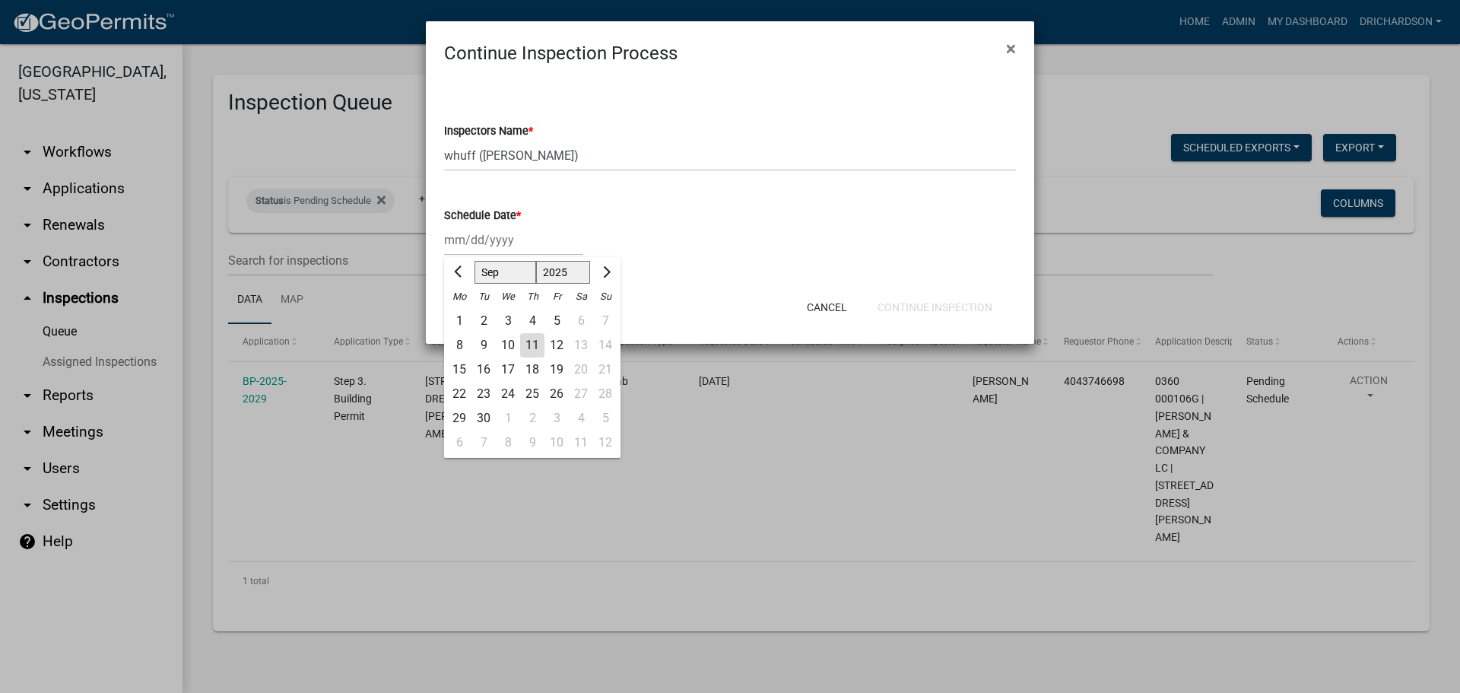
click at [483, 243] on div "Jan Feb Mar Apr May Jun Jul Aug Sep Oct Nov Dec 1525 1526 1527 1528 1529 1530 1…" at bounding box center [513, 239] width 139 height 31
click at [533, 341] on div "11" at bounding box center [532, 345] width 24 height 24
type input "[DATE]"
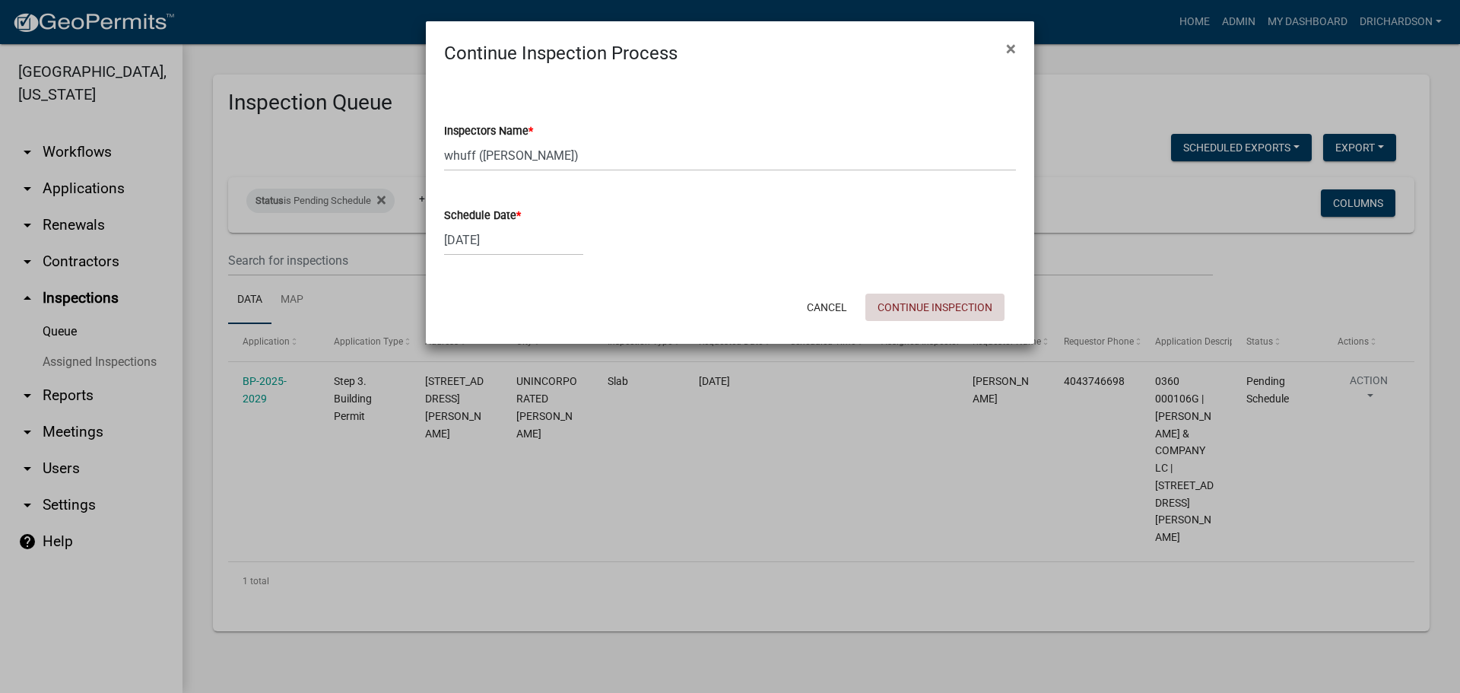
click at [949, 305] on button "Continue Inspection" at bounding box center [934, 306] width 139 height 27
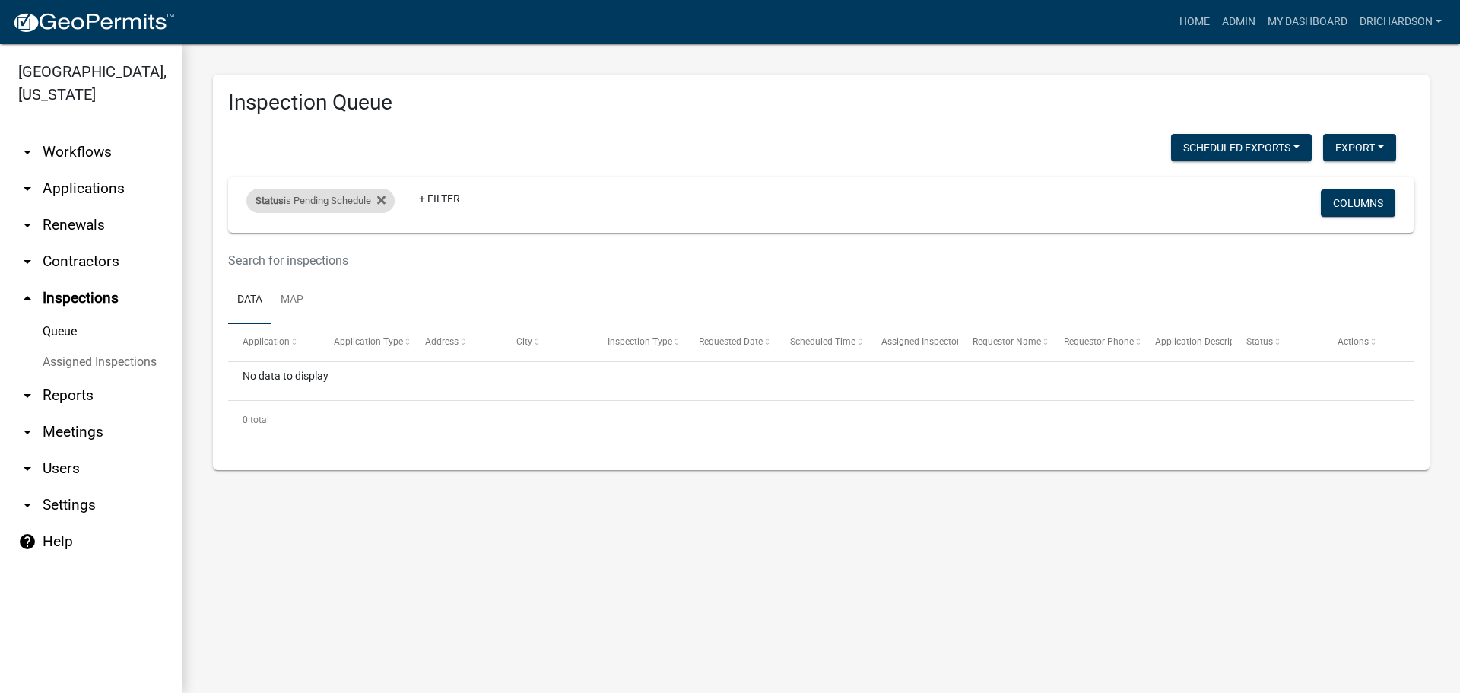
click at [330, 199] on div "Status is Pending Schedule" at bounding box center [320, 201] width 148 height 24
click at [330, 250] on select "Select an option Pending Schedule Pending Inspection Approved Denied Deleted Vo…" at bounding box center [322, 257] width 152 height 31
select select "1"
click at [249, 242] on select "Select an option Pending Schedule Pending Inspection Approved Denied Deleted Vo…" at bounding box center [322, 257] width 152 height 31
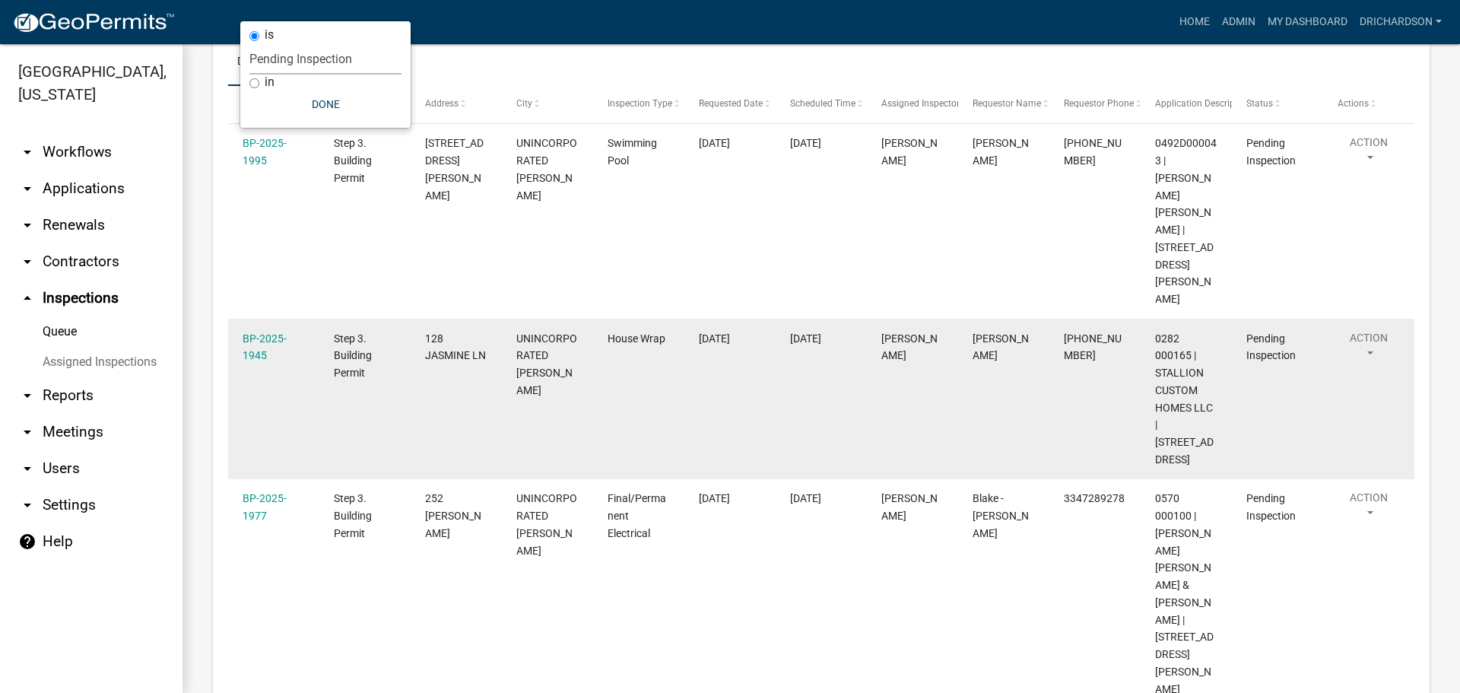
scroll to position [152, 0]
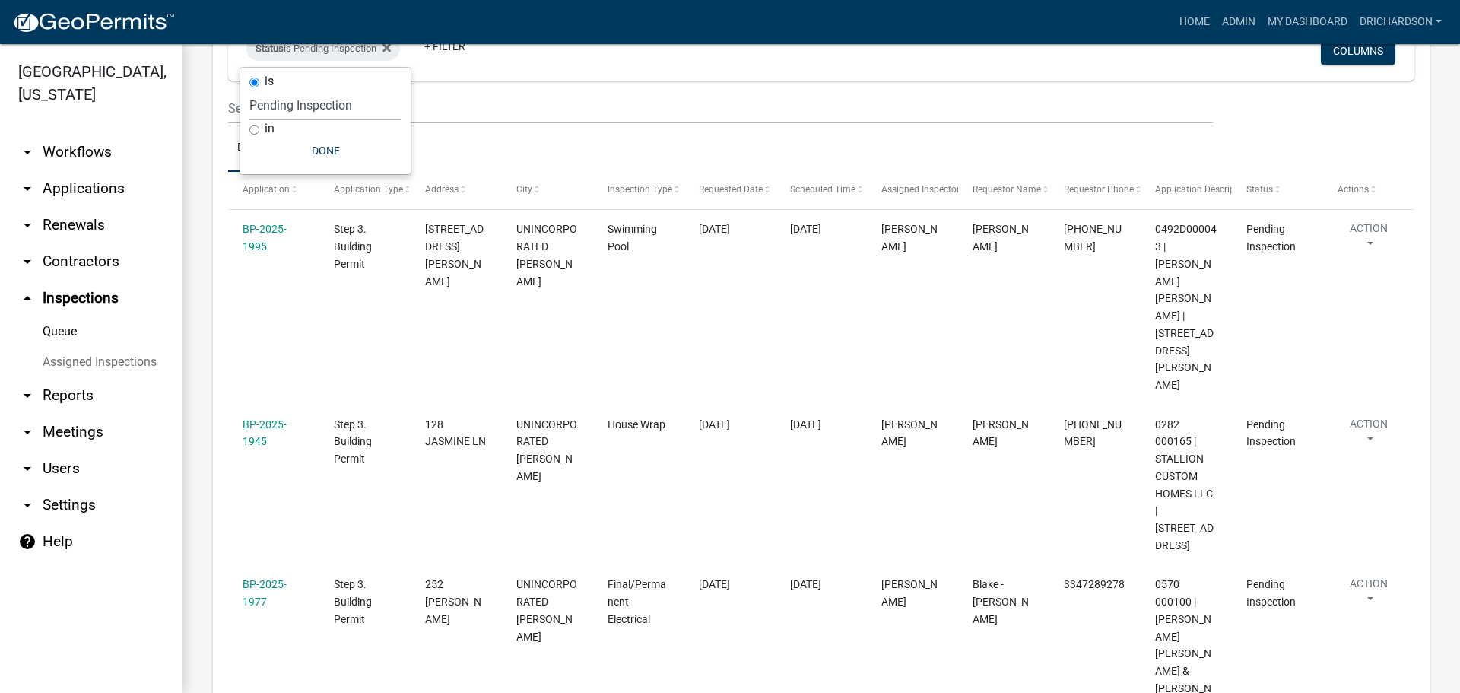
click at [474, 142] on ul "Data Map" at bounding box center [821, 148] width 1186 height 48
click at [303, 147] on link "Map" at bounding box center [291, 148] width 41 height 49
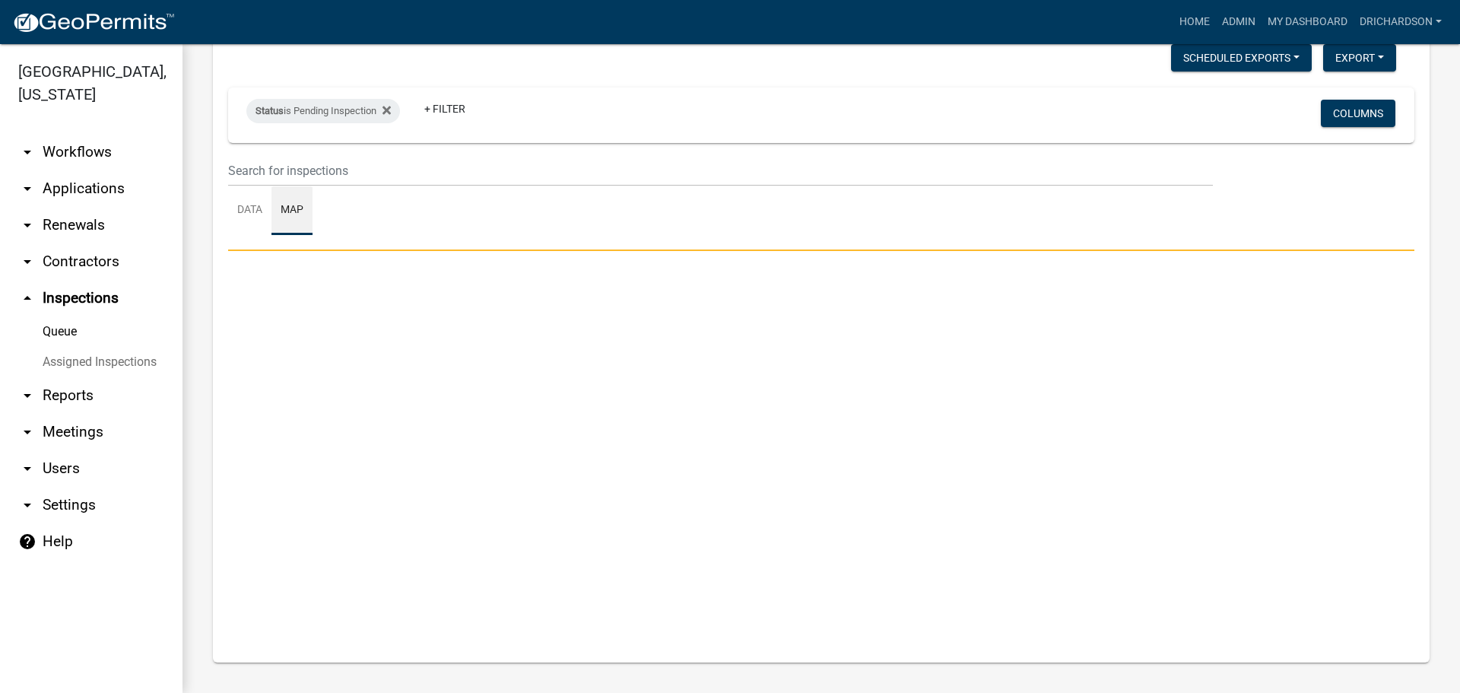
scroll to position [90, 0]
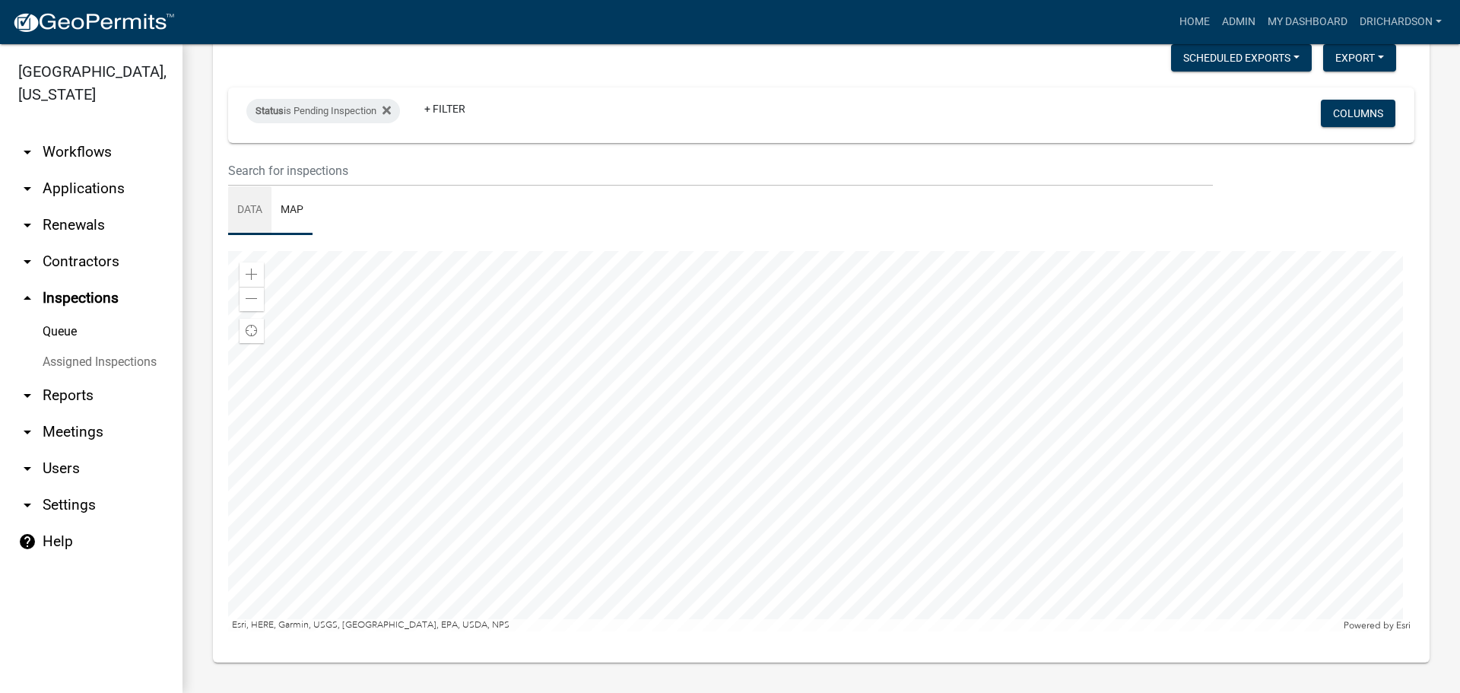
click at [255, 208] on link "Data" at bounding box center [249, 210] width 43 height 49
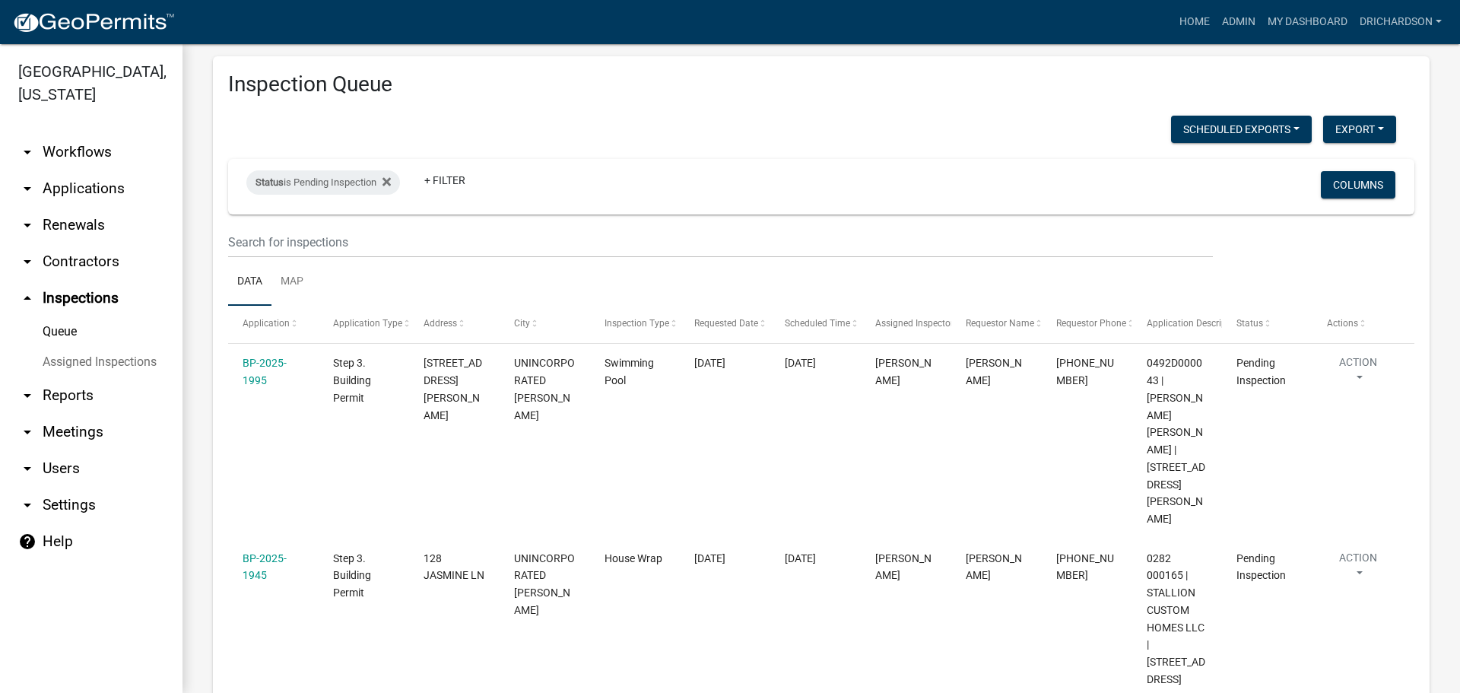
scroll to position [14, 0]
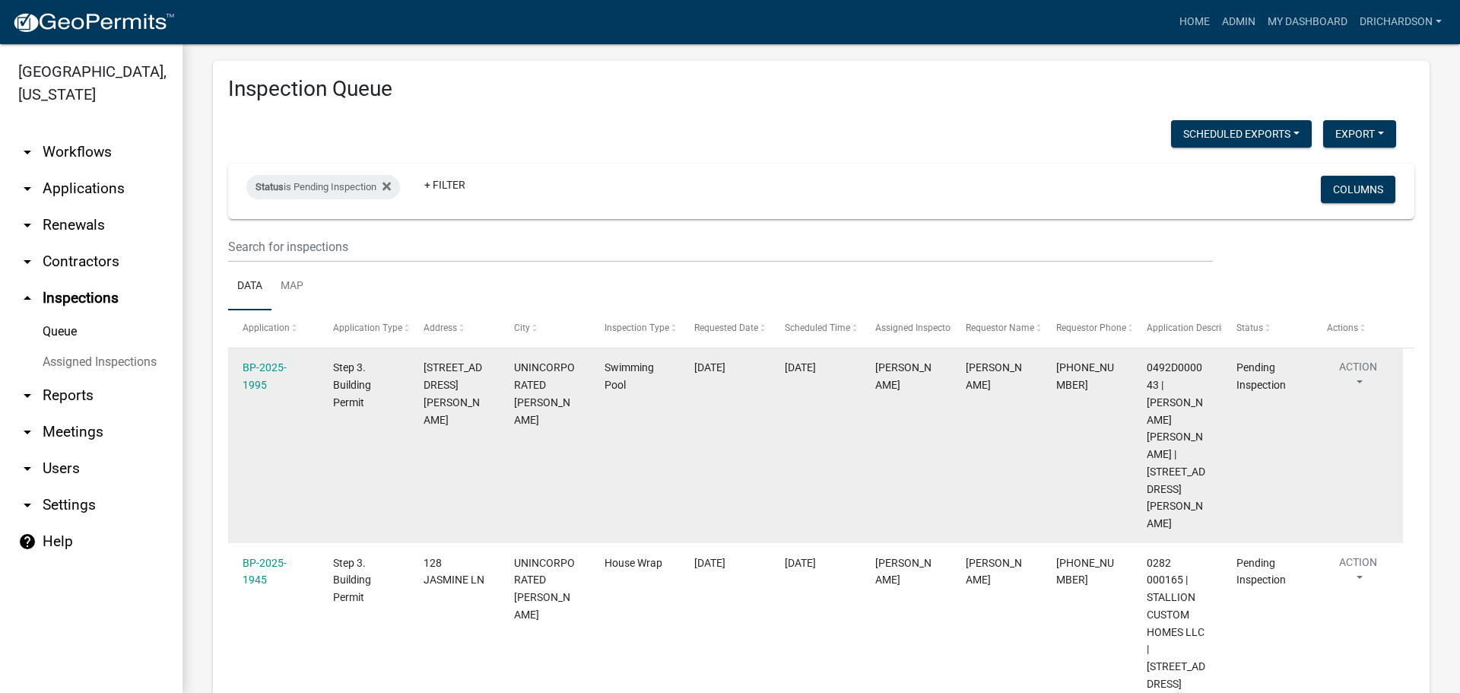
click at [1365, 363] on button "Action" at bounding box center [1358, 378] width 62 height 38
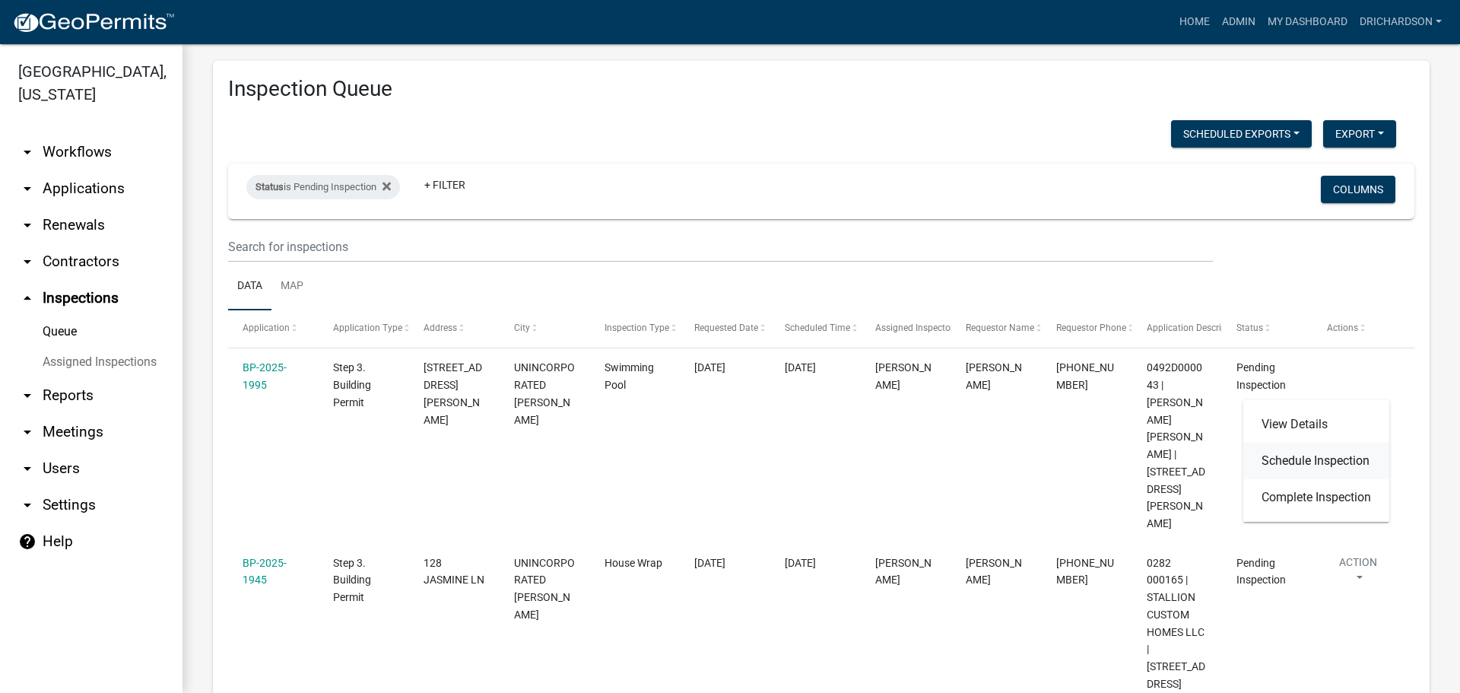
click at [1352, 464] on link "Schedule Inspection" at bounding box center [1316, 460] width 146 height 36
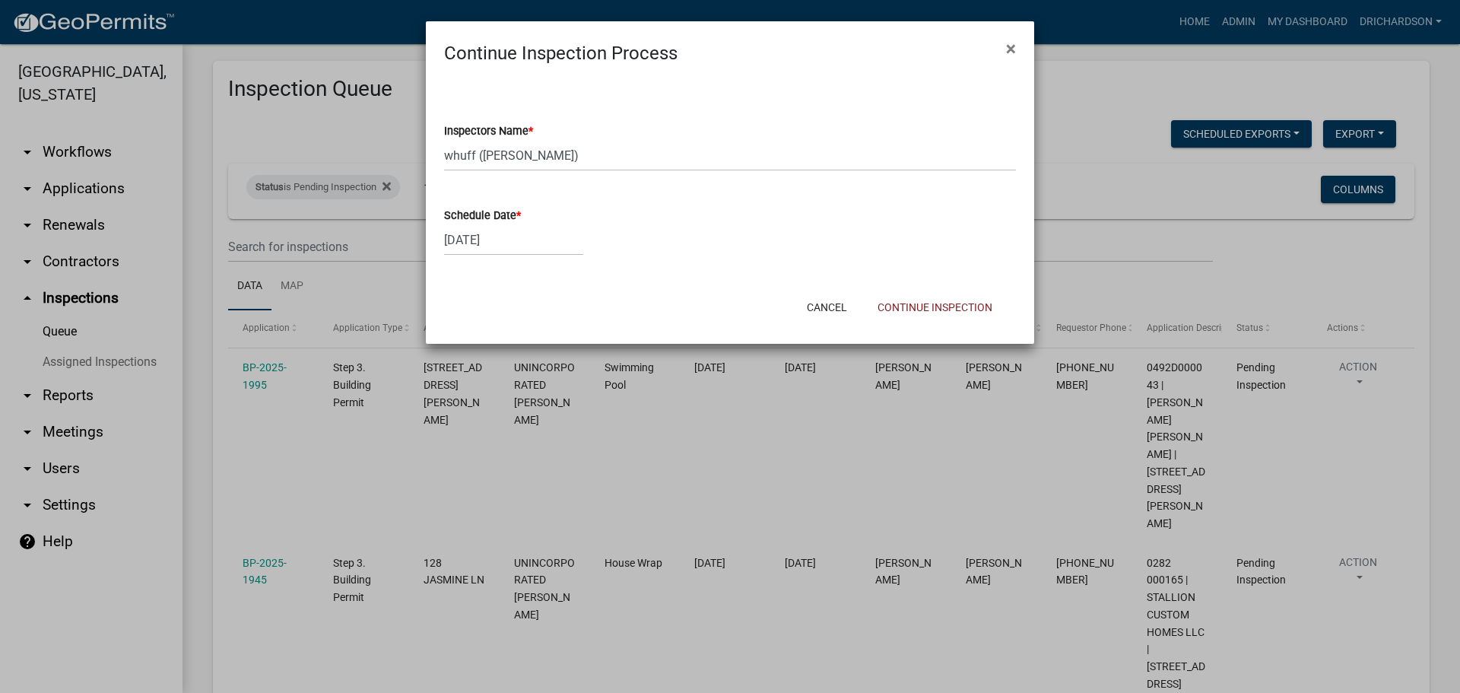
click at [504, 173] on wm-data-entity-input "Inspectors Name * Select Item... [PERSON_NAME] ([PERSON_NAME]) drichardson ([PE…" at bounding box center [730, 133] width 572 height 103
drag, startPoint x: 505, startPoint y: 155, endPoint x: 501, endPoint y: 162, distance: 7.8
click at [505, 155] on select "Select Item... [PERSON_NAME] ([PERSON_NAME]) drichardson ([PERSON_NAME]) knorre…" at bounding box center [730, 155] width 572 height 31
select select "e20251c8-f858-4aed-a4a0-52e27fd5066e"
click at [444, 140] on select "Select Item... [PERSON_NAME] ([PERSON_NAME]) drichardson ([PERSON_NAME]) knorre…" at bounding box center [730, 155] width 572 height 31
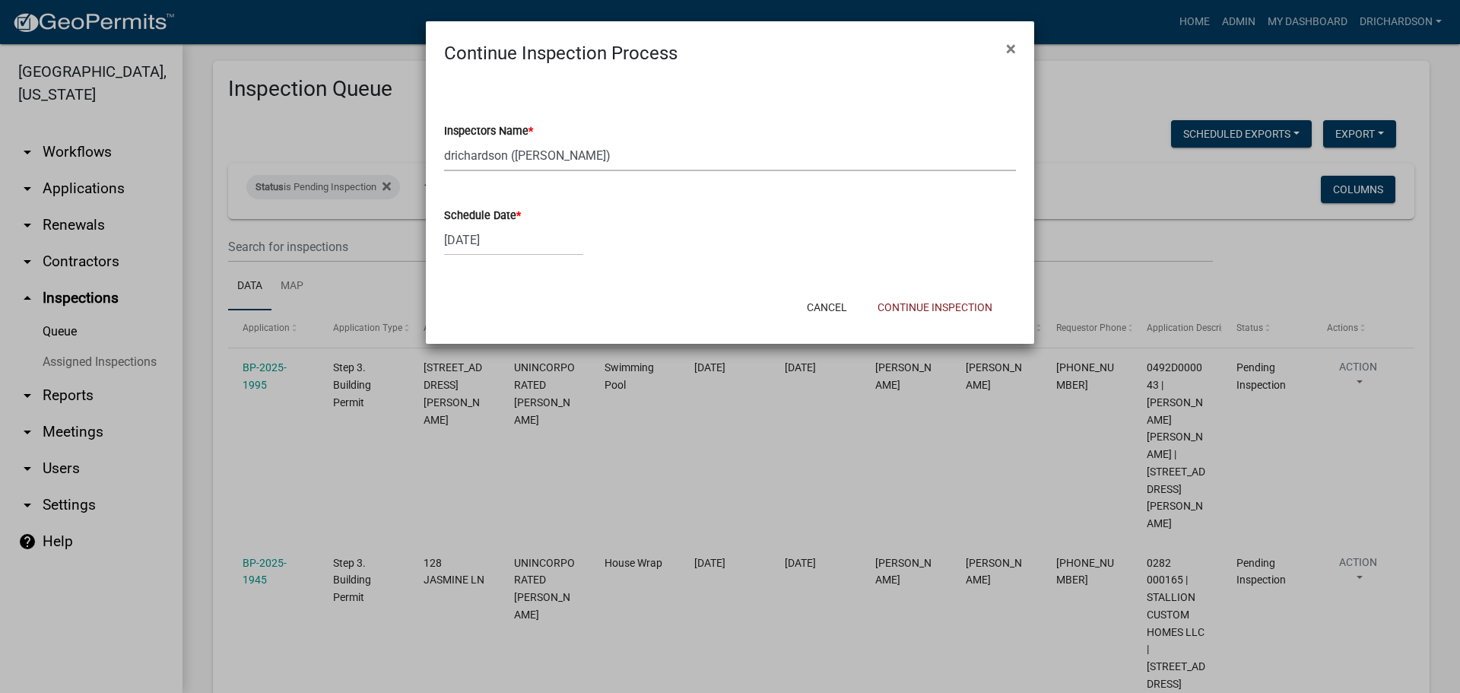
click at [500, 241] on div "[DATE]" at bounding box center [513, 239] width 139 height 31
select select "9"
select select "2025"
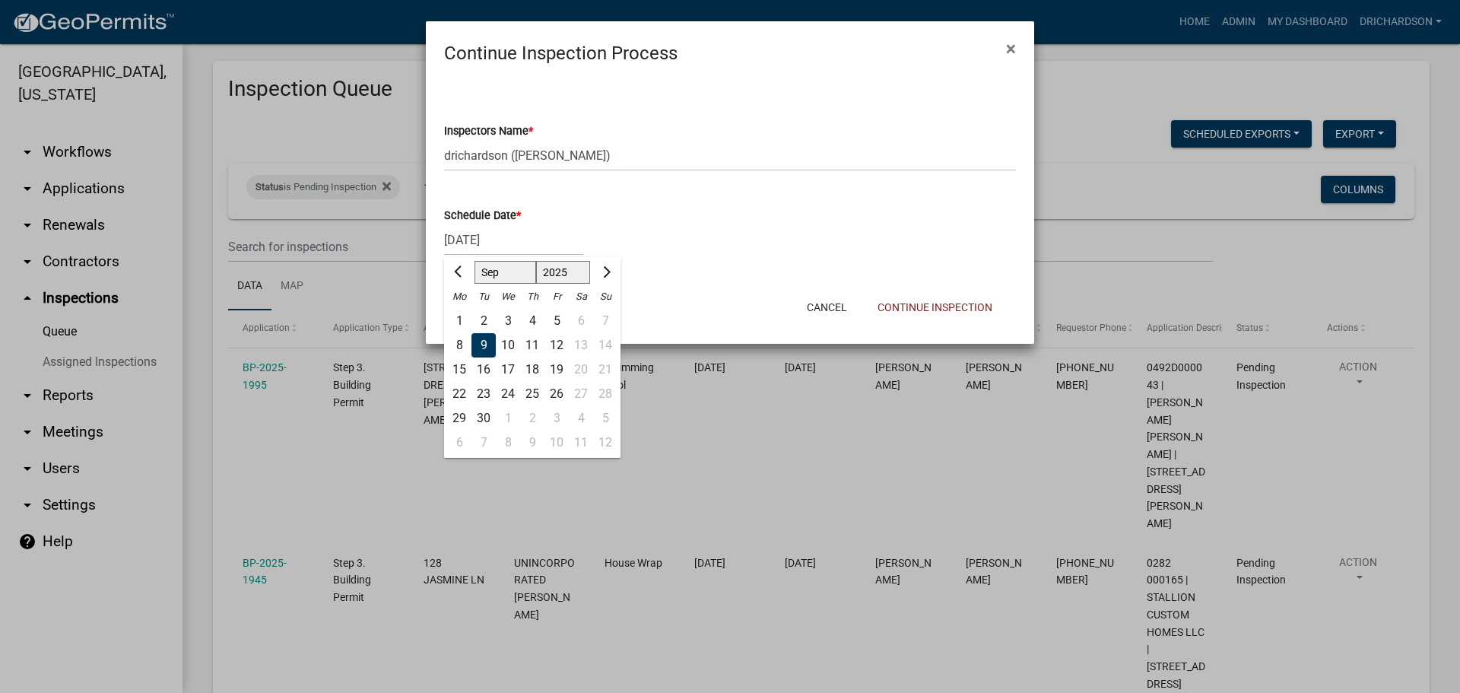
drag, startPoint x: 534, startPoint y: 340, endPoint x: 531, endPoint y: 356, distance: 16.1
click at [531, 342] on div "11" at bounding box center [532, 345] width 24 height 24
type input "[DATE]"
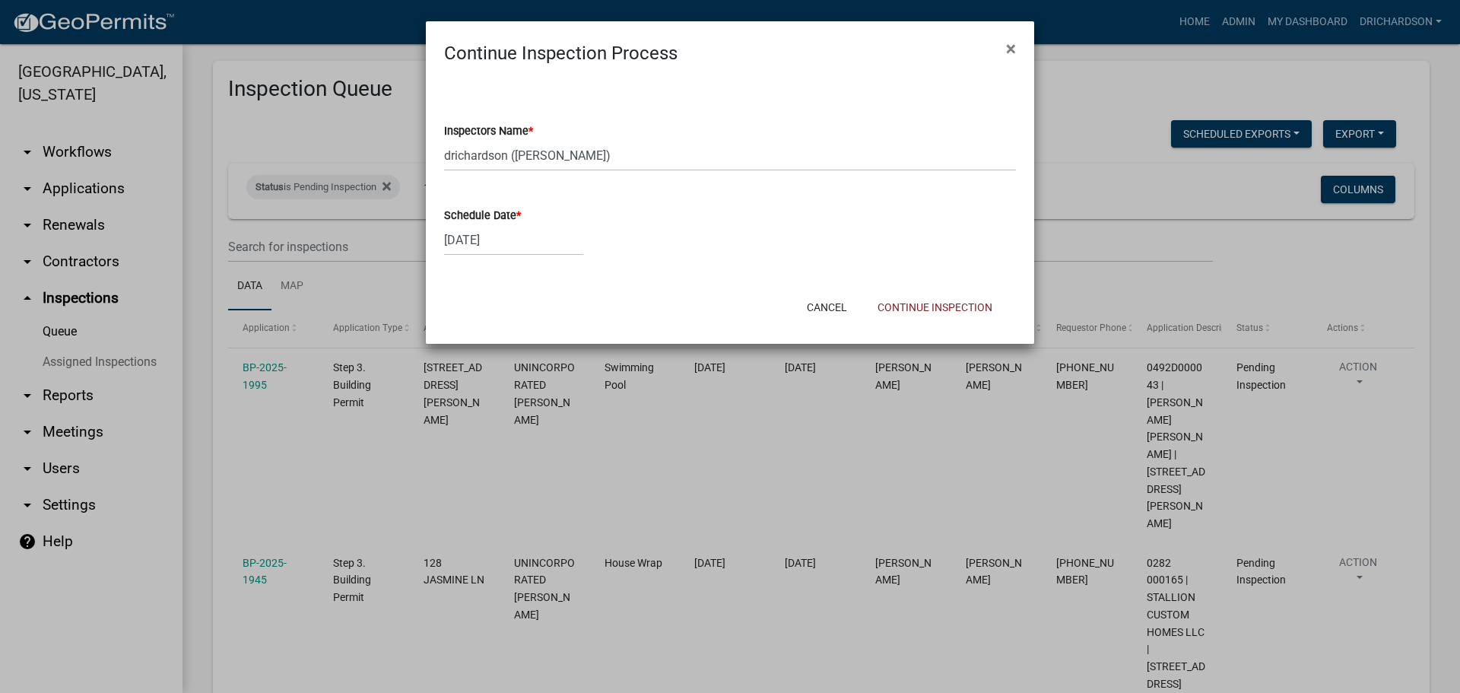
click at [895, 288] on div "Cancel Continue Inspection" at bounding box center [829, 307] width 375 height 40
click at [901, 306] on button "Continue Inspection" at bounding box center [934, 306] width 139 height 27
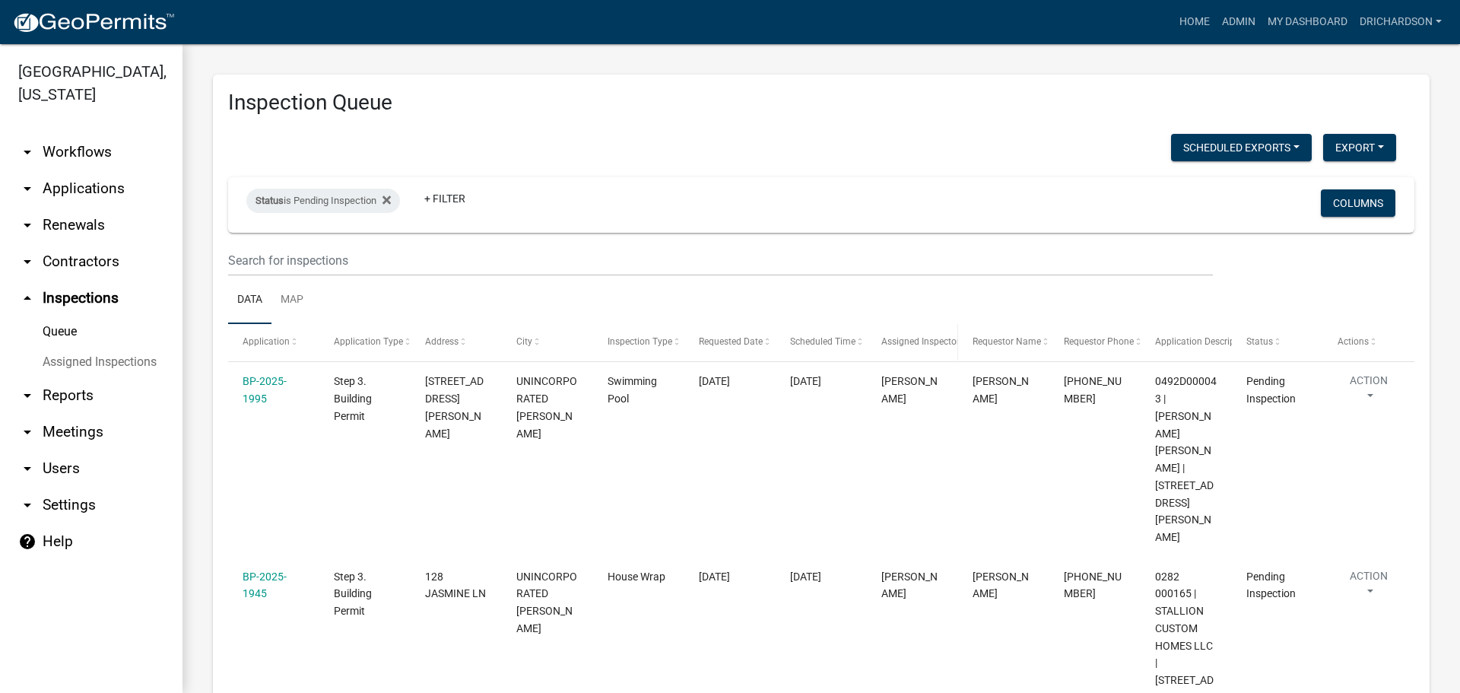
click at [931, 344] on span "Assigned Inspector" at bounding box center [920, 341] width 78 height 11
